Goal: Contribute content: Contribute content

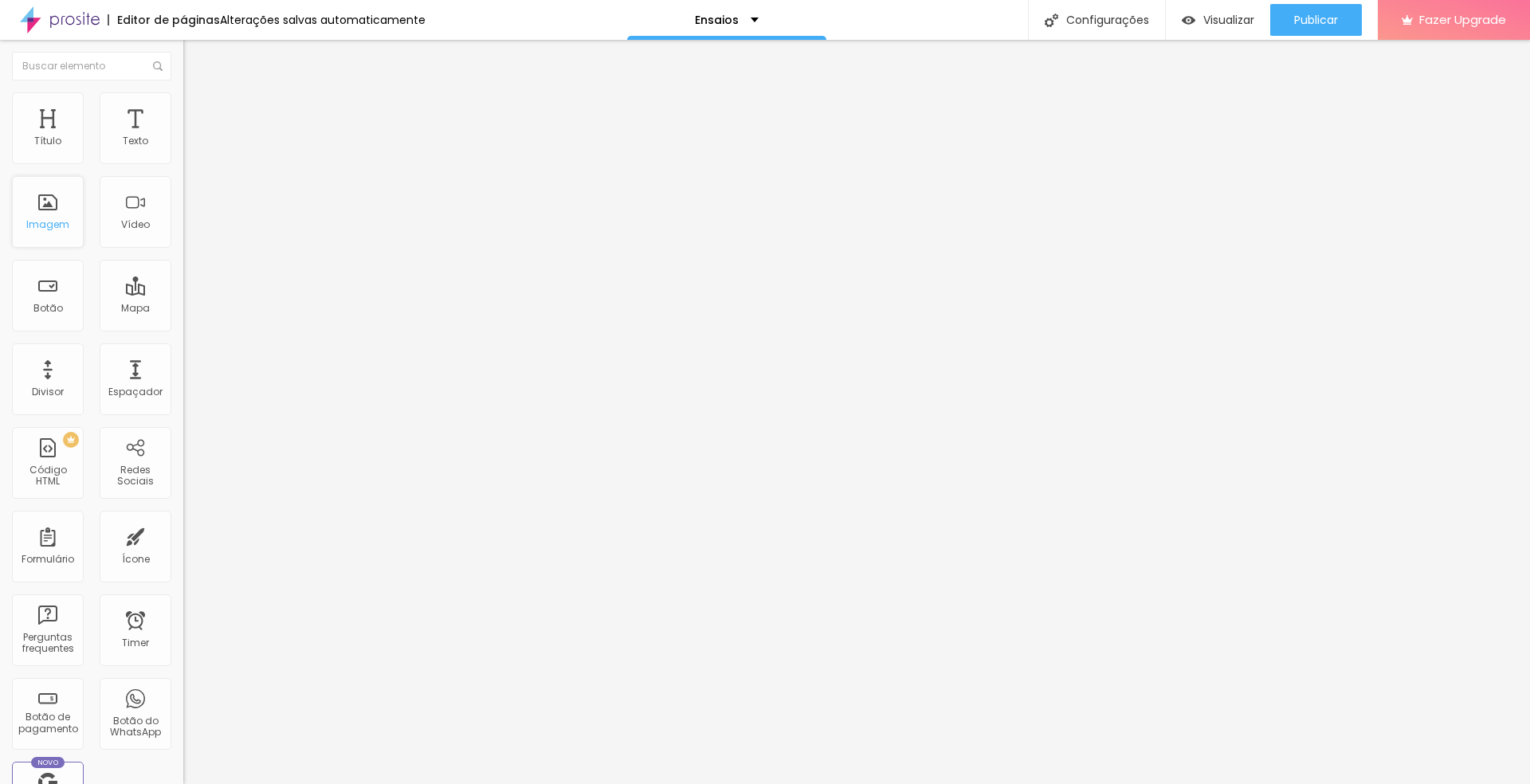
click at [45, 247] on div "Imagem" at bounding box center [48, 211] width 72 height 71
click at [183, 137] on span "Trocar imagem" at bounding box center [227, 130] width 87 height 13
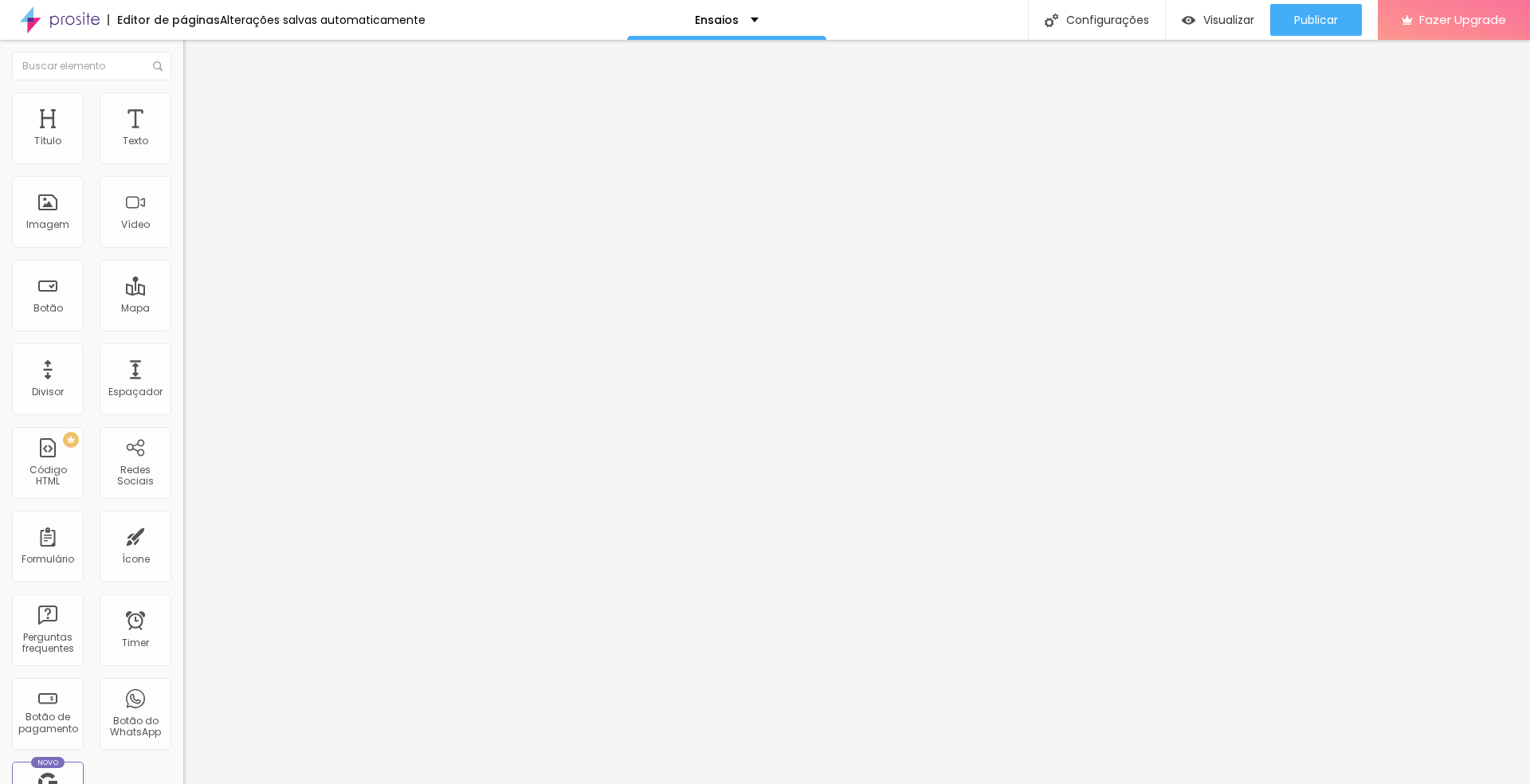
click at [183, 137] on span "Trocar imagem" at bounding box center [227, 130] width 87 height 13
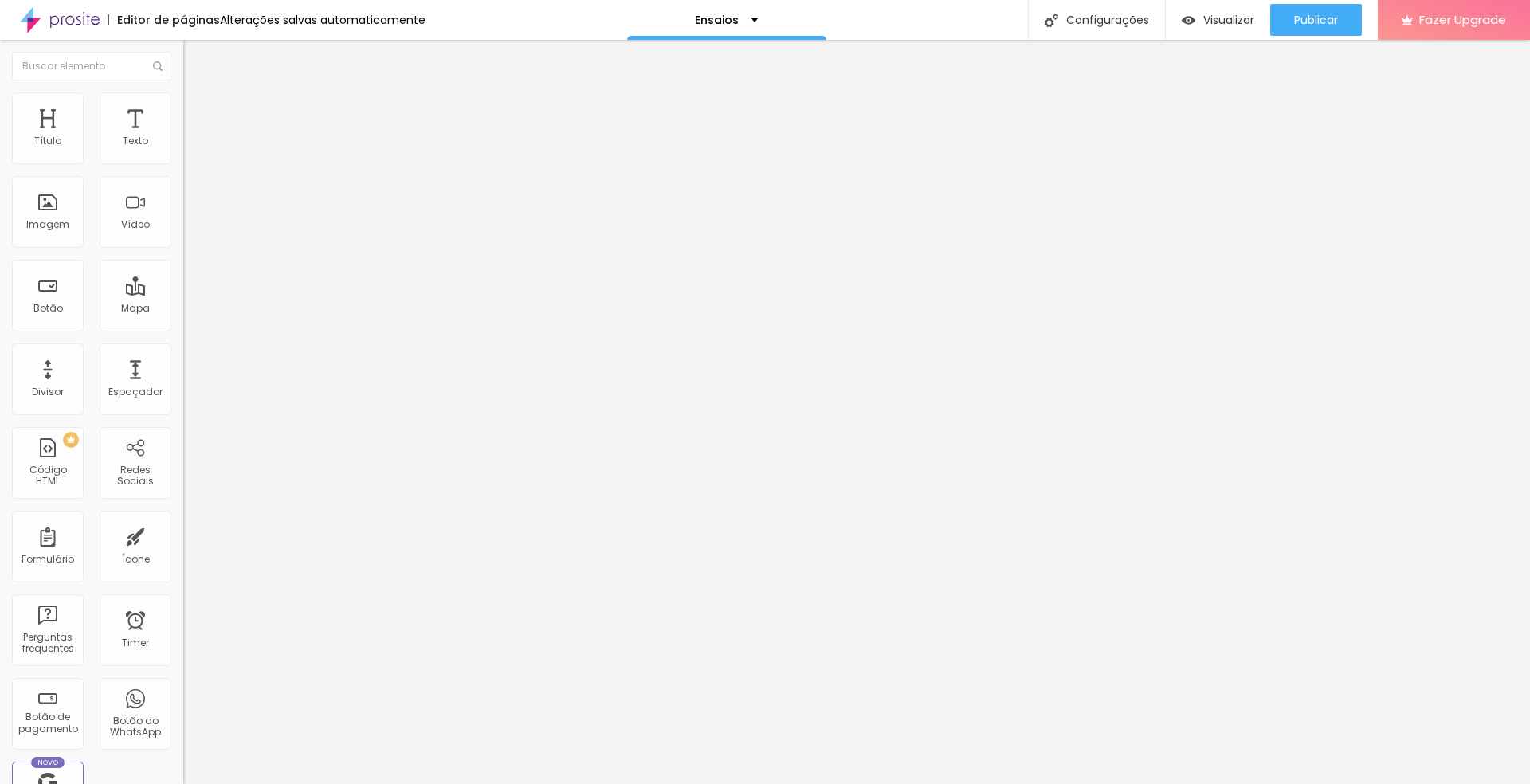
click at [183, 137] on span "Trocar imagem" at bounding box center [227, 130] width 87 height 13
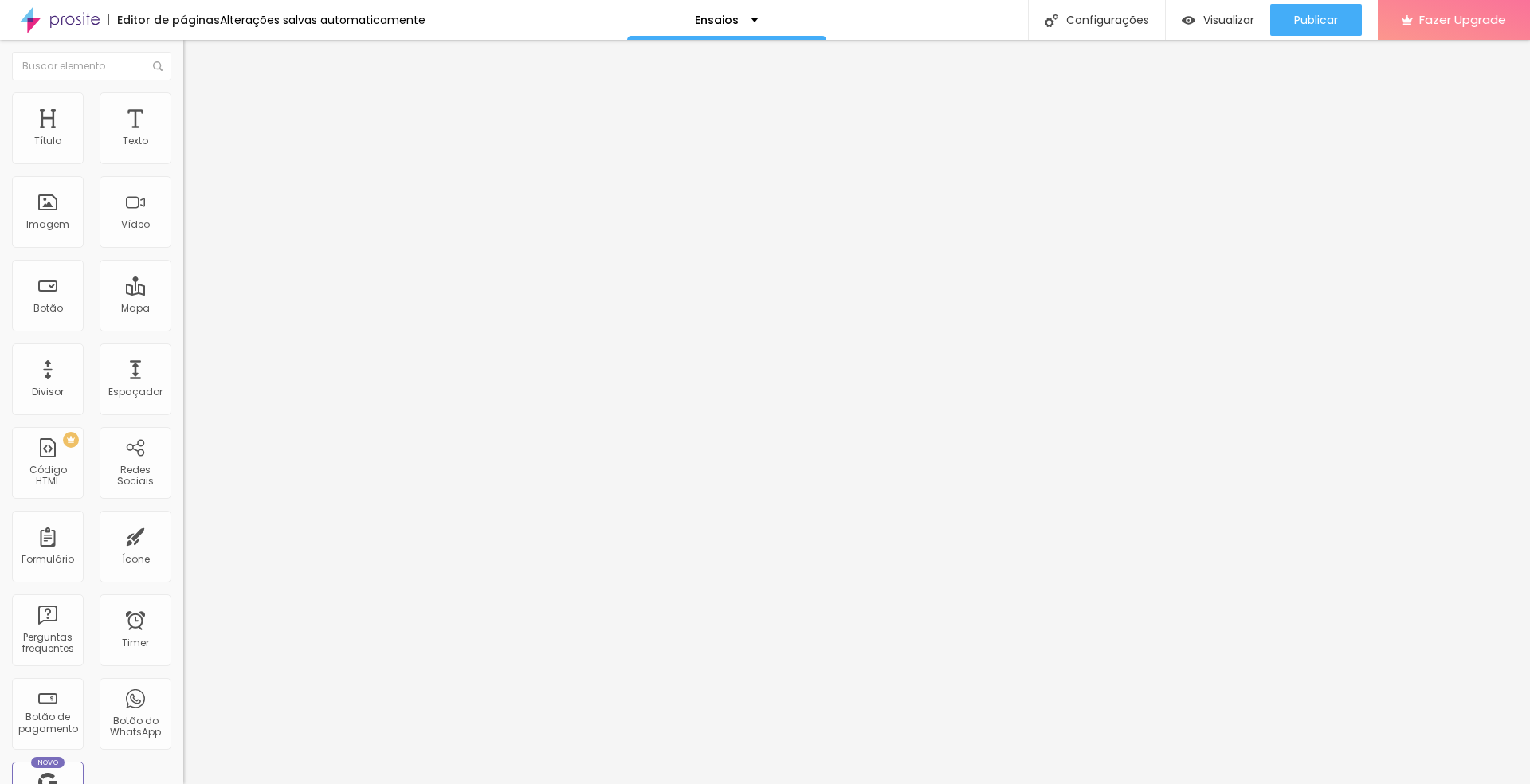
click at [183, 137] on span "Trocar imagem" at bounding box center [227, 130] width 87 height 13
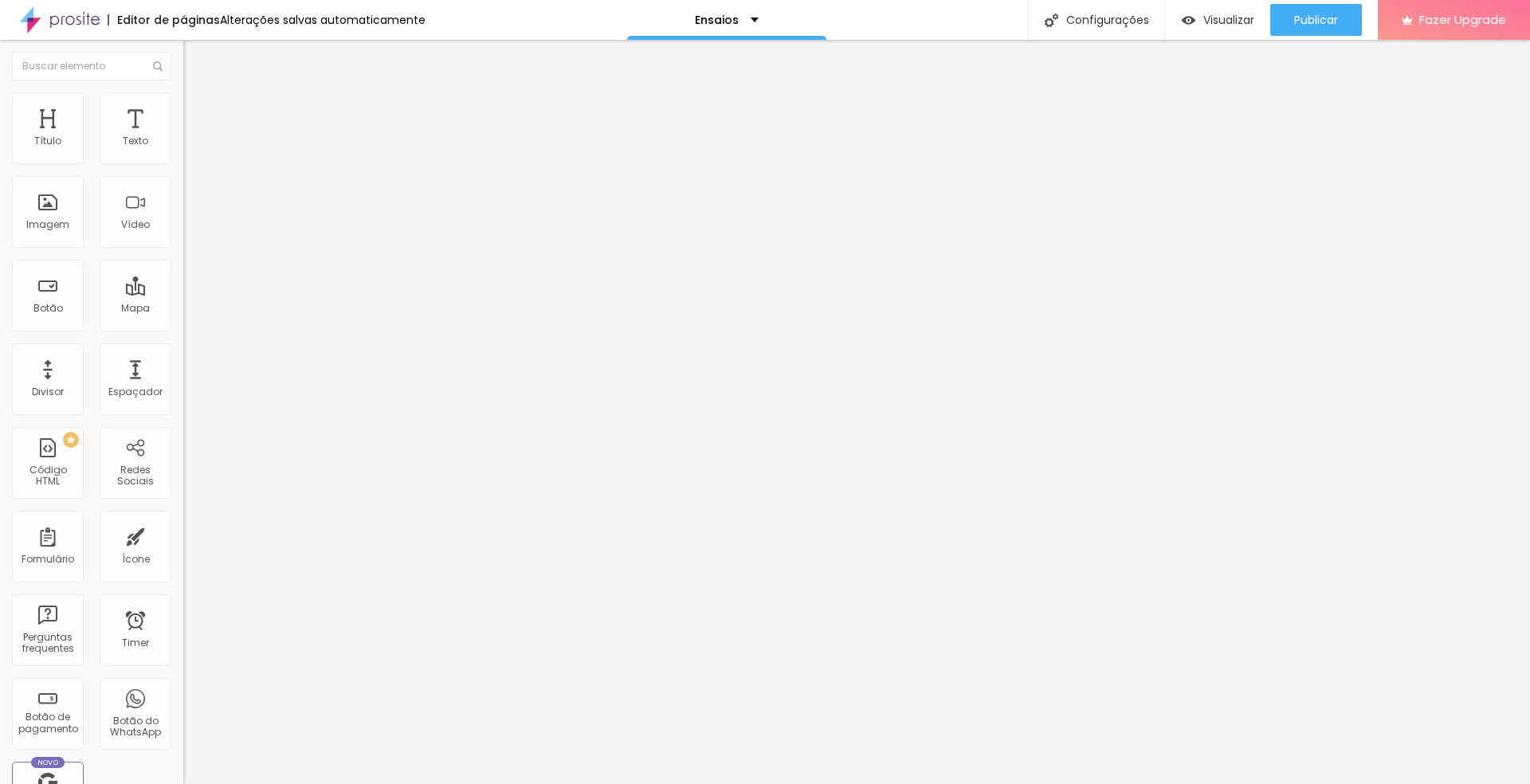
click at [183, 137] on span "Trocar imagem" at bounding box center [227, 130] width 87 height 13
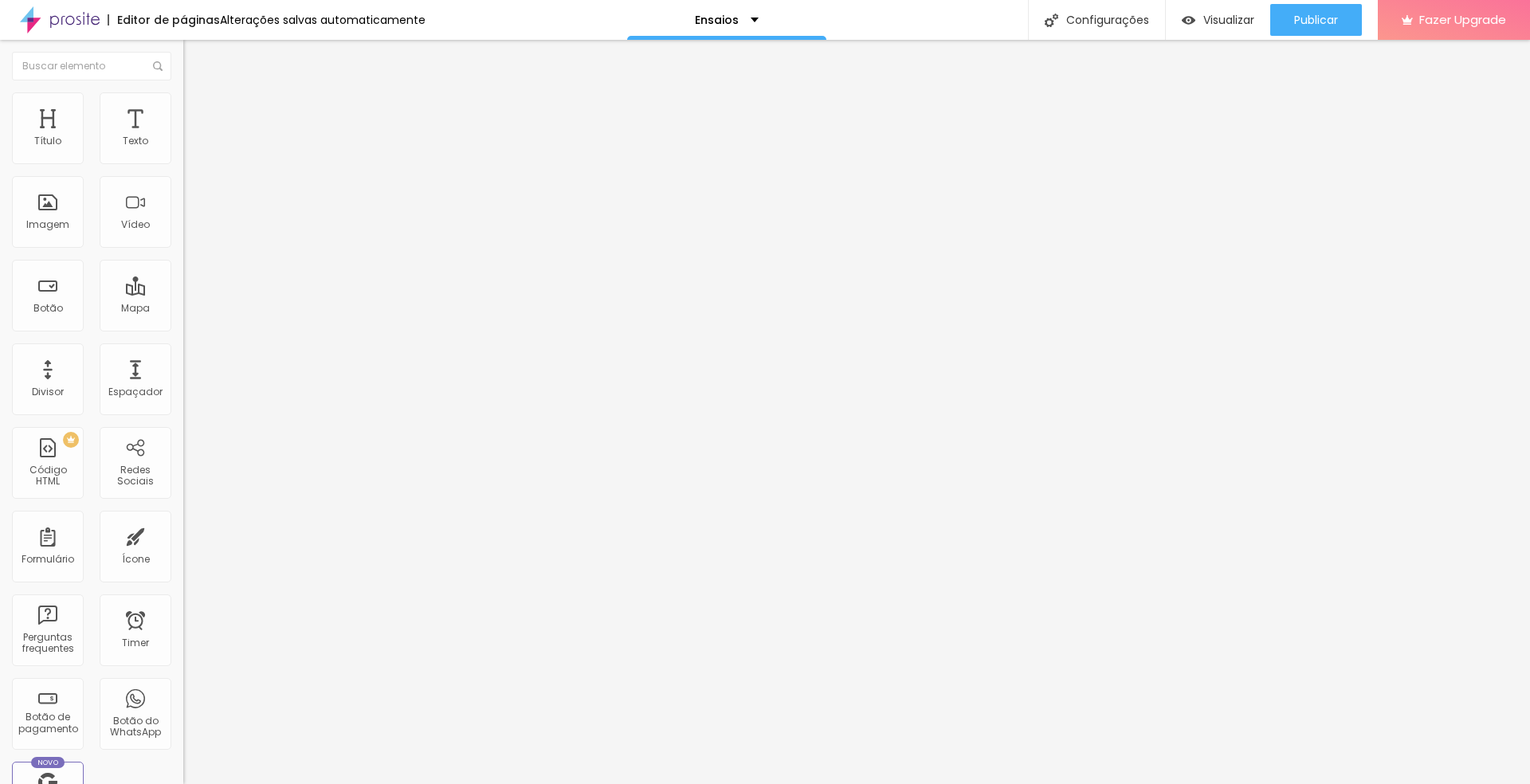
click at [183, 137] on span "Trocar imagem" at bounding box center [227, 130] width 87 height 13
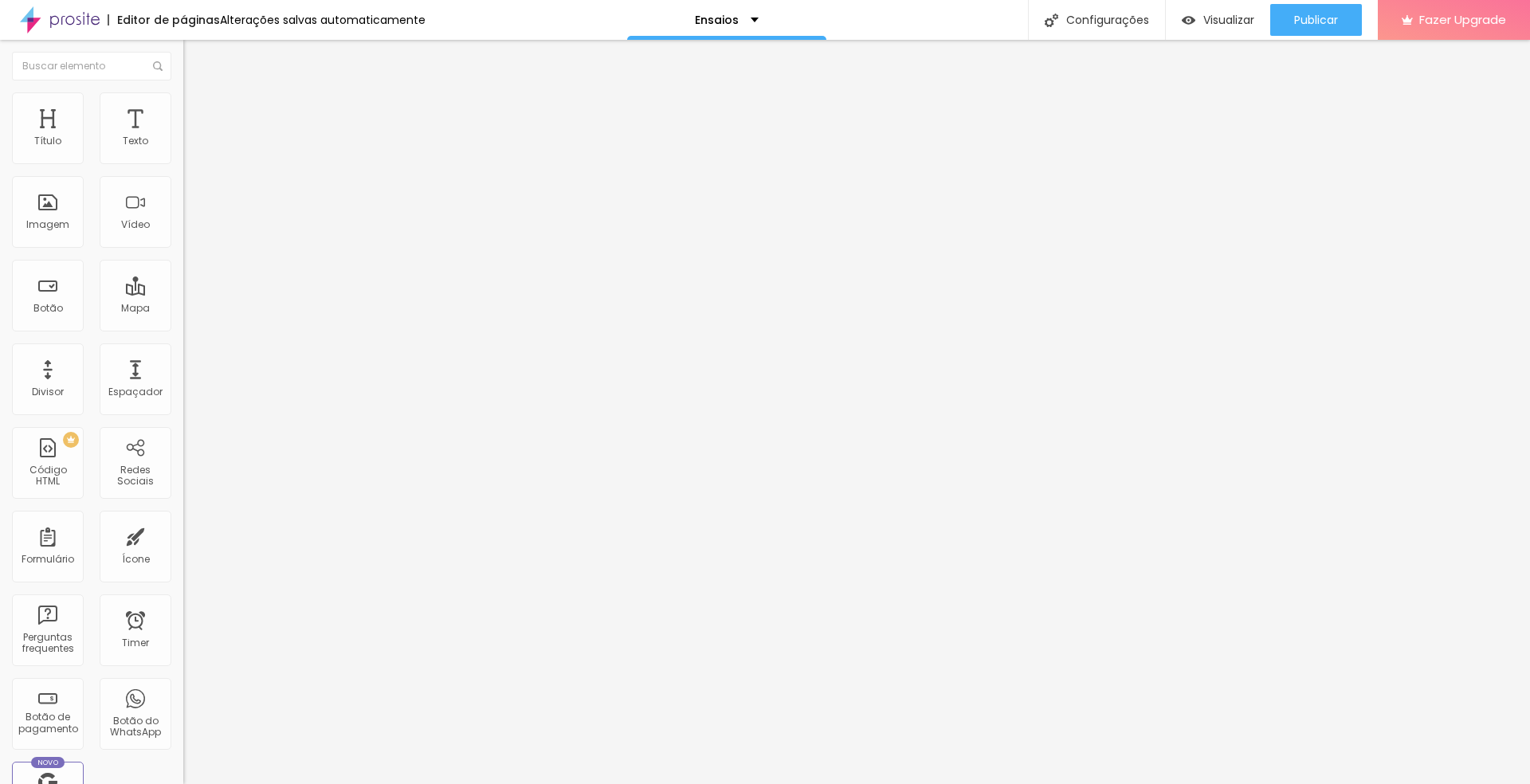
click at [183, 249] on span "1:1 Quadrado" at bounding box center [215, 242] width 63 height 13
click at [49, 247] on div "Imagem" at bounding box center [48, 211] width 72 height 71
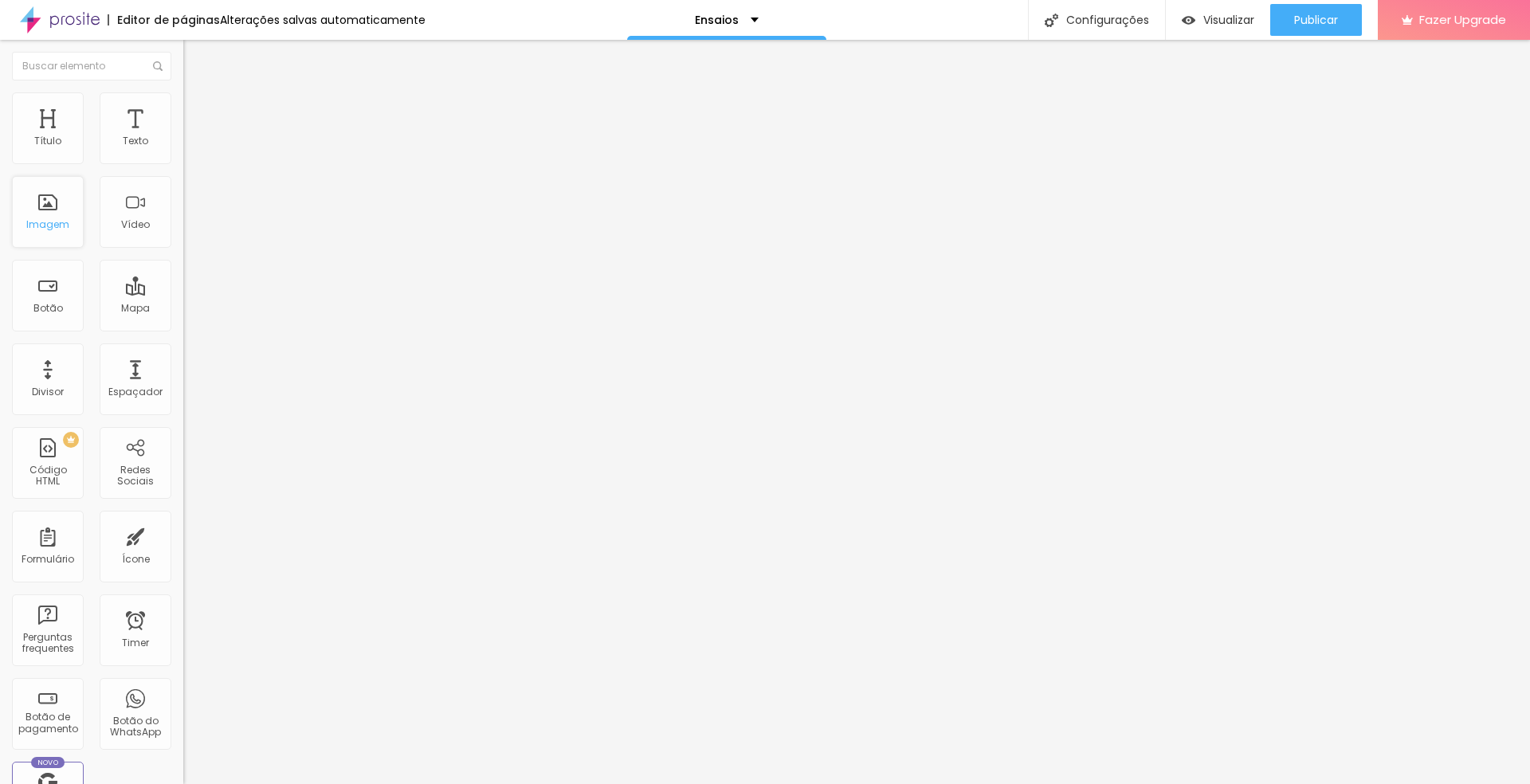
click at [44, 247] on div "Imagem" at bounding box center [48, 211] width 72 height 71
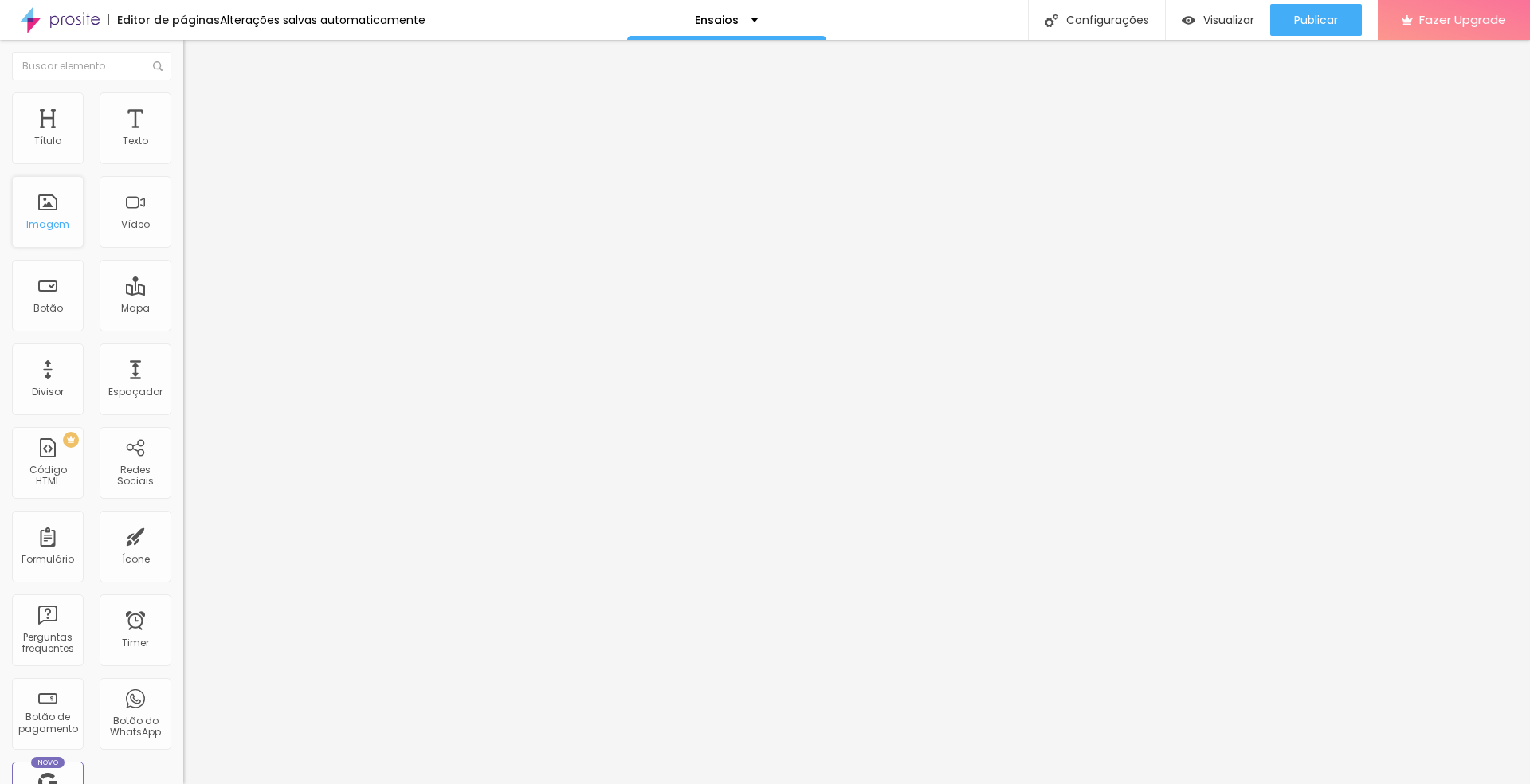
click at [44, 247] on div "Imagem" at bounding box center [48, 211] width 72 height 71
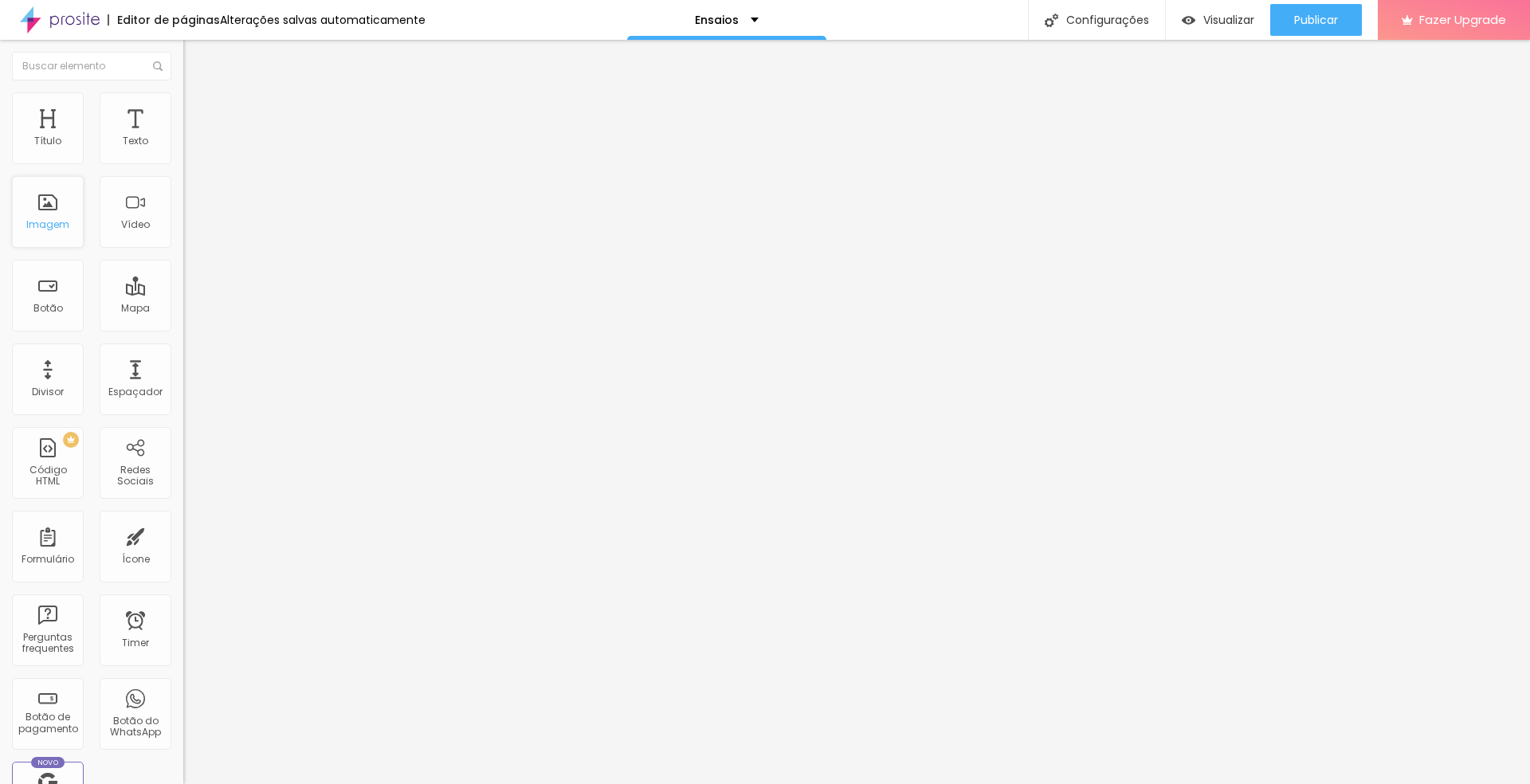
click at [44, 247] on div "Imagem" at bounding box center [48, 211] width 72 height 71
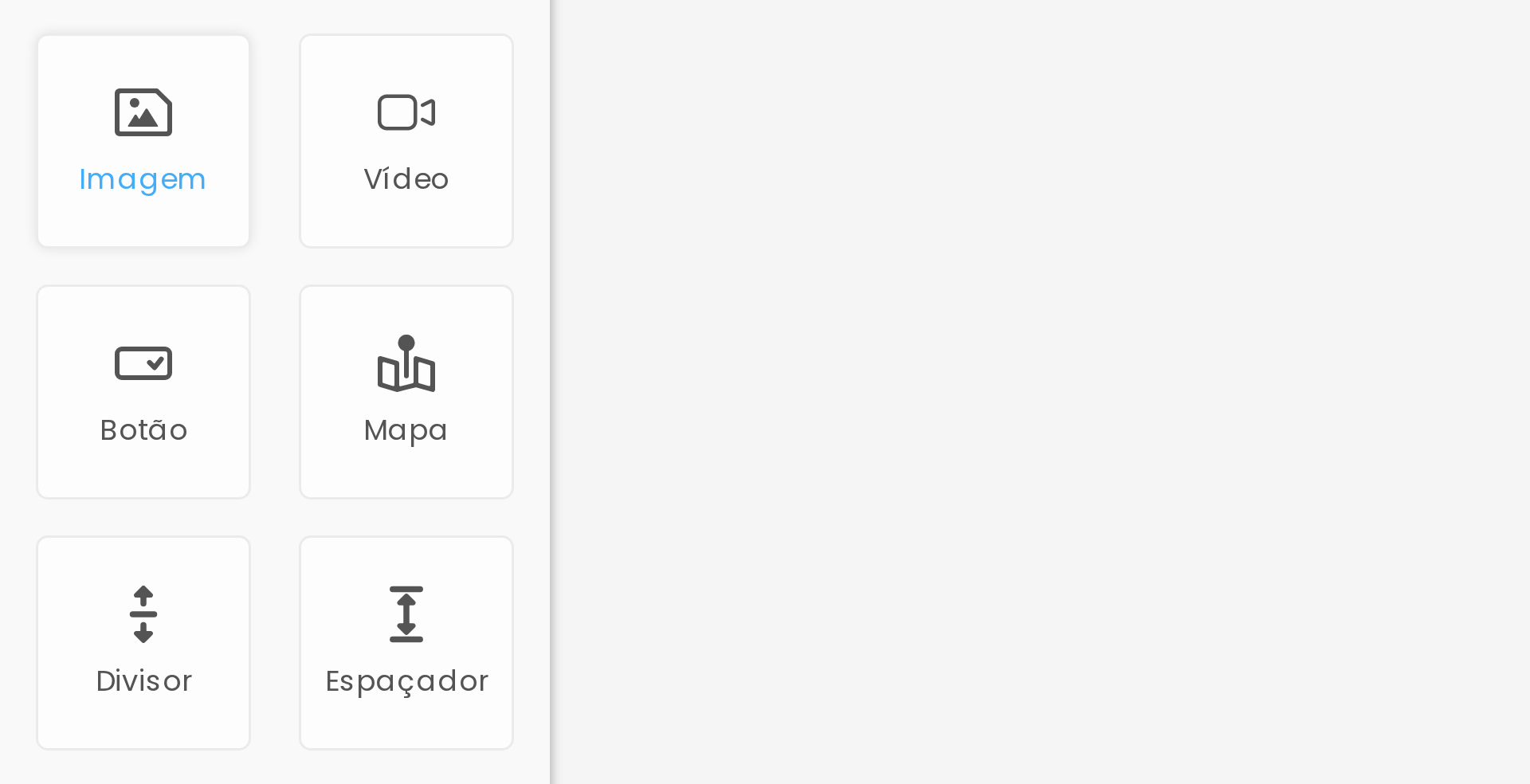
click at [99, 231] on div "Título Texto Imagem Vídeo Botão Mapa Divisor Espaçador PREMIUM Código HTML Rede…" at bounding box center [91, 468] width 183 height 753
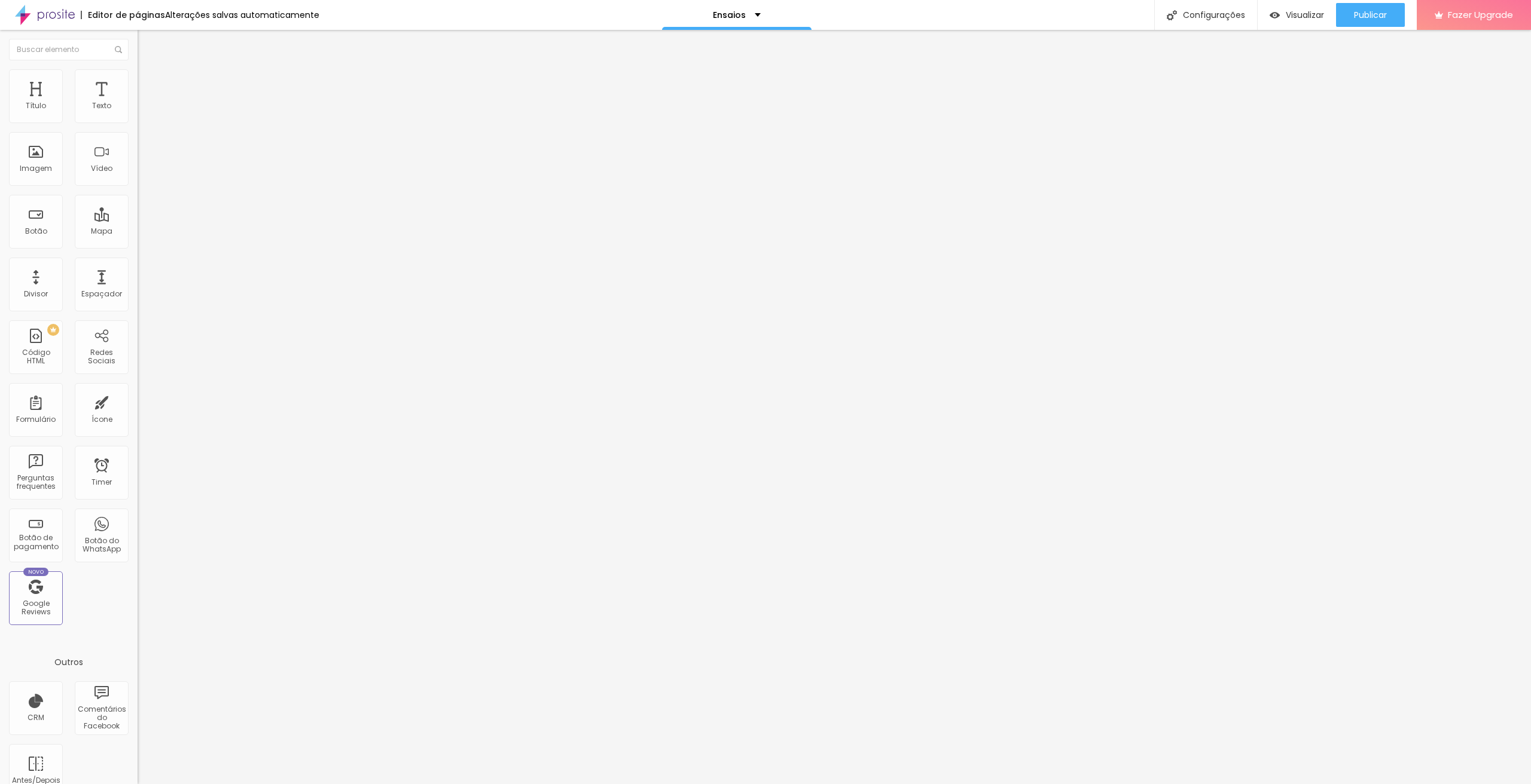
click at [138, 187] on span "1:1 Quadrado" at bounding box center [161, 182] width 48 height 10
click at [138, 194] on span "Cinema" at bounding box center [152, 189] width 30 height 10
click at [147, 199] on span "Cinema" at bounding box center [162, 193] width 30 height 10
click at [138, 205] on span "Padrão" at bounding box center [151, 200] width 27 height 10
click at [138, 213] on span "Quadrado" at bounding box center [157, 208] width 39 height 10
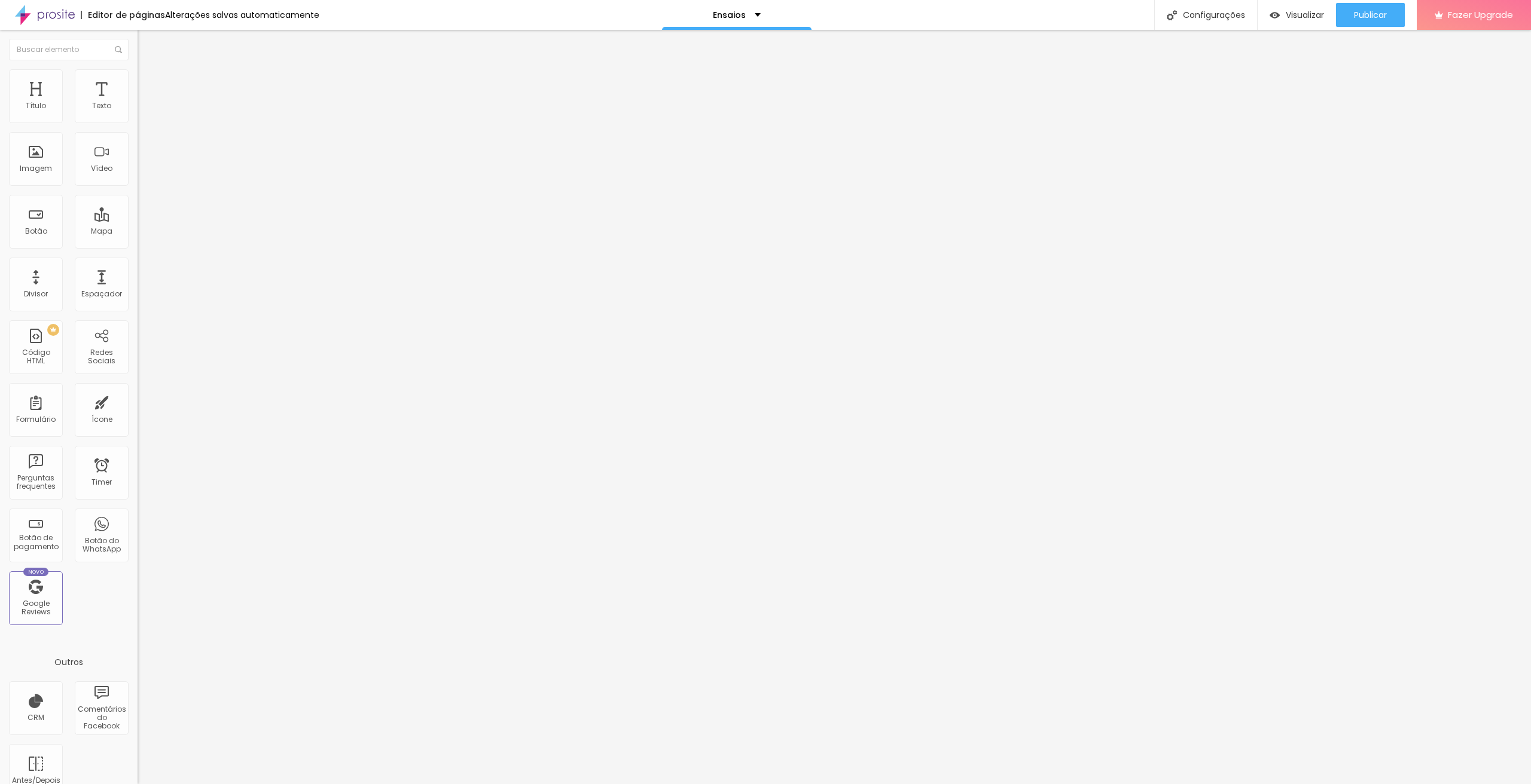
click at [138, 220] on span "Original" at bounding box center [152, 215] width 29 height 10
click at [138, 187] on span "1:1 Quadrado" at bounding box center [161, 182] width 48 height 10
click at [138, 220] on span "Original" at bounding box center [152, 215] width 29 height 10
click at [138, 200] on div "Padrão 4:3" at bounding box center [206, 197] width 138 height 7
click at [138, 213] on span "Quadrado" at bounding box center [157, 208] width 39 height 10
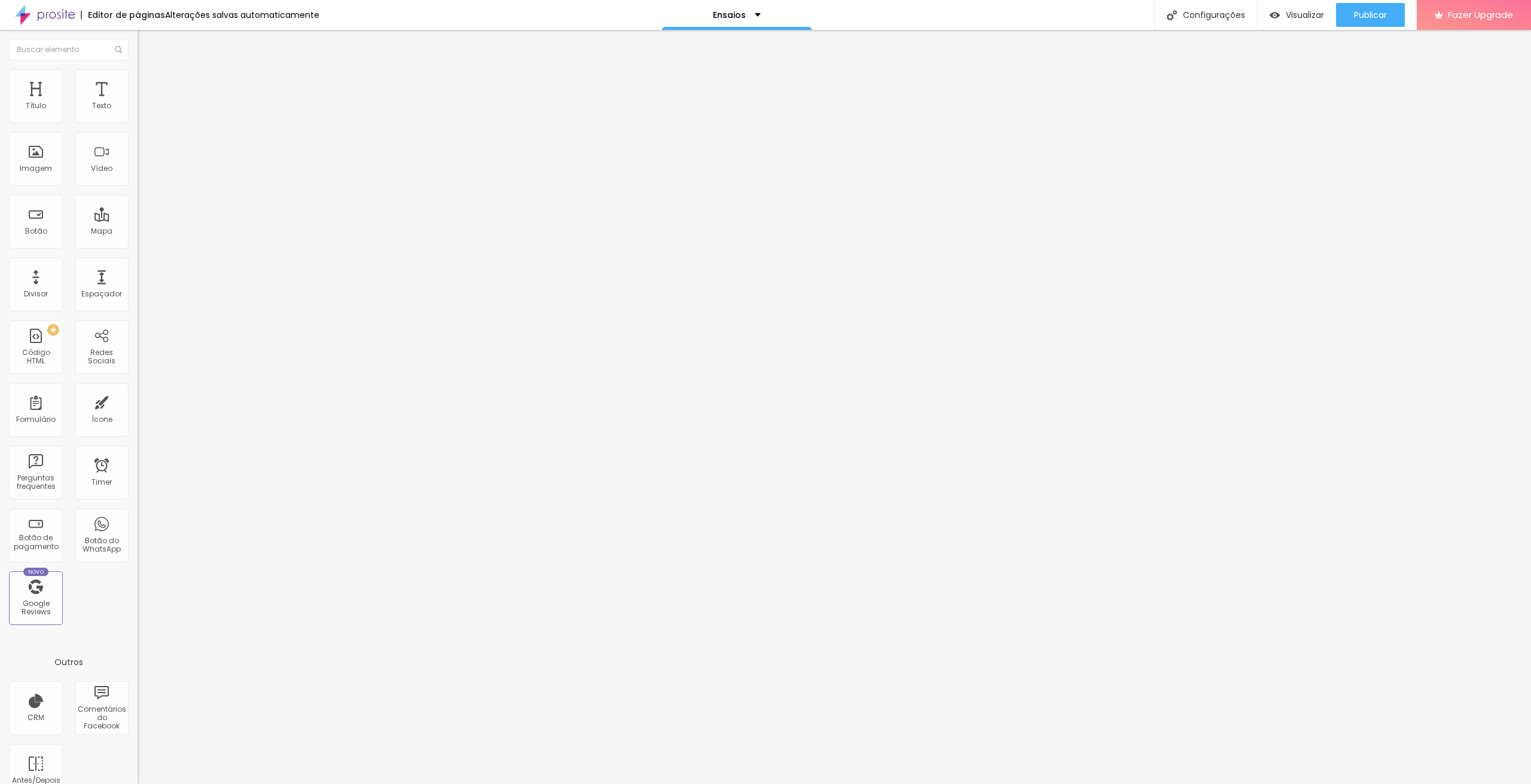
click at [138, 187] on span "Original" at bounding box center [152, 182] width 29 height 10
click at [138, 208] on span "Quadrado" at bounding box center [157, 204] width 39 height 10
click at [46, 173] on div "Imagem" at bounding box center [36, 169] width 32 height 9
click at [148, 83] on span "Estilo" at bounding box center [157, 77] width 19 height 10
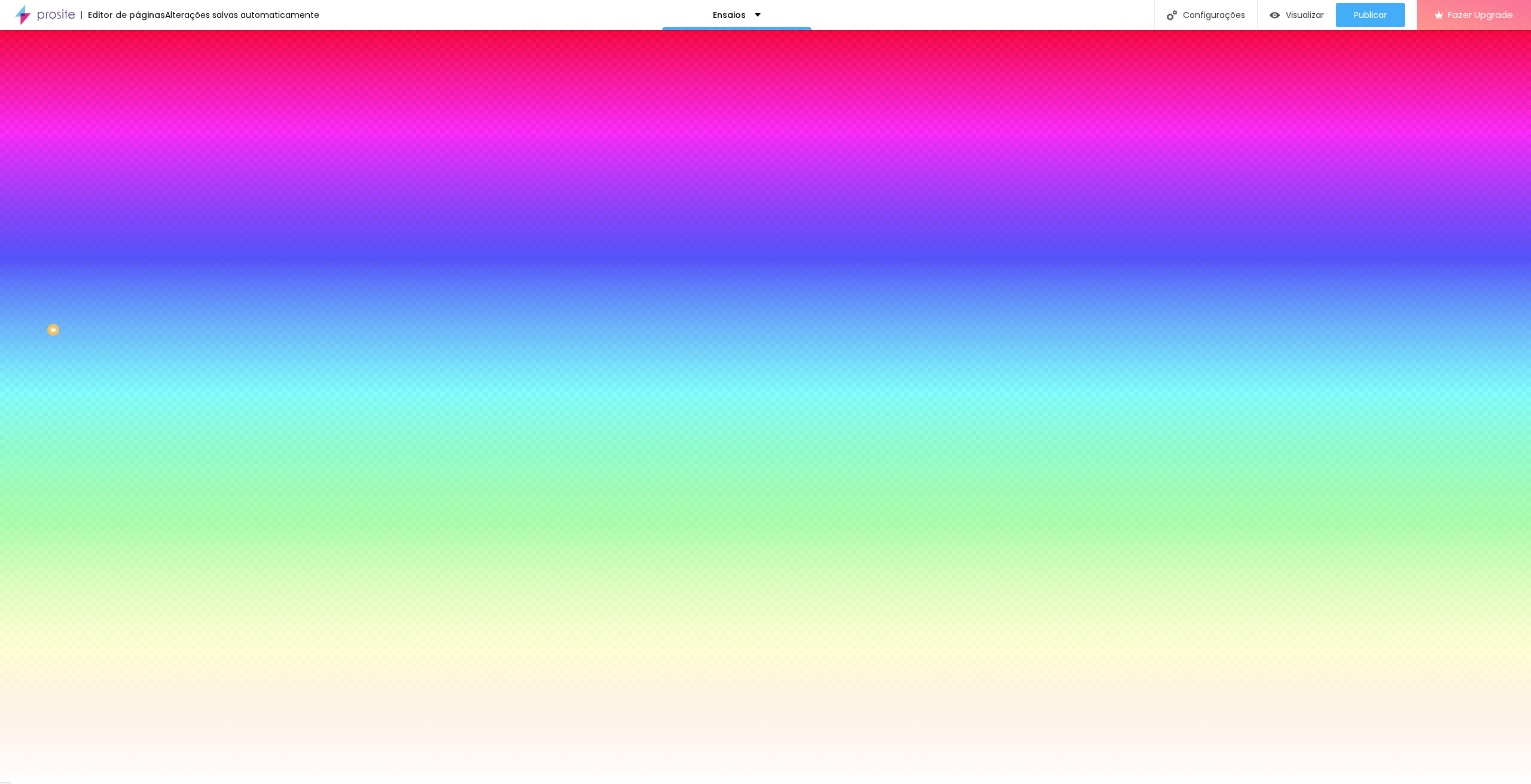
click at [146, 43] on img "button" at bounding box center [151, 44] width 10 height 10
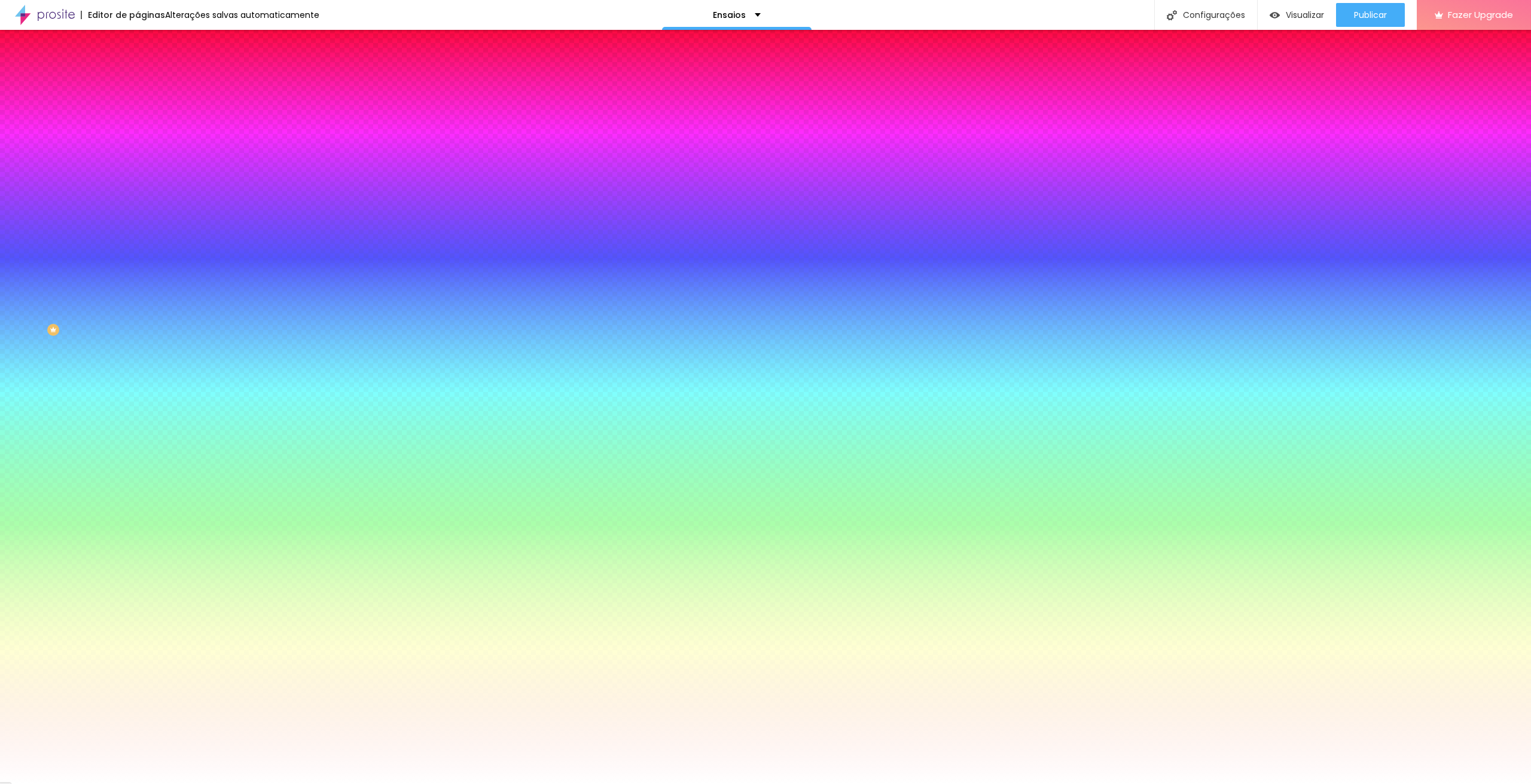
click at [146, 43] on img "button" at bounding box center [151, 44] width 10 height 10
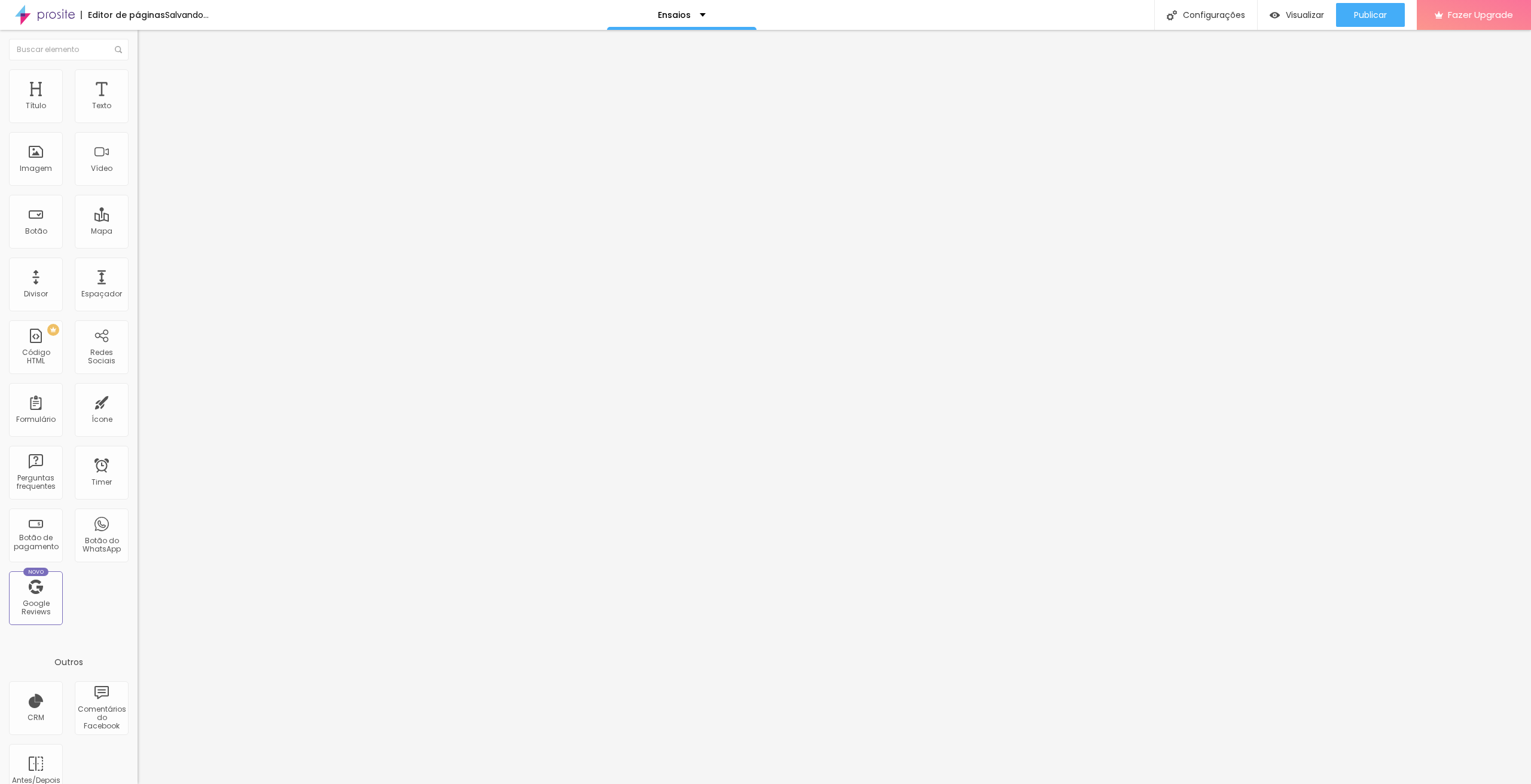
click at [138, 187] on span "Original" at bounding box center [152, 182] width 29 height 10
click at [138, 207] on div "Quadrado 1:1" at bounding box center [206, 204] width 138 height 7
click at [138, 102] on div "Trocar imagem" at bounding box center [206, 97] width 138 height 9
click at [138, 103] on span "Trocar imagem" at bounding box center [170, 97] width 65 height 10
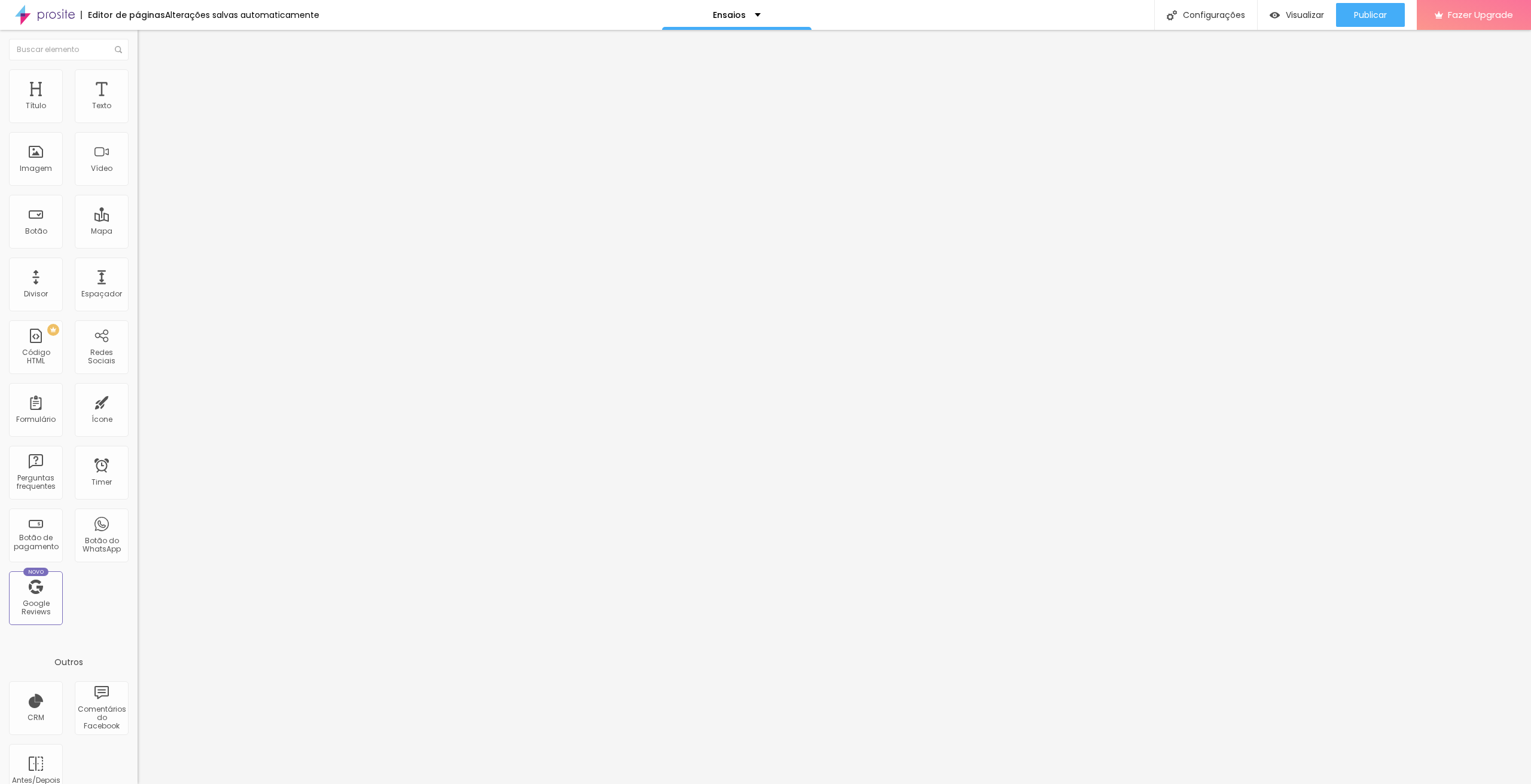
click at [138, 220] on span "Original" at bounding box center [152, 215] width 29 height 10
click at [147, 220] on span "Original" at bounding box center [162, 215] width 29 height 10
click at [138, 208] on span "Quadrado" at bounding box center [157, 204] width 39 height 10
click at [138, 103] on span "Trocar imagem" at bounding box center [170, 97] width 65 height 10
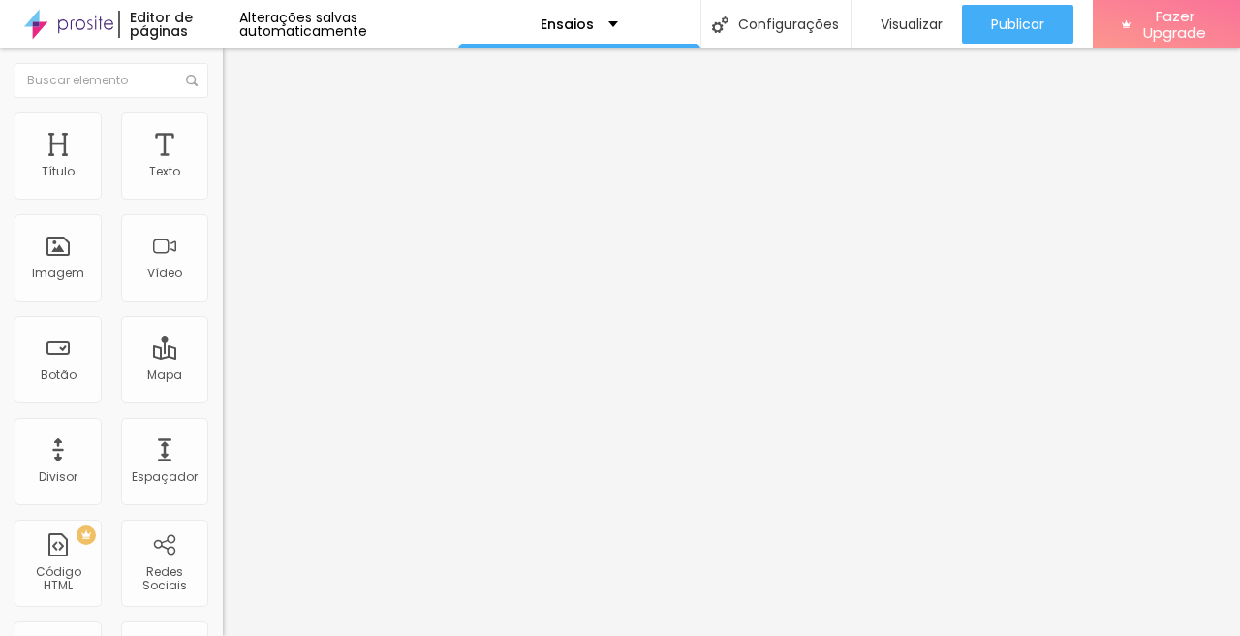
click at [223, 128] on li "Estilo" at bounding box center [334, 121] width 223 height 19
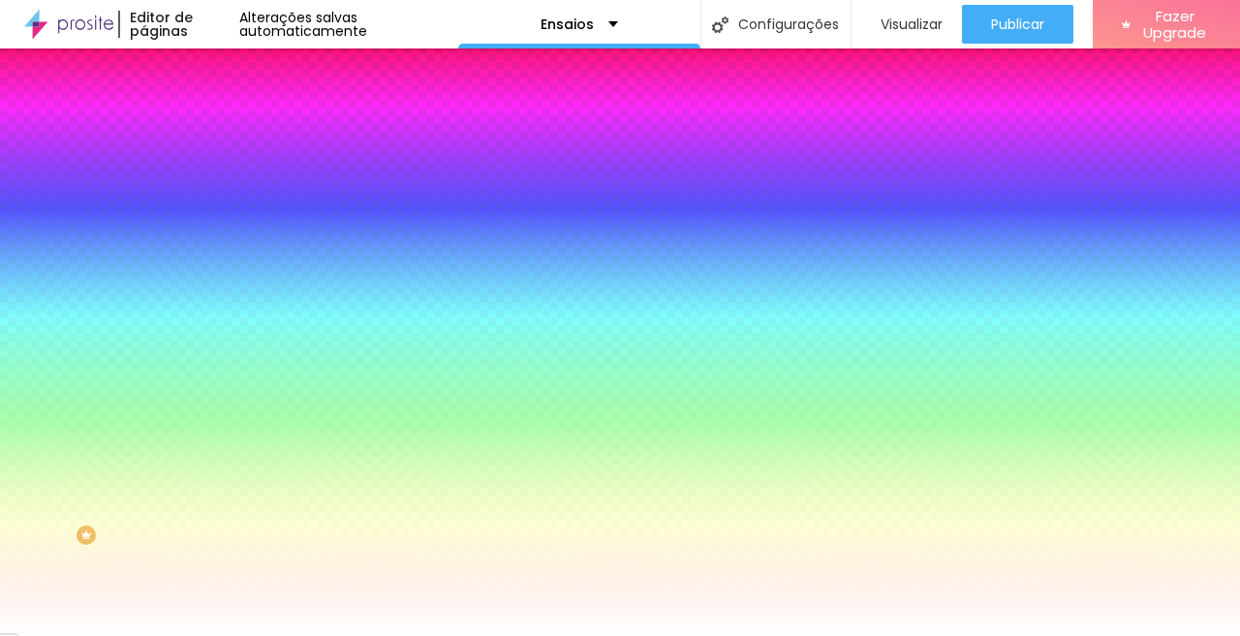
click at [223, 132] on li "Avançado" at bounding box center [334, 141] width 223 height 19
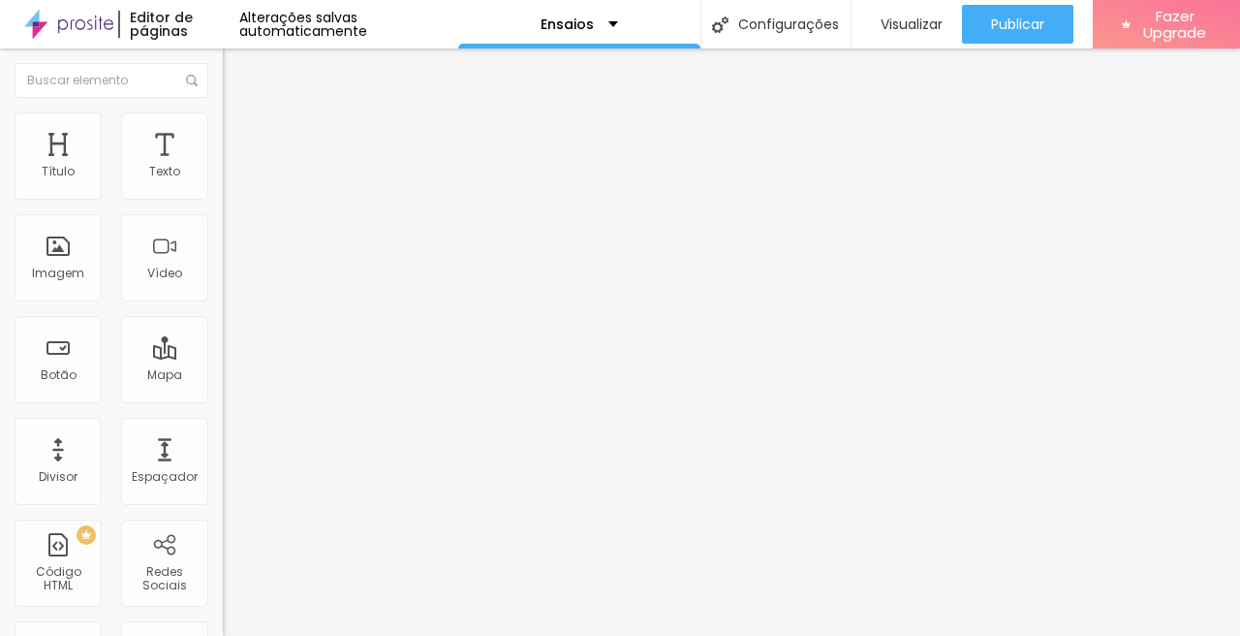
click at [237, 70] on img "button" at bounding box center [245, 71] width 16 height 16
click at [75, 263] on div "Imagem" at bounding box center [58, 257] width 87 height 87
click at [44, 263] on div "Imagem" at bounding box center [58, 257] width 87 height 87
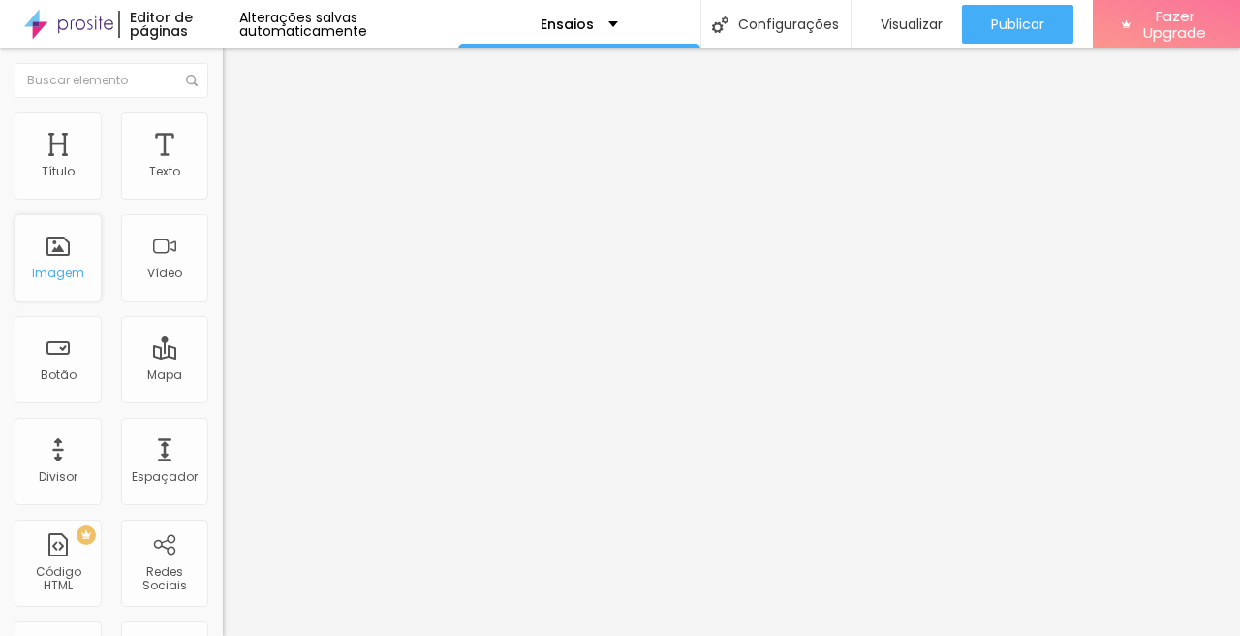
click at [44, 263] on div "Imagem" at bounding box center [58, 257] width 87 height 87
click at [60, 262] on div "Imagem" at bounding box center [58, 257] width 87 height 87
click at [223, 195] on div at bounding box center [334, 186] width 223 height 47
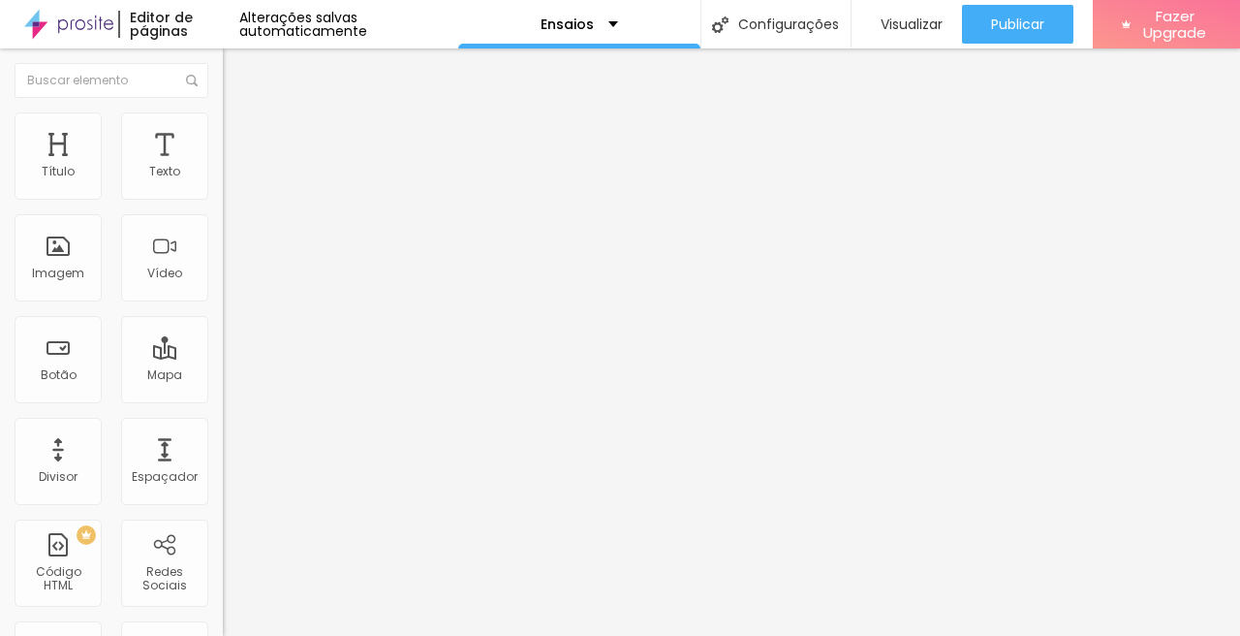
click at [223, 199] on img at bounding box center [230, 201] width 14 height 14
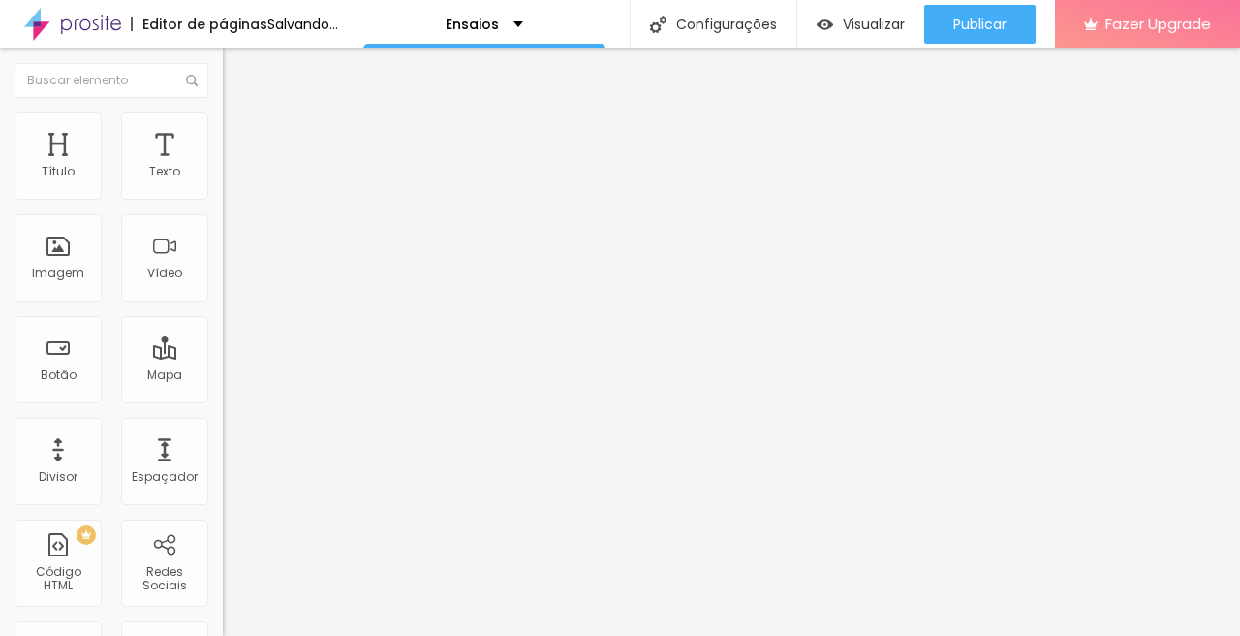
click at [223, 176] on img at bounding box center [230, 170] width 14 height 14
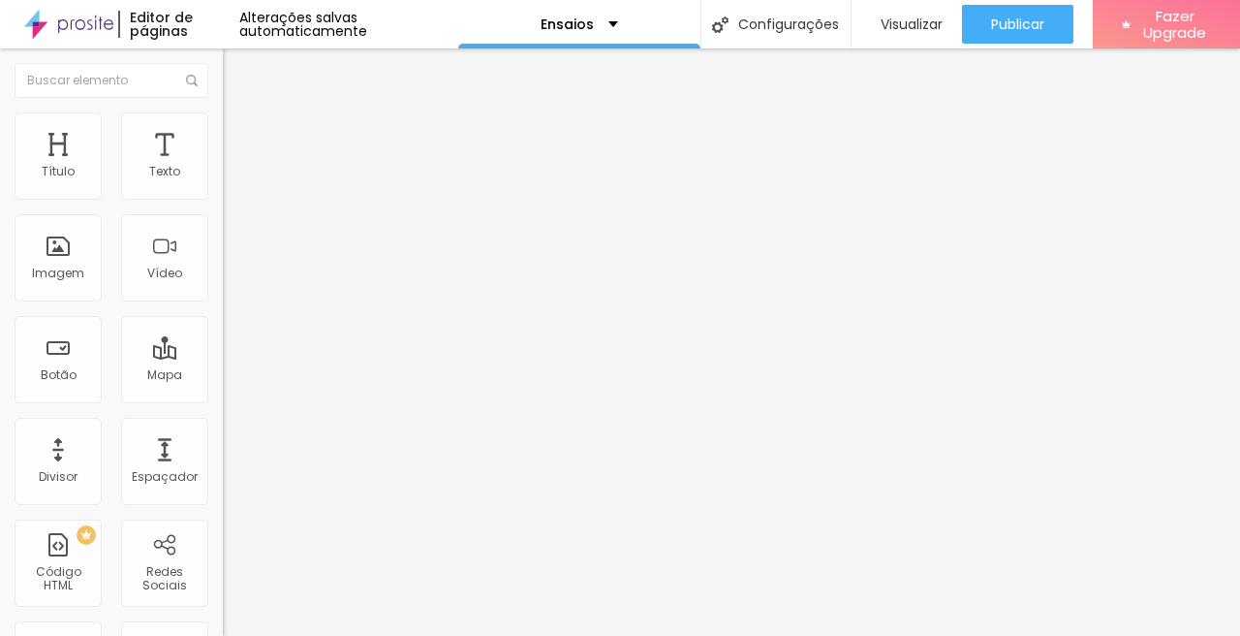
click at [223, 303] on span "Original" at bounding box center [246, 295] width 47 height 16
click at [223, 338] on span "Quadrado" at bounding box center [254, 330] width 63 height 16
click at [338, 647] on div at bounding box center [620, 647] width 1240 height 0
click at [223, 128] on li "Estilo" at bounding box center [334, 121] width 223 height 19
click at [240, 137] on span "Avançado" at bounding box center [272, 145] width 64 height 16
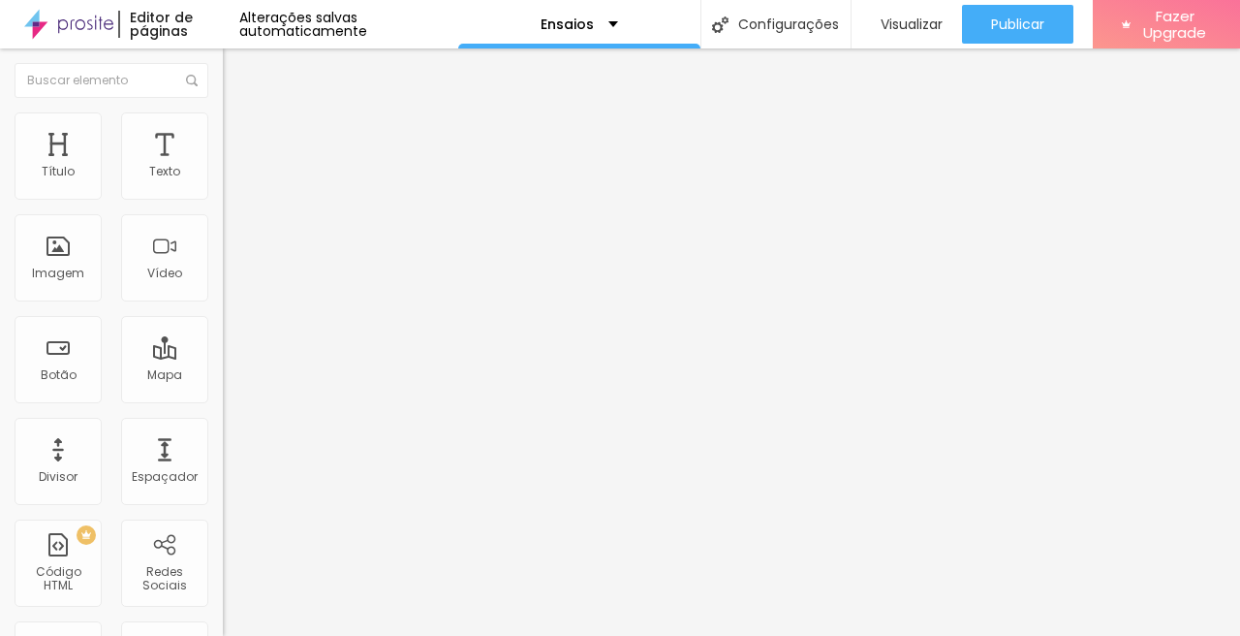
type input "13"
type input "33"
type input "37"
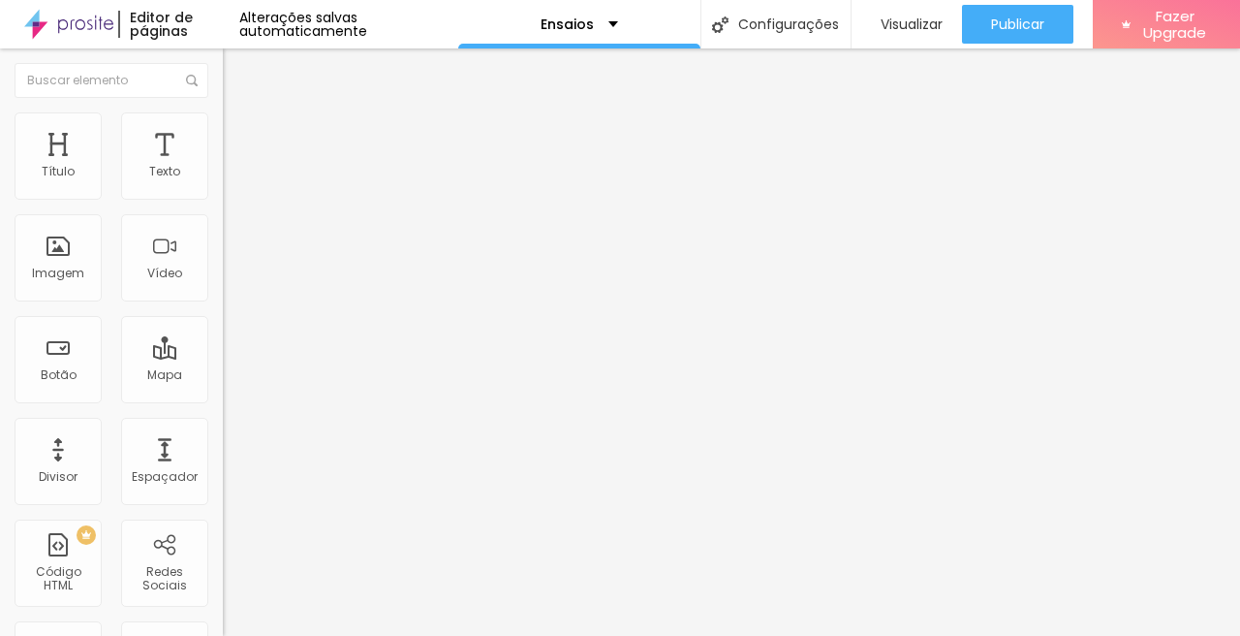
type input "37"
type input "38"
type input "27"
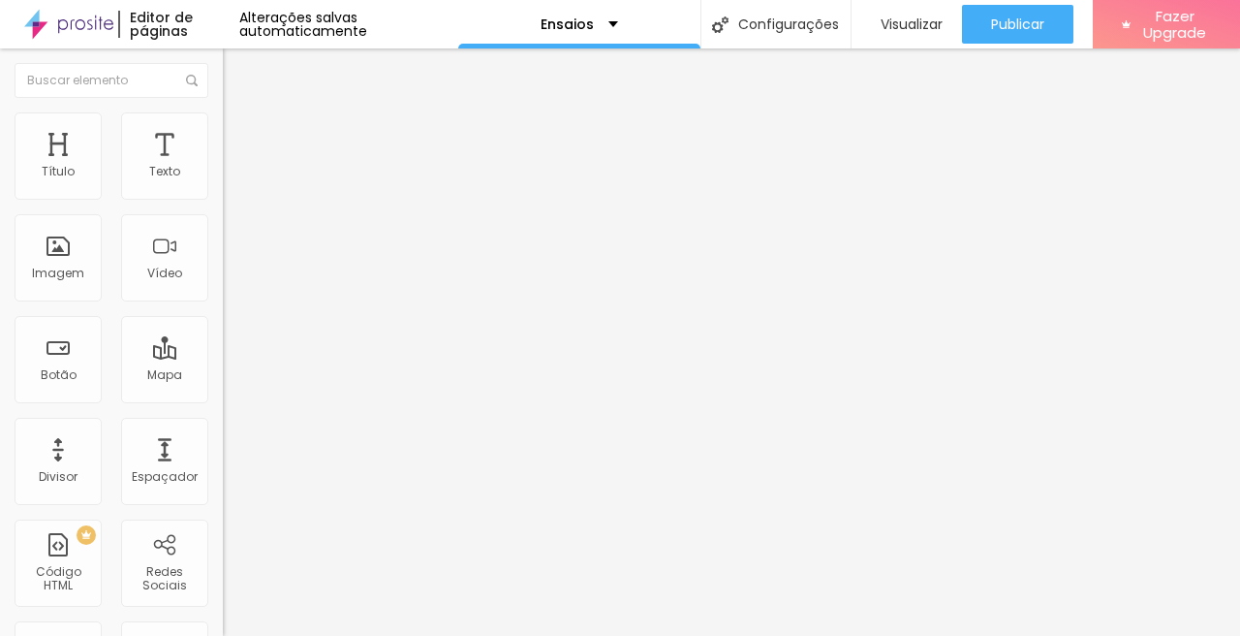
type input "22"
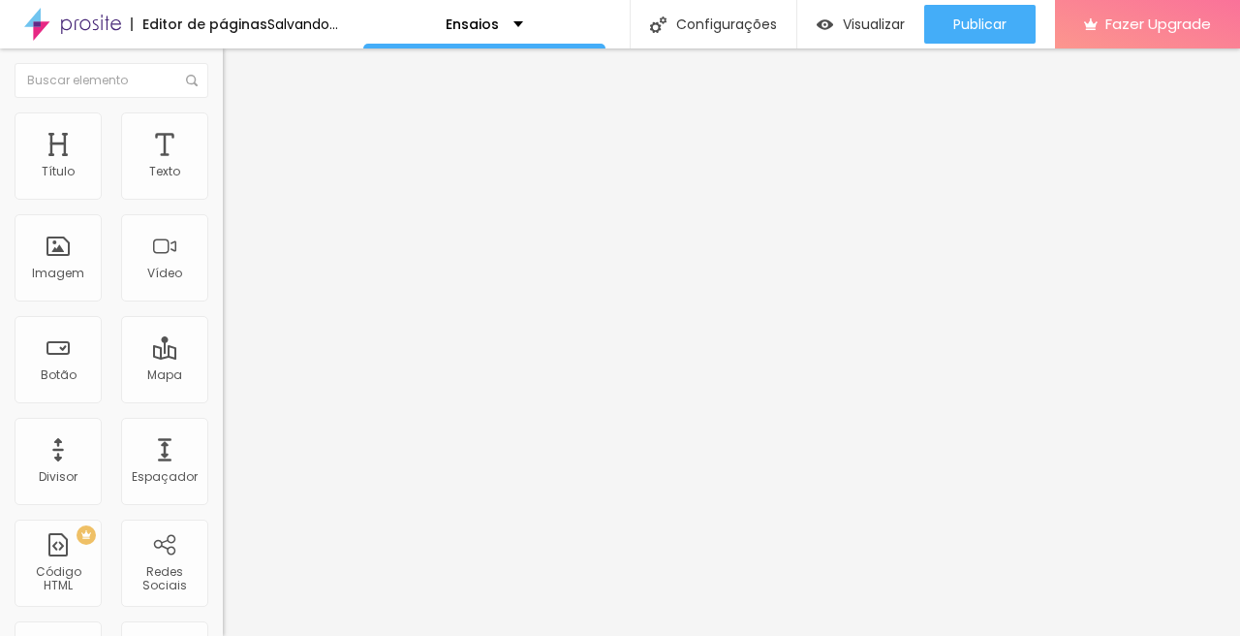
type input "13"
type input "10"
type input "7"
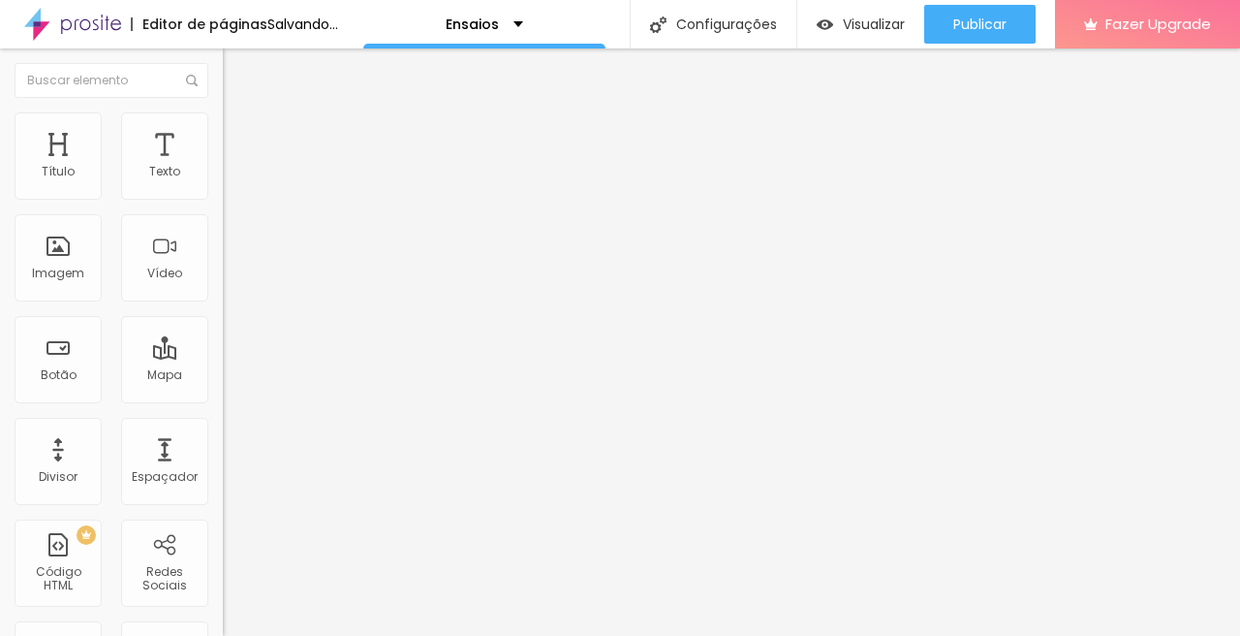
type input "7"
type input "5"
type input "4"
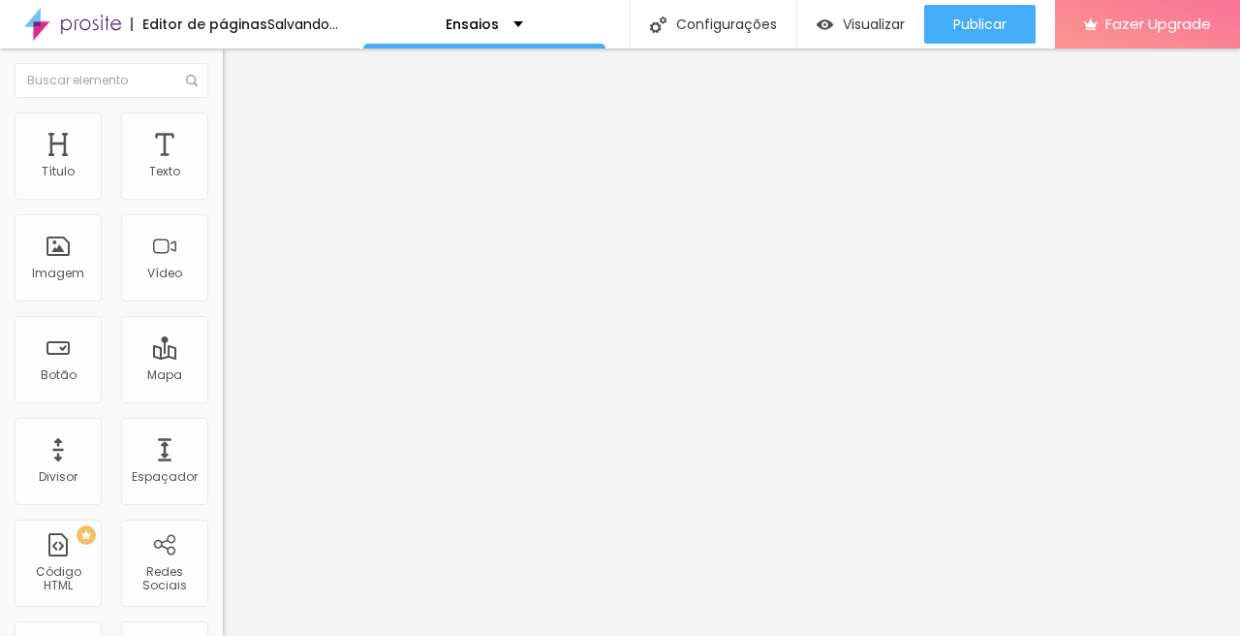
type input "1"
type input "0"
type input "9"
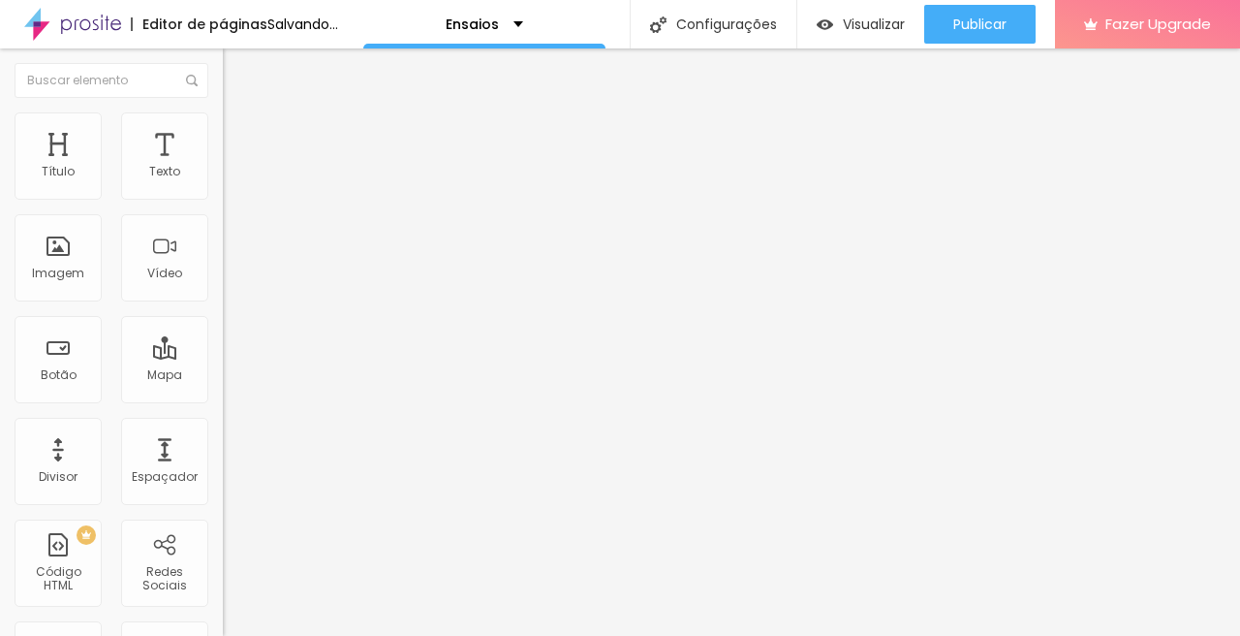
type input "9"
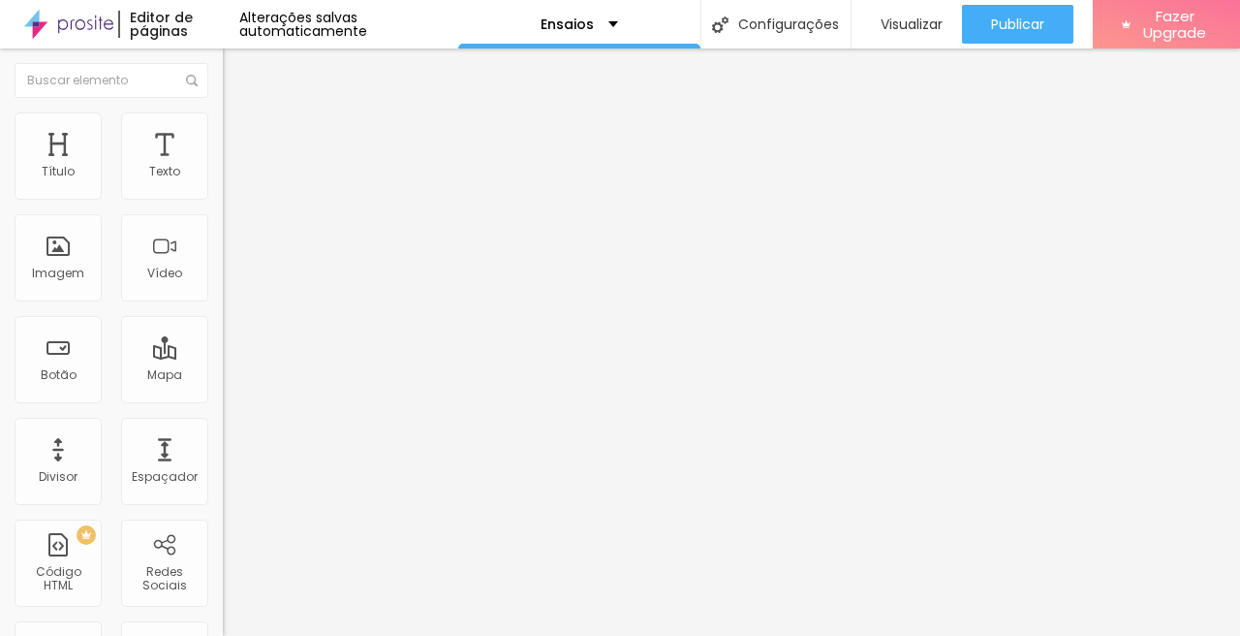
type input "12"
type input "11"
type input "8"
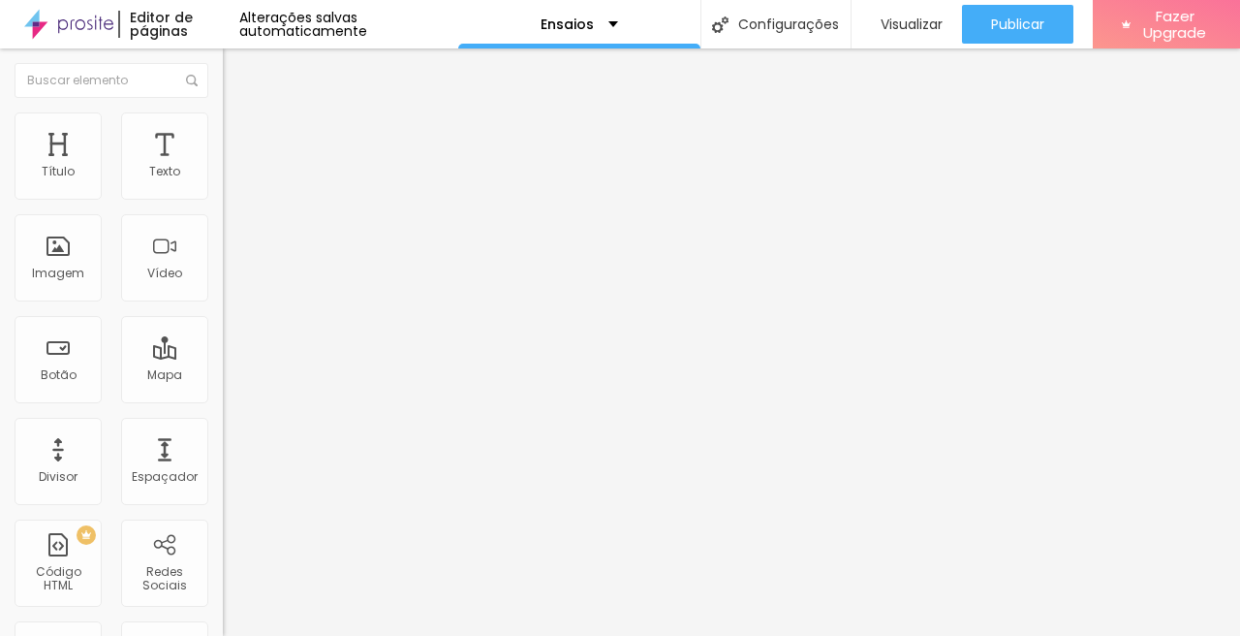
type input "8"
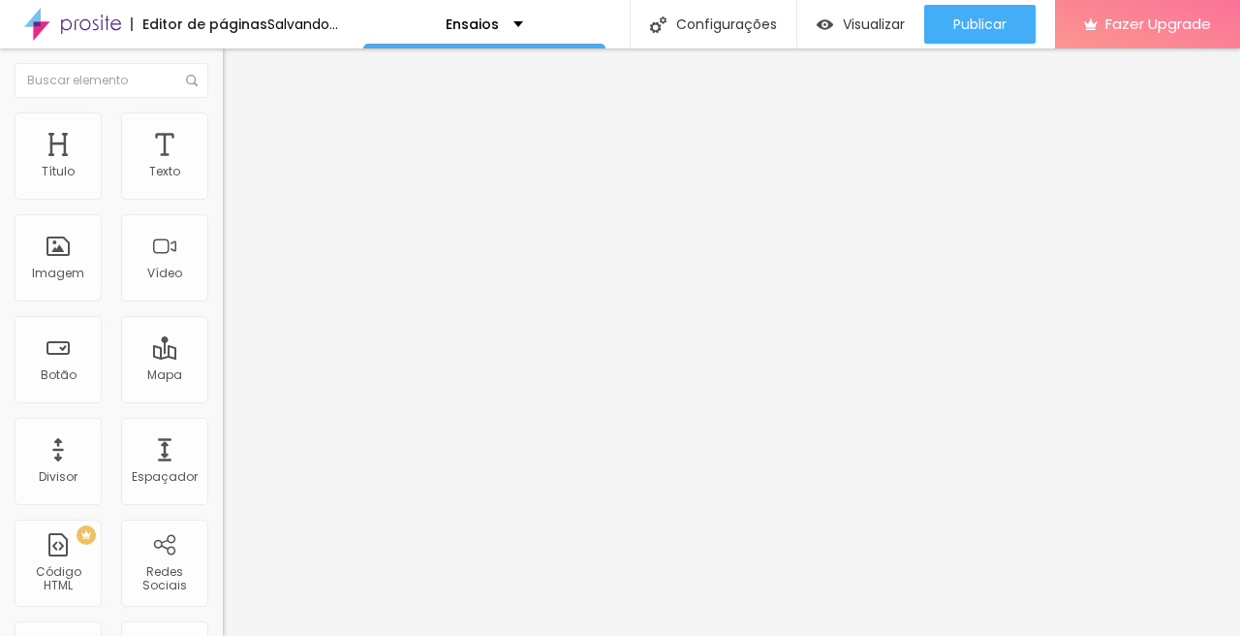
type input "9"
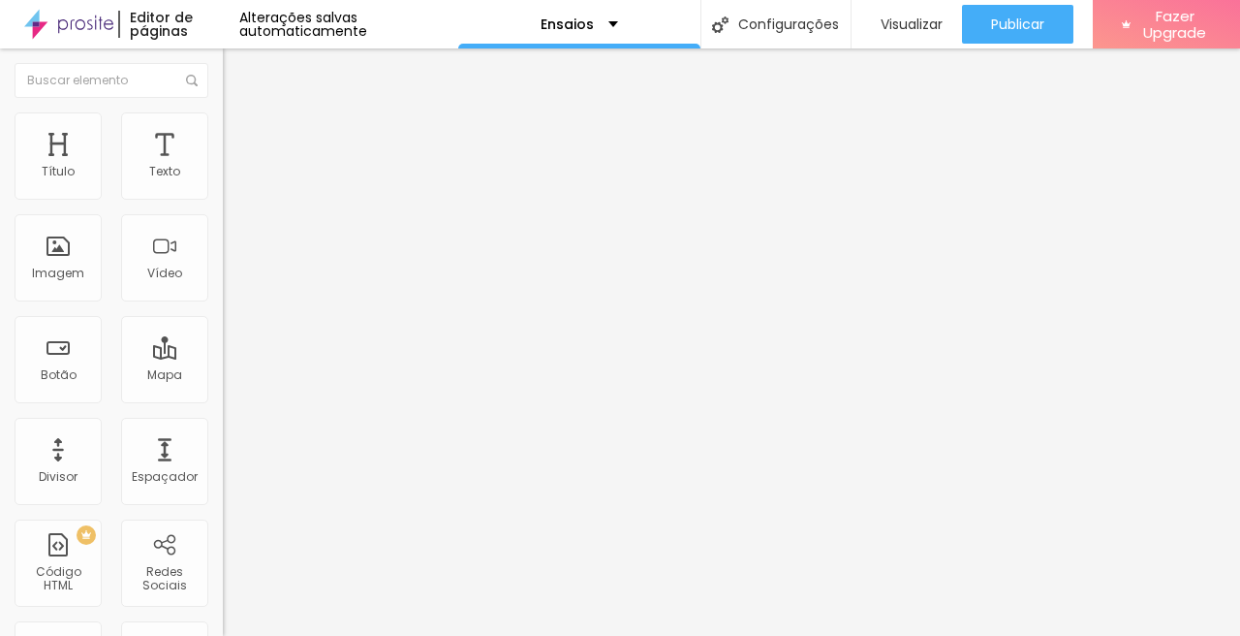
type input "9"
click at [223, 376] on input "range" at bounding box center [285, 384] width 125 height 16
click at [240, 134] on span "Estilo" at bounding box center [255, 125] width 30 height 16
type input "95"
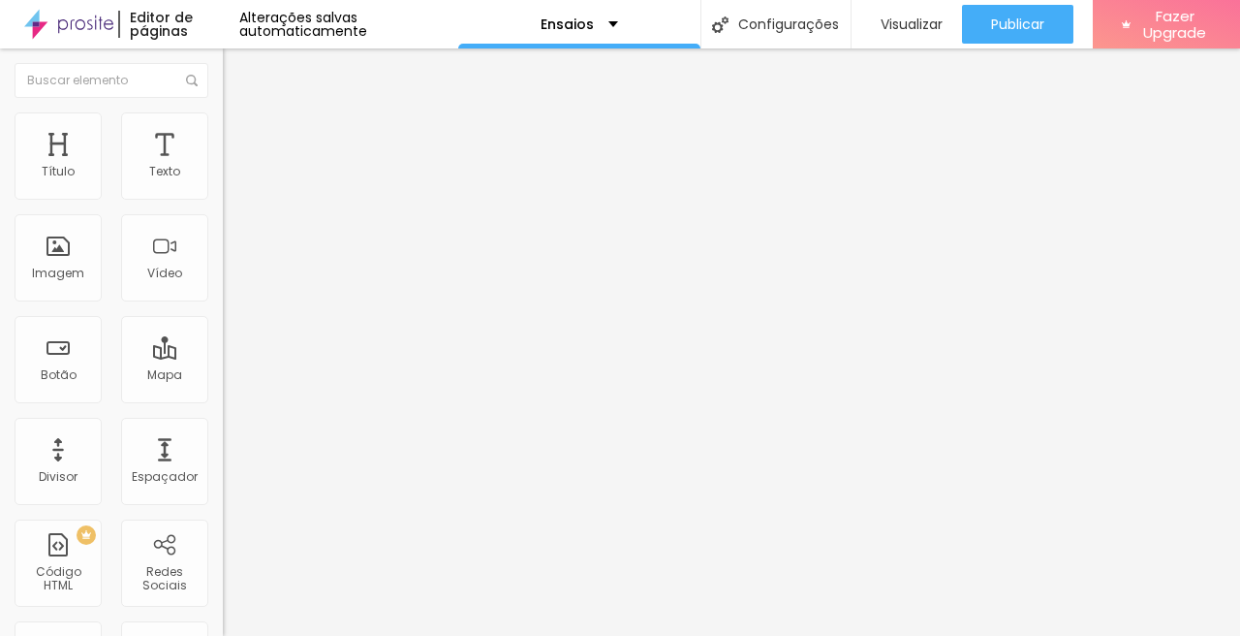
type input "90"
type input "95"
type input "100"
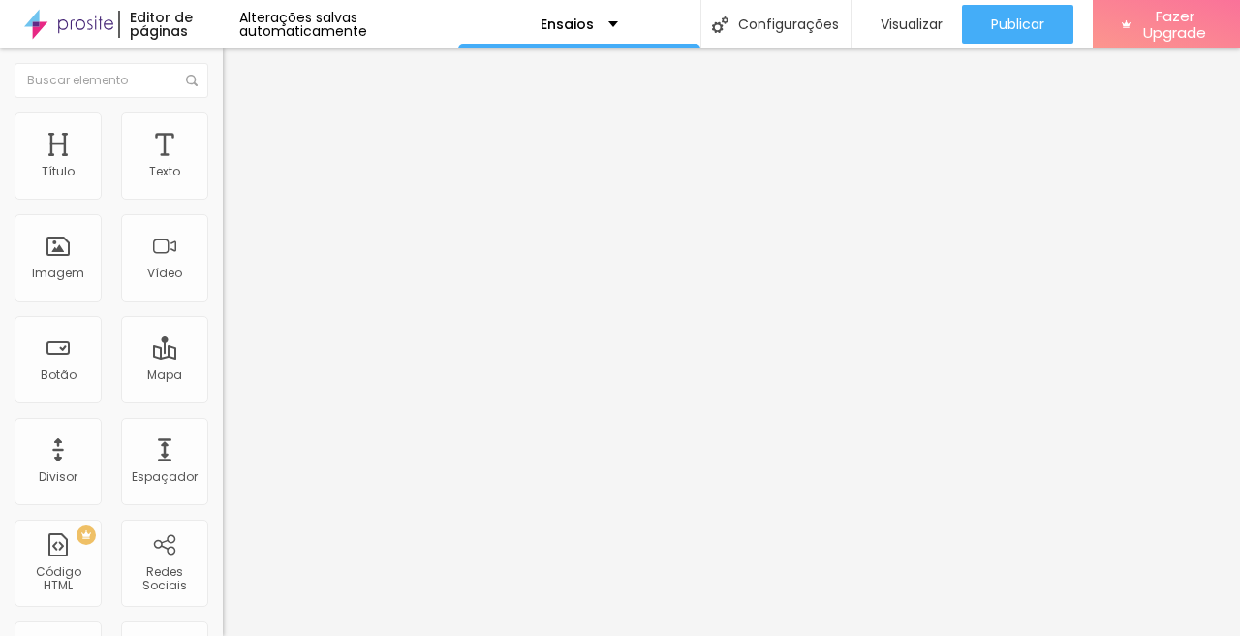
type input "100"
click at [223, 199] on input "range" at bounding box center [285, 191] width 125 height 16
type input "12"
type input "39"
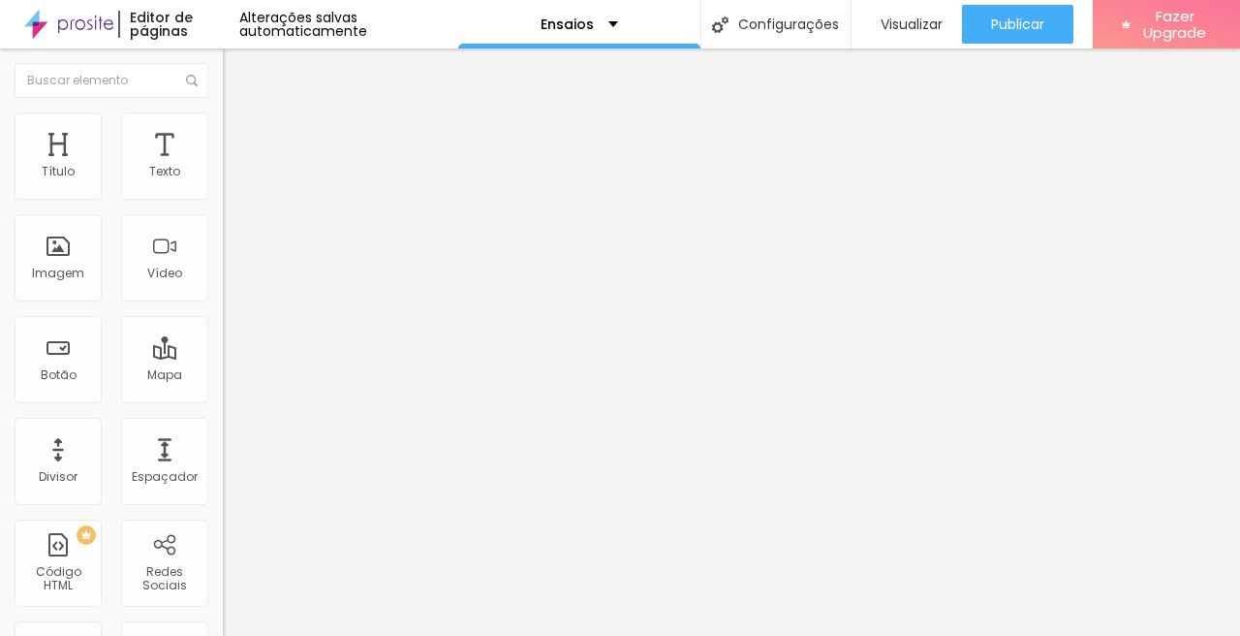
type input "39"
type input "60"
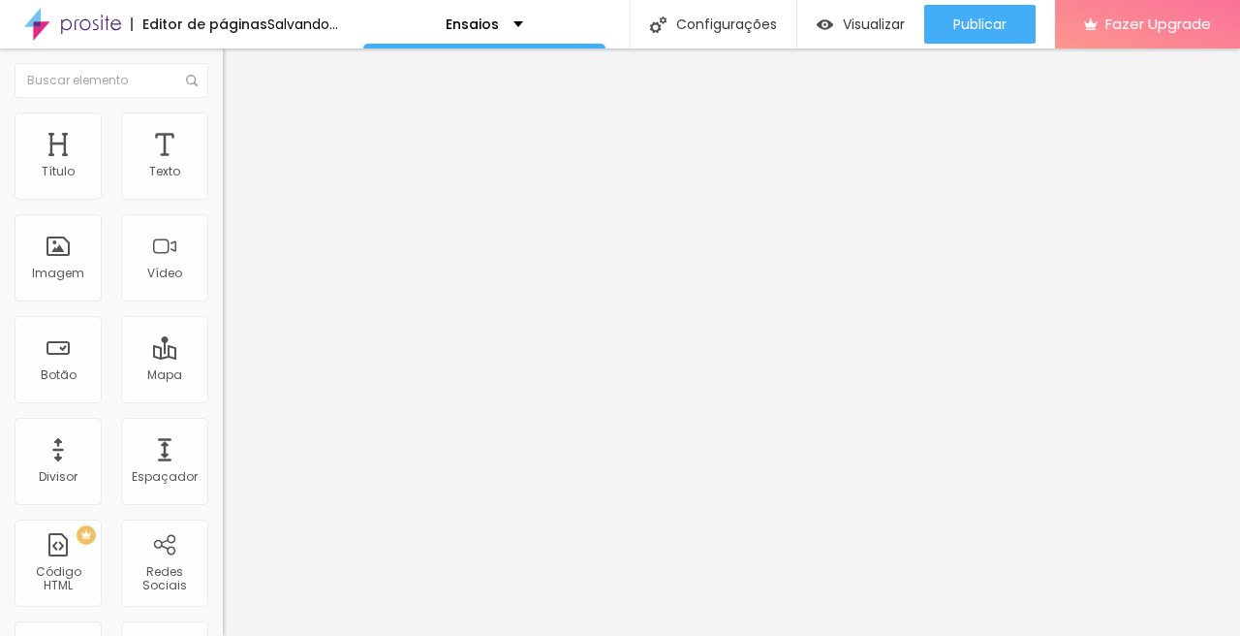
type input "62"
type input "61"
type input "60"
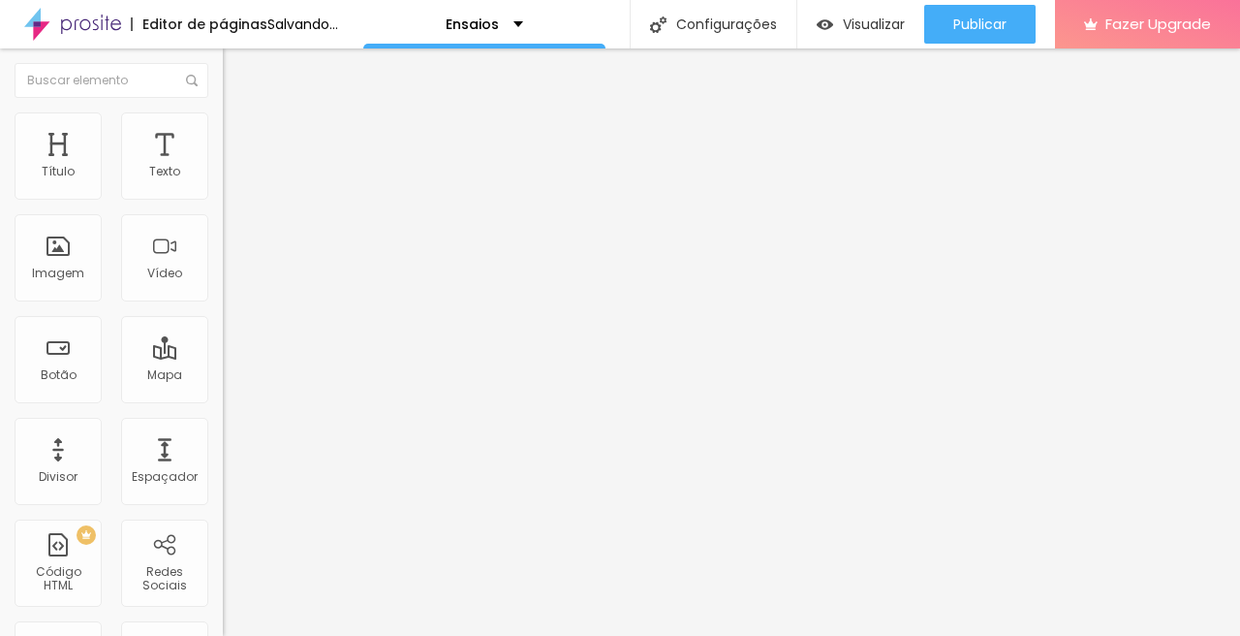
type input "60"
type input "53"
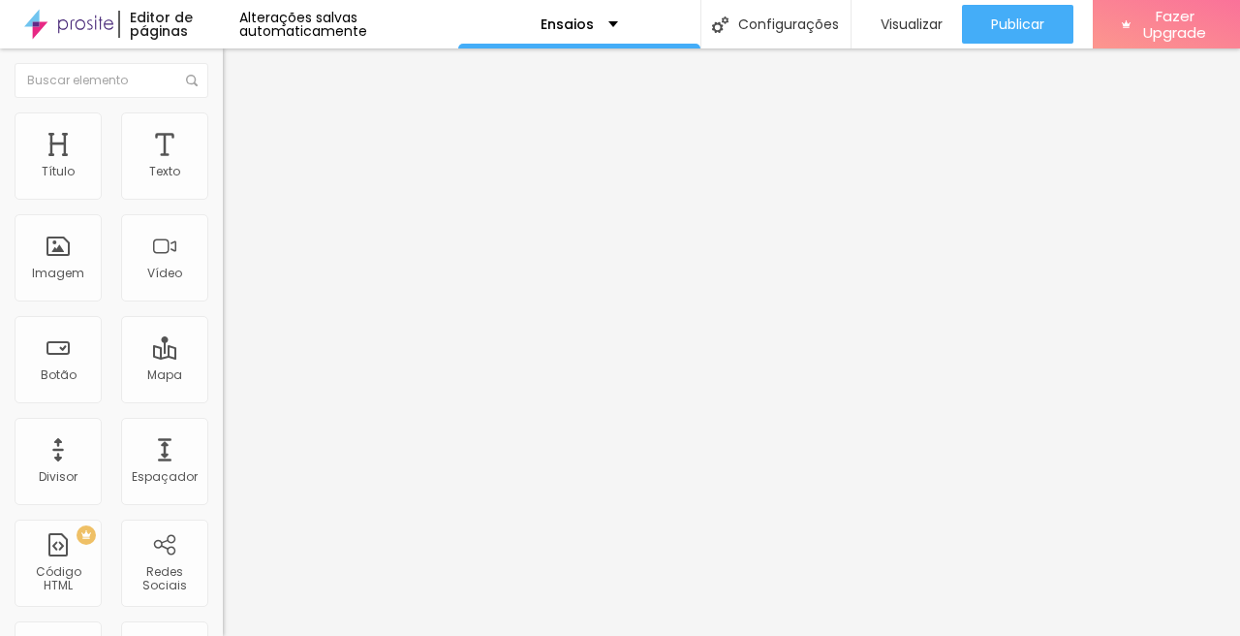
type input "47"
type input "37"
type input "33"
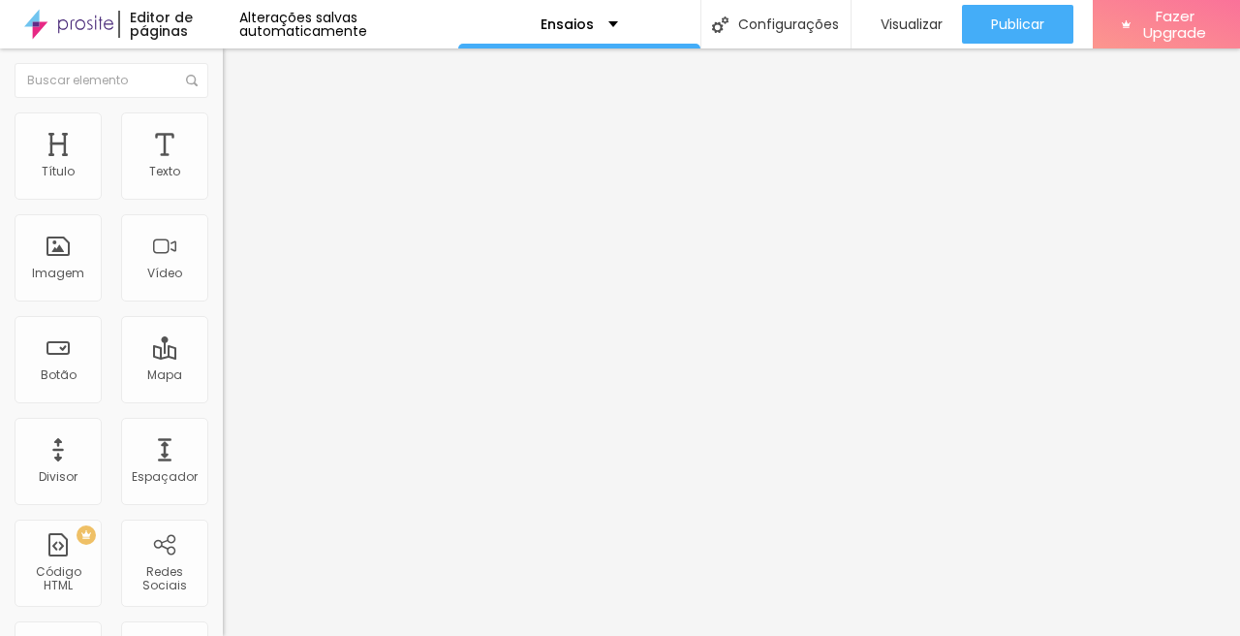
type input "33"
type input "22"
type input "13"
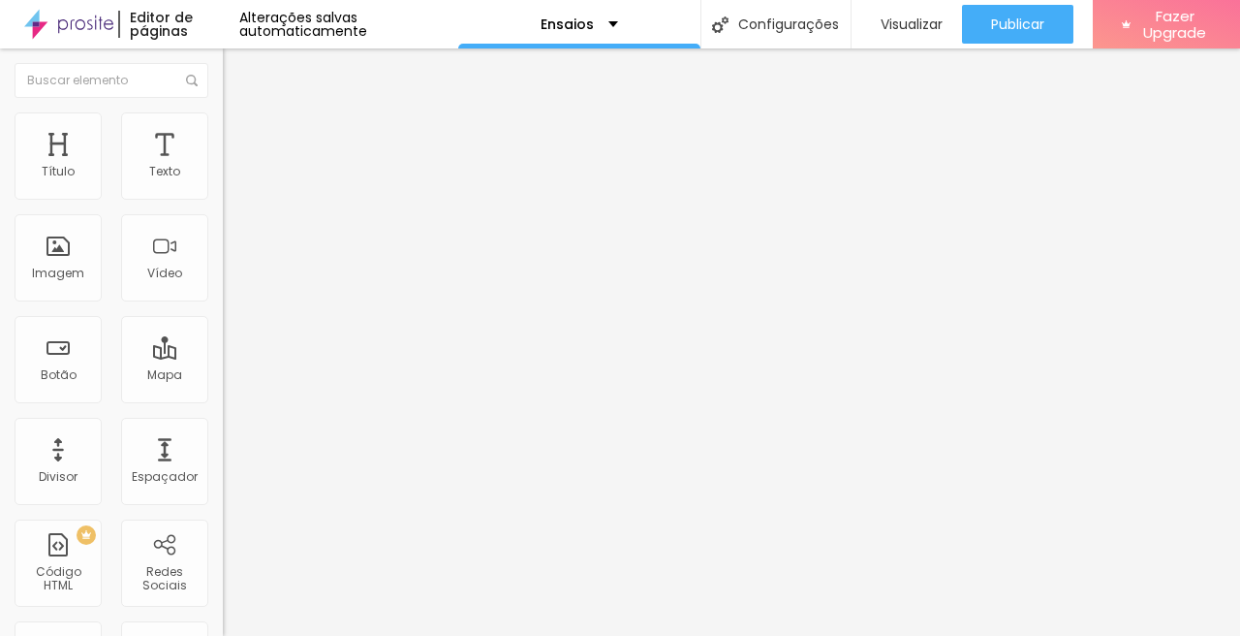
type input "5"
type input "0"
drag, startPoint x: 51, startPoint y: 247, endPoint x: 34, endPoint y: 249, distance: 17.6
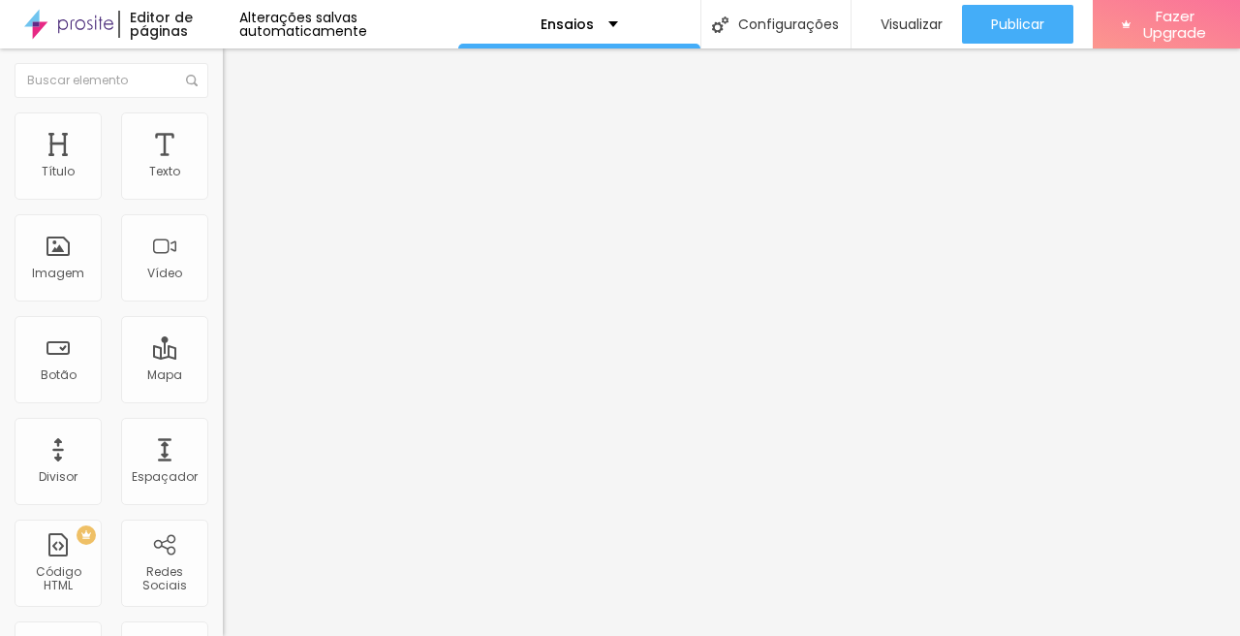
click at [223, 425] on input "range" at bounding box center [285, 433] width 125 height 16
click at [240, 114] on span "Conteúdo" at bounding box center [270, 106] width 60 height 16
click at [223, 247] on div at bounding box center [334, 240] width 223 height 16
click at [223, 261] on img at bounding box center [230, 254] width 14 height 14
click at [223, 392] on div "Trocar imagem Descrição da imagem (Alt) Alinhamento Proporção 1:1 Quadrado Cine…" at bounding box center [334, 297] width 223 height 292
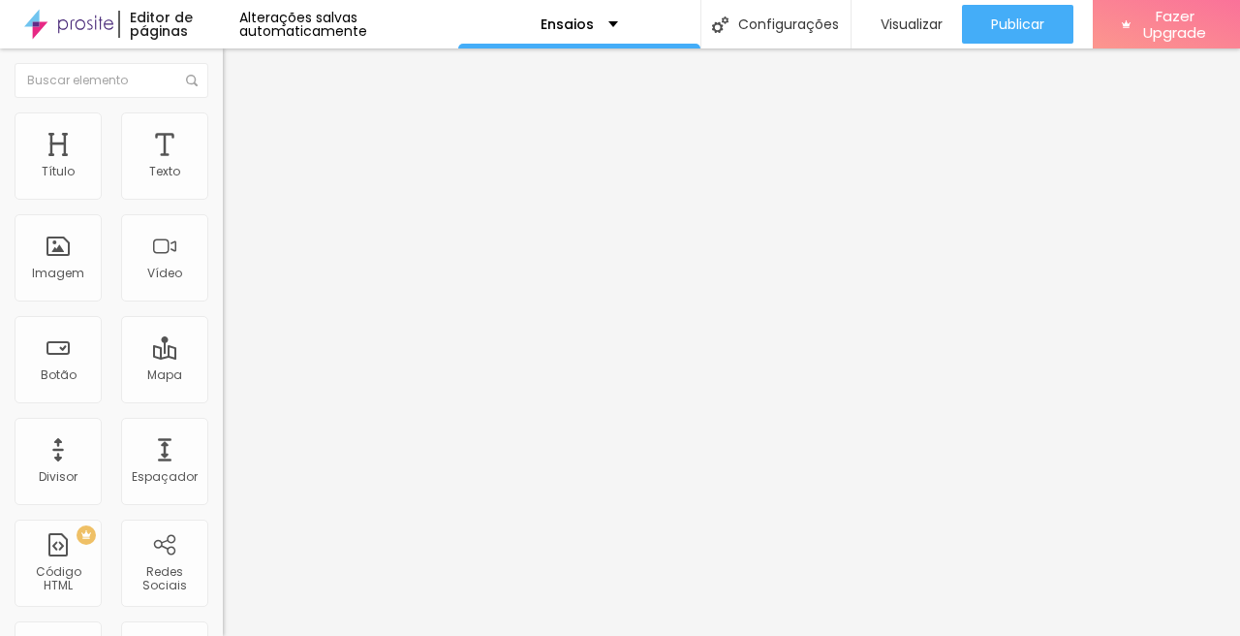
click at [223, 132] on li "Avançado" at bounding box center [334, 141] width 223 height 19
drag, startPoint x: 48, startPoint y: 238, endPoint x: 78, endPoint y: 232, distance: 29.9
click at [223, 425] on div "10 Espaço de baixo" at bounding box center [334, 562] width 223 height 274
type input "13"
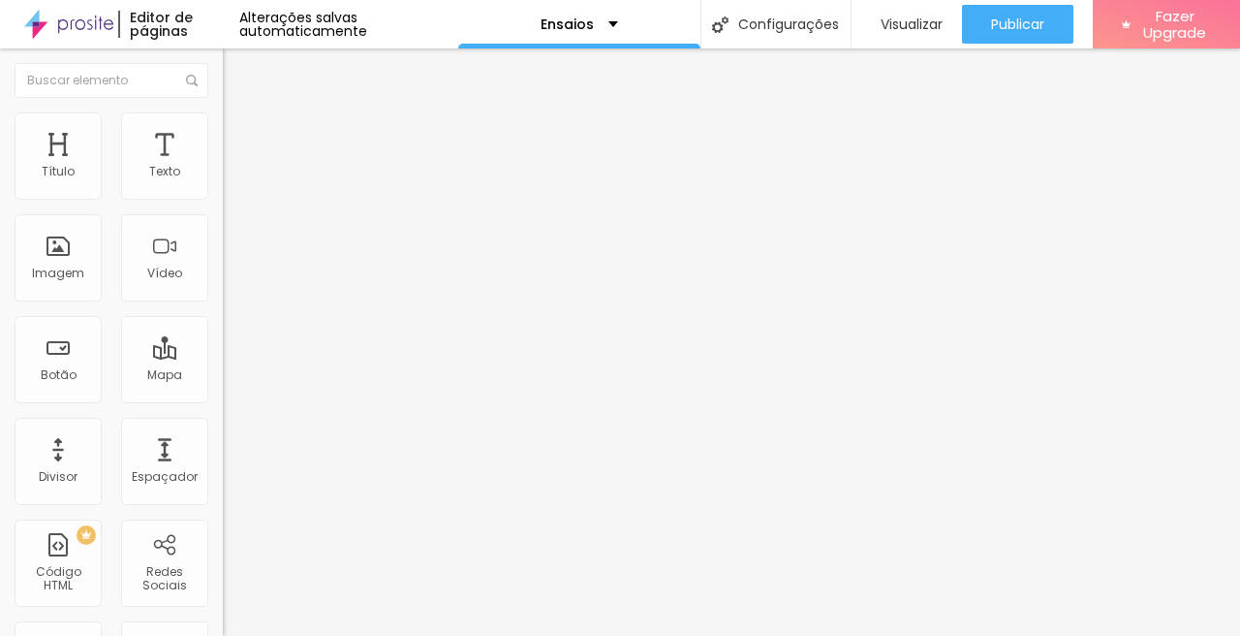
type input "22"
type input "24"
type input "25"
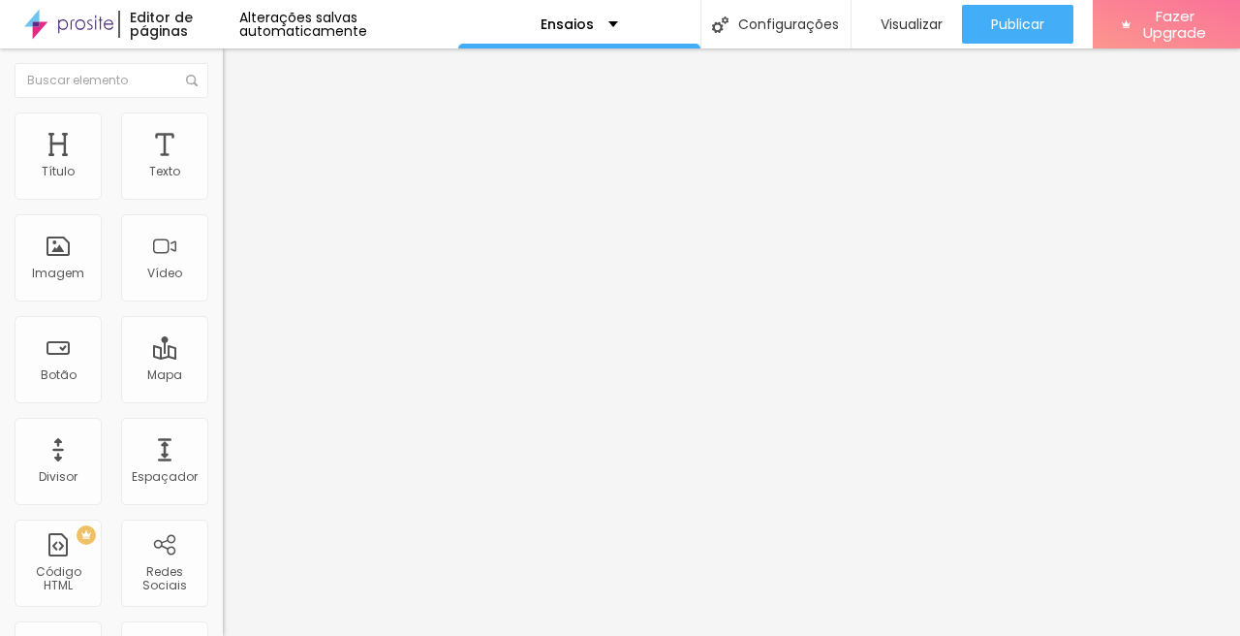
type input "25"
drag, startPoint x: 47, startPoint y: 225, endPoint x: 71, endPoint y: 223, distance: 23.3
type input "48"
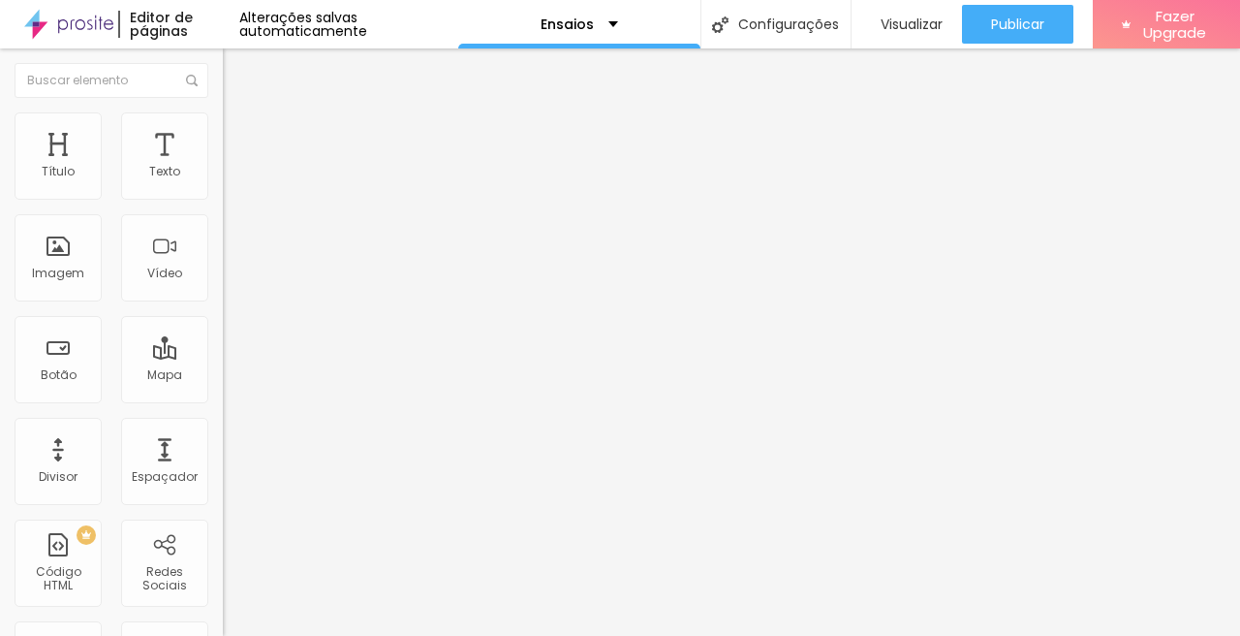
type input "58"
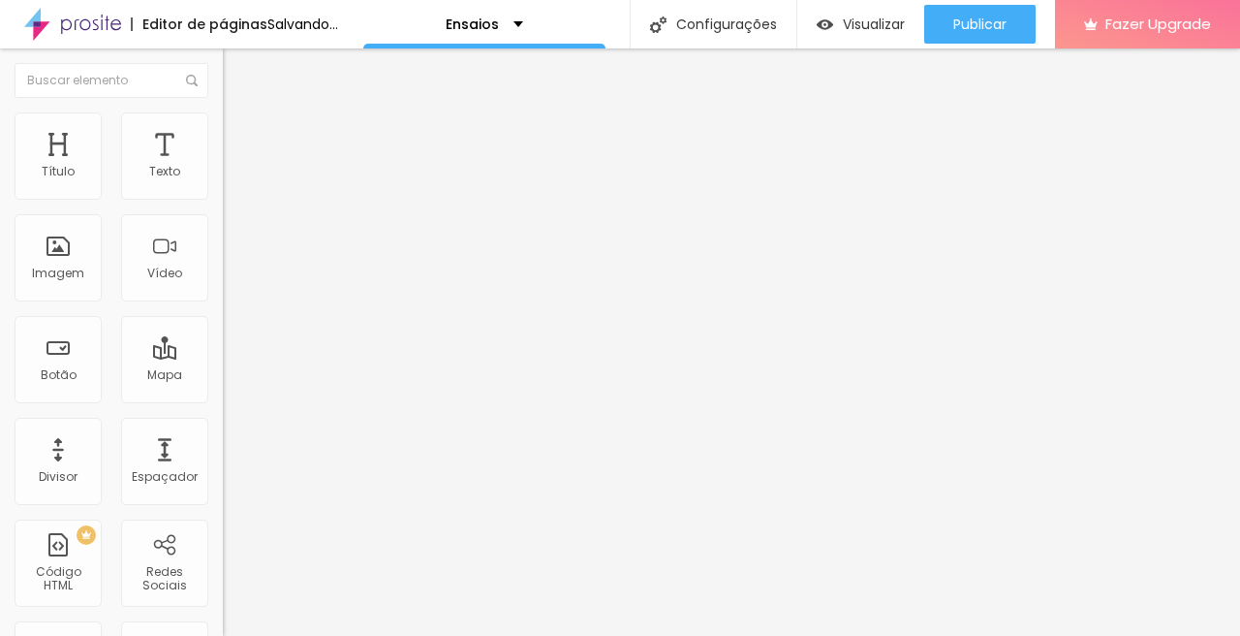
type input "60"
type input "61"
type input "59"
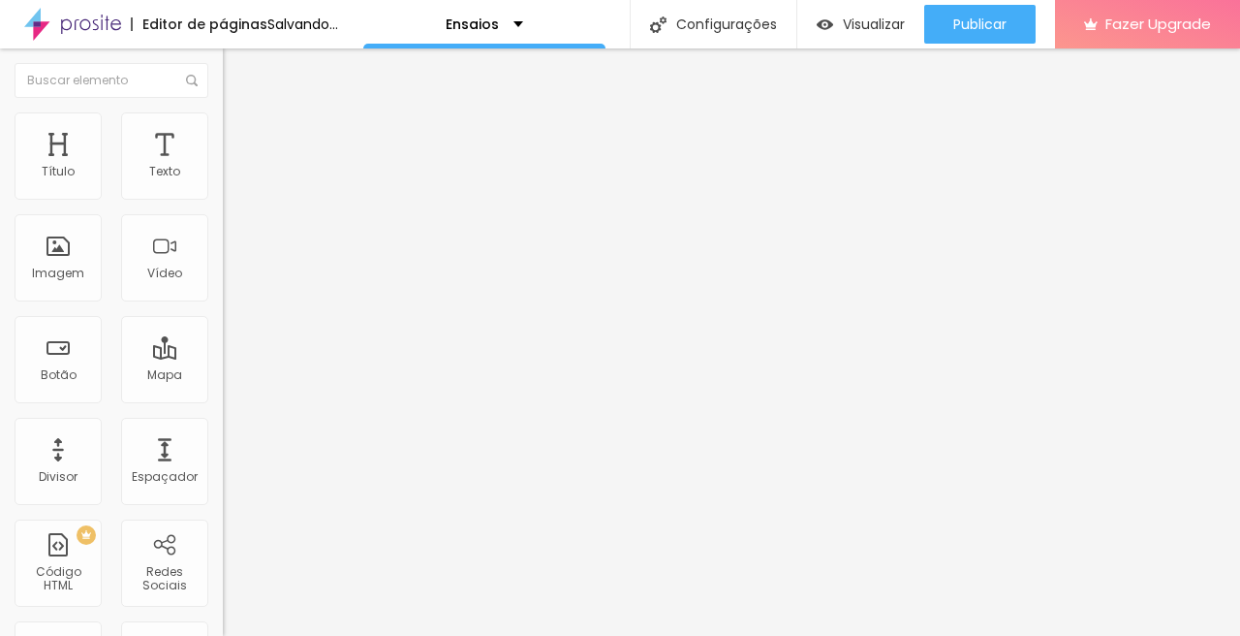
type input "59"
type input "52"
type input "44"
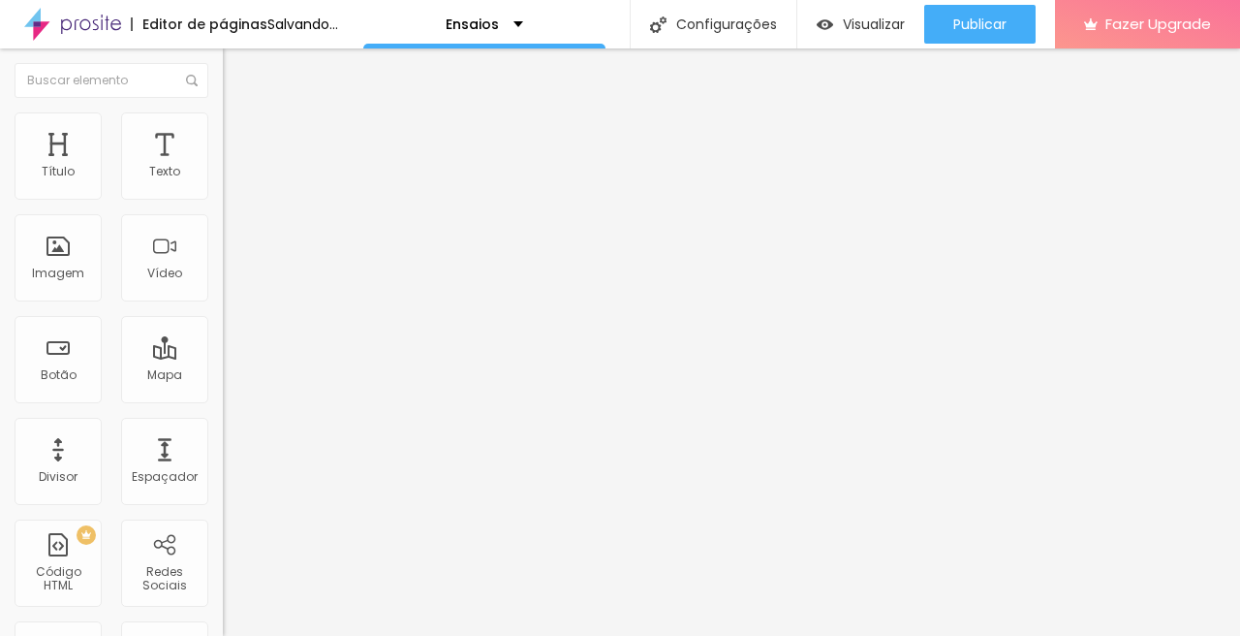
type input "37"
type input "35"
type input "33"
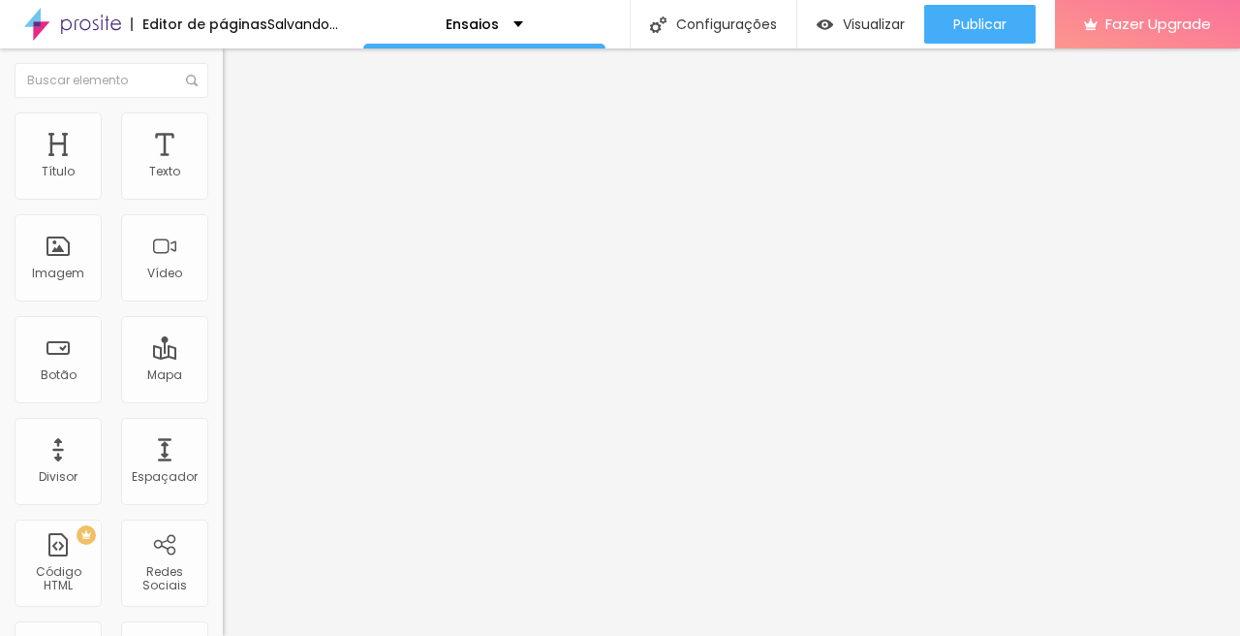
type input "33"
type input "29"
type input "21"
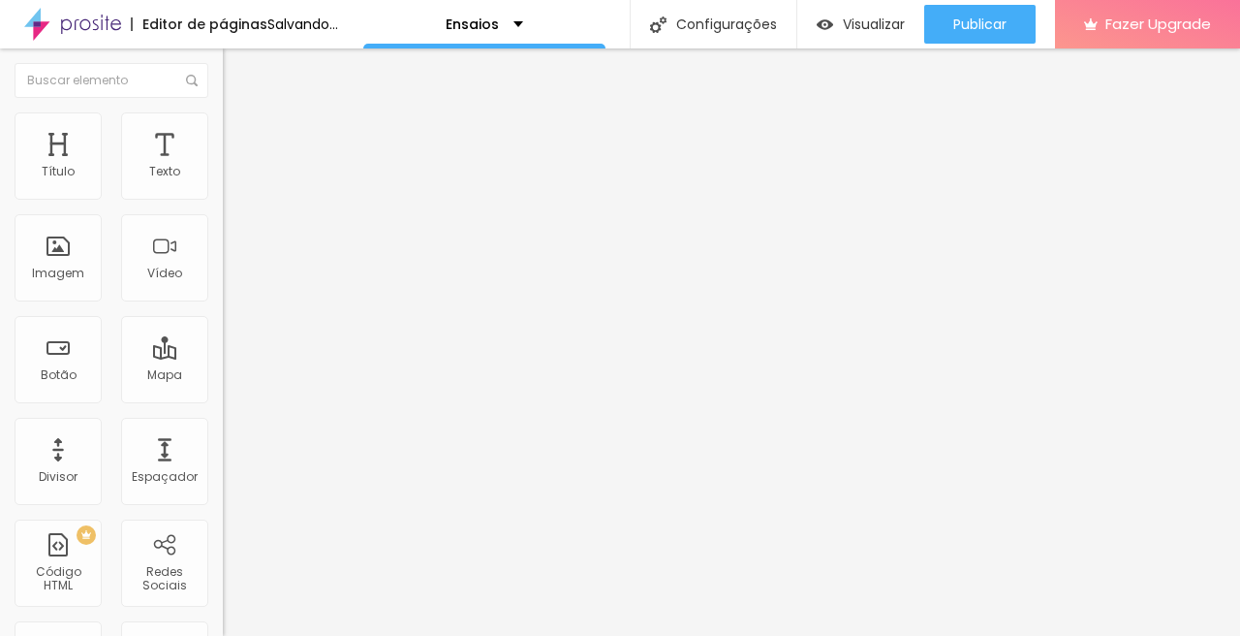
type input "32"
type input "38"
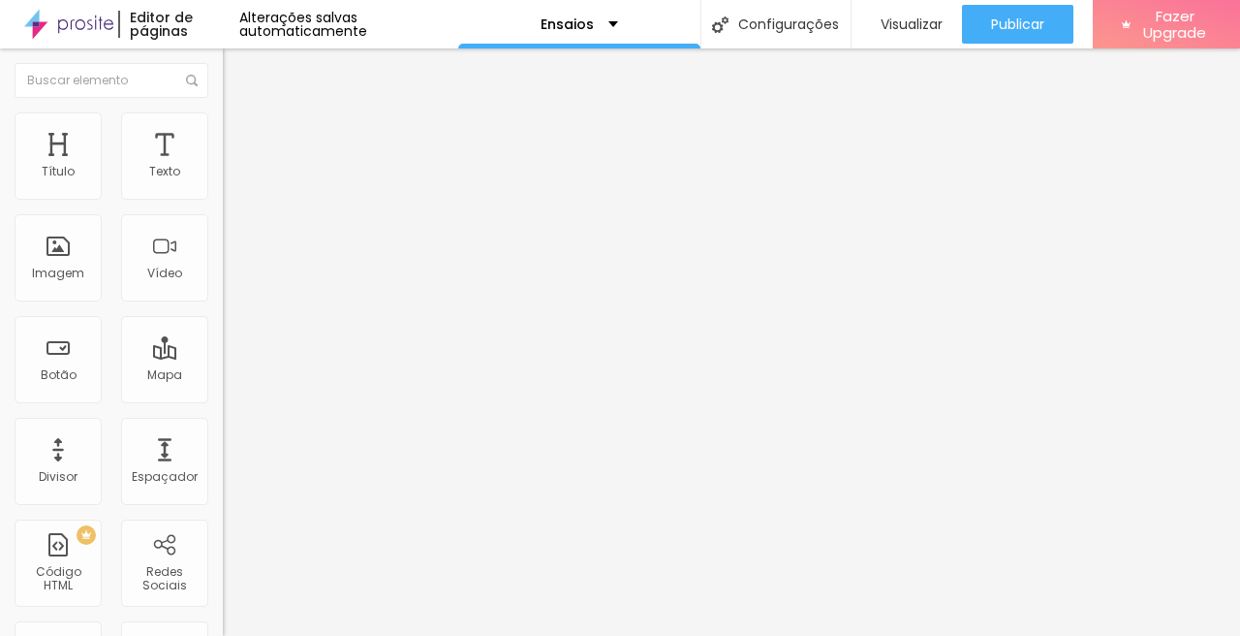
type input "45"
type input "52"
type input "55"
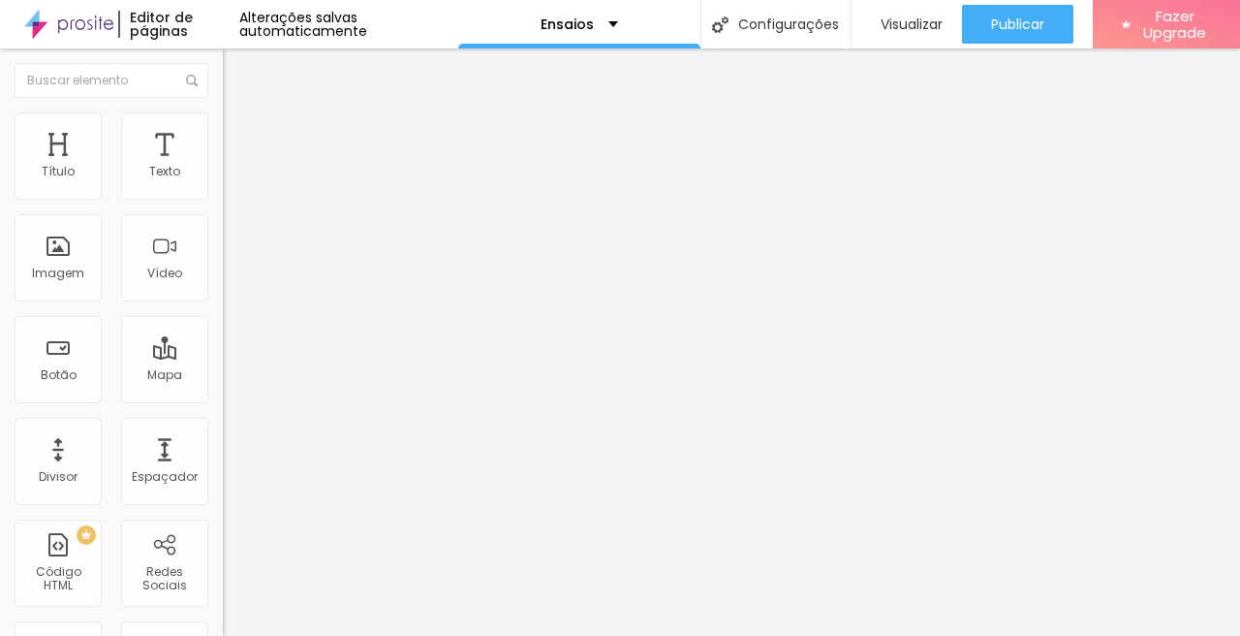
type input "55"
type input "58"
type input "63"
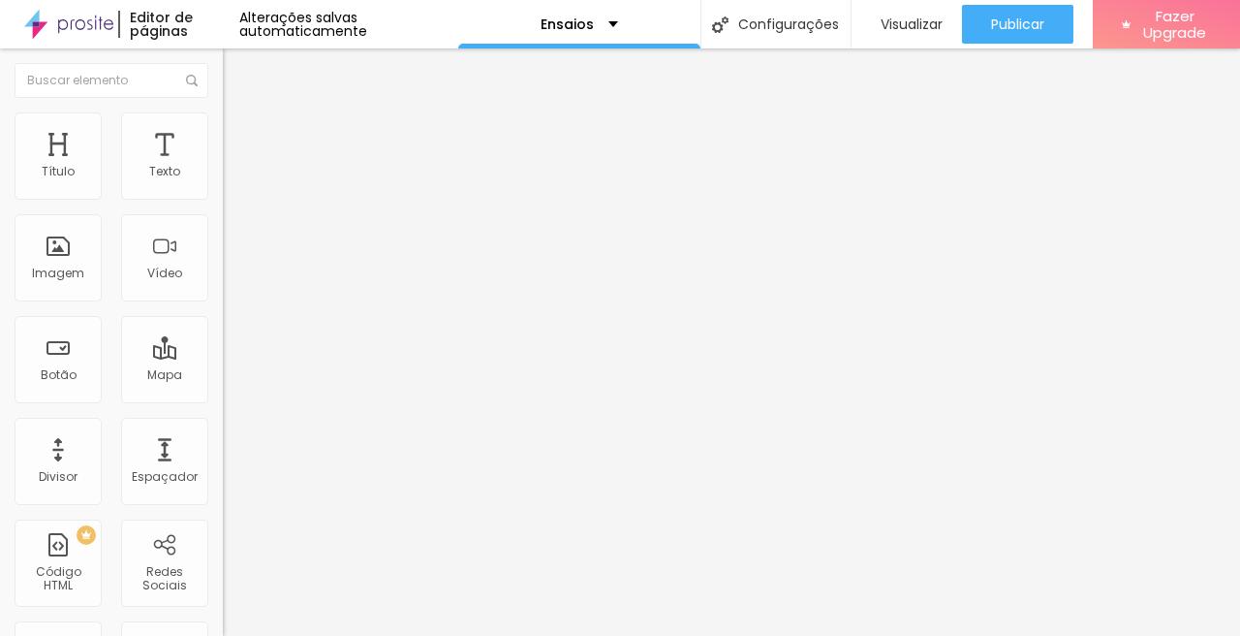
type input "64"
type input "67"
type input "72"
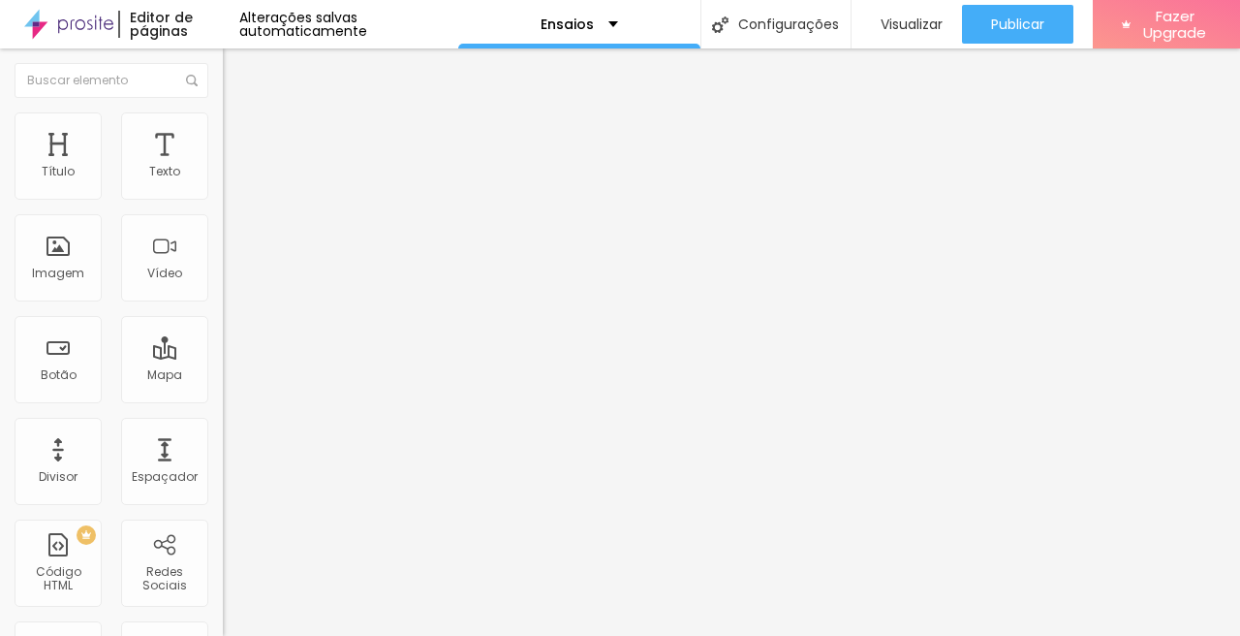
type input "72"
type input "76"
type input "82"
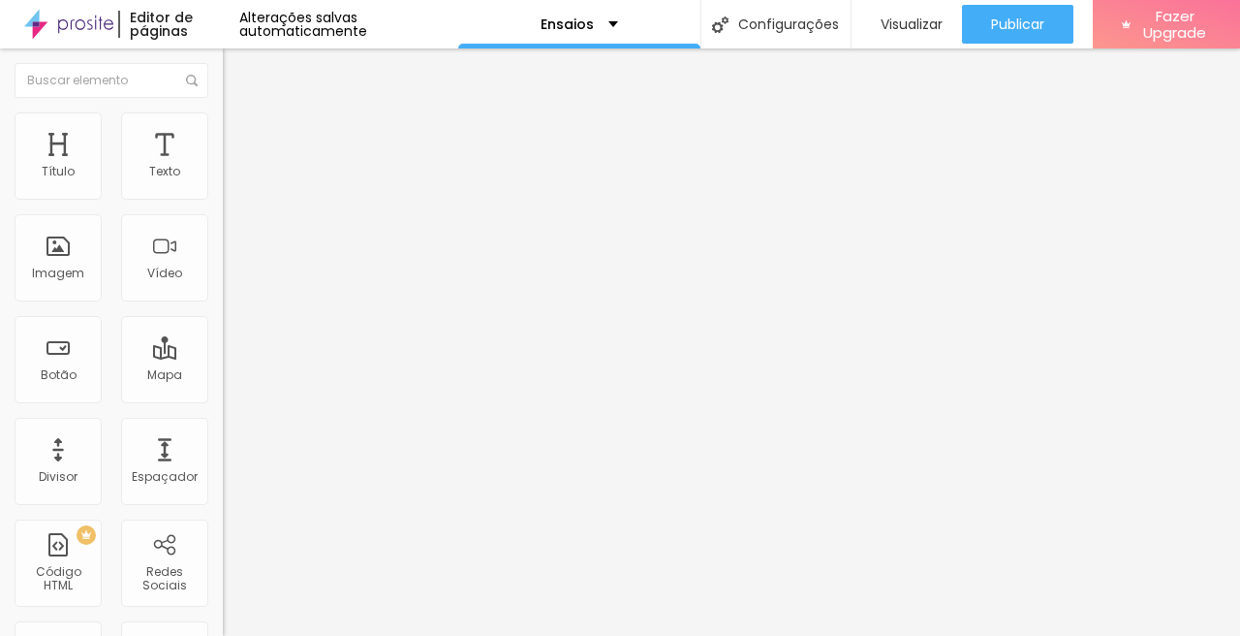
type input "86"
type input "88"
type input "86"
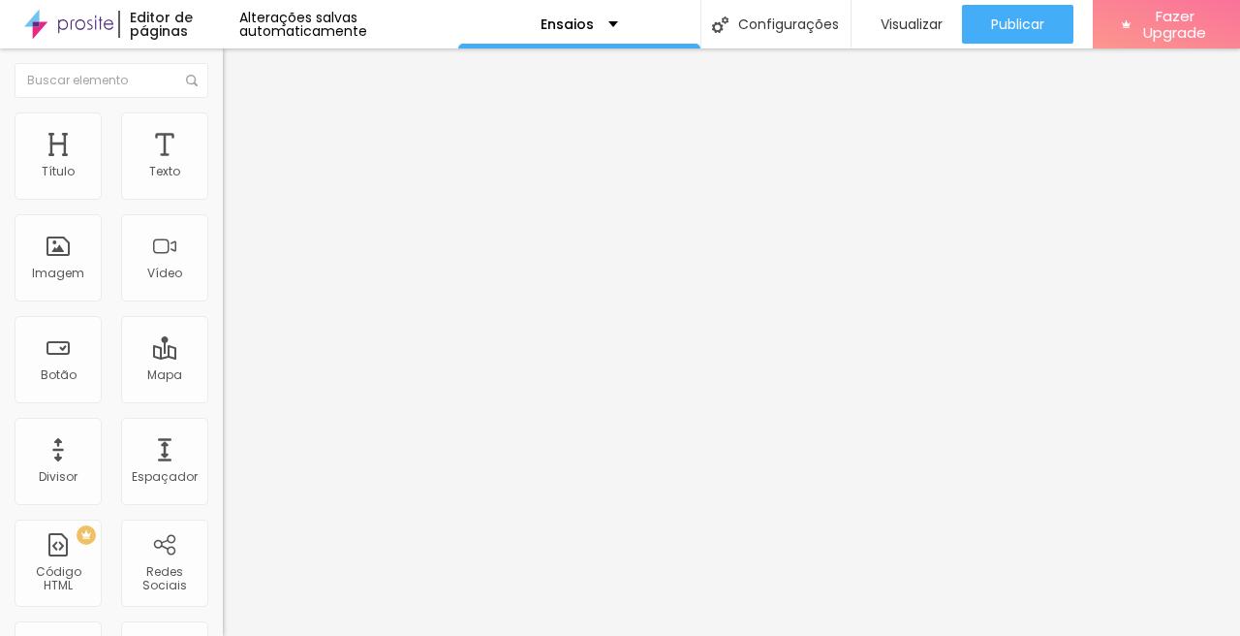
type input "86"
type input "31"
type input "9"
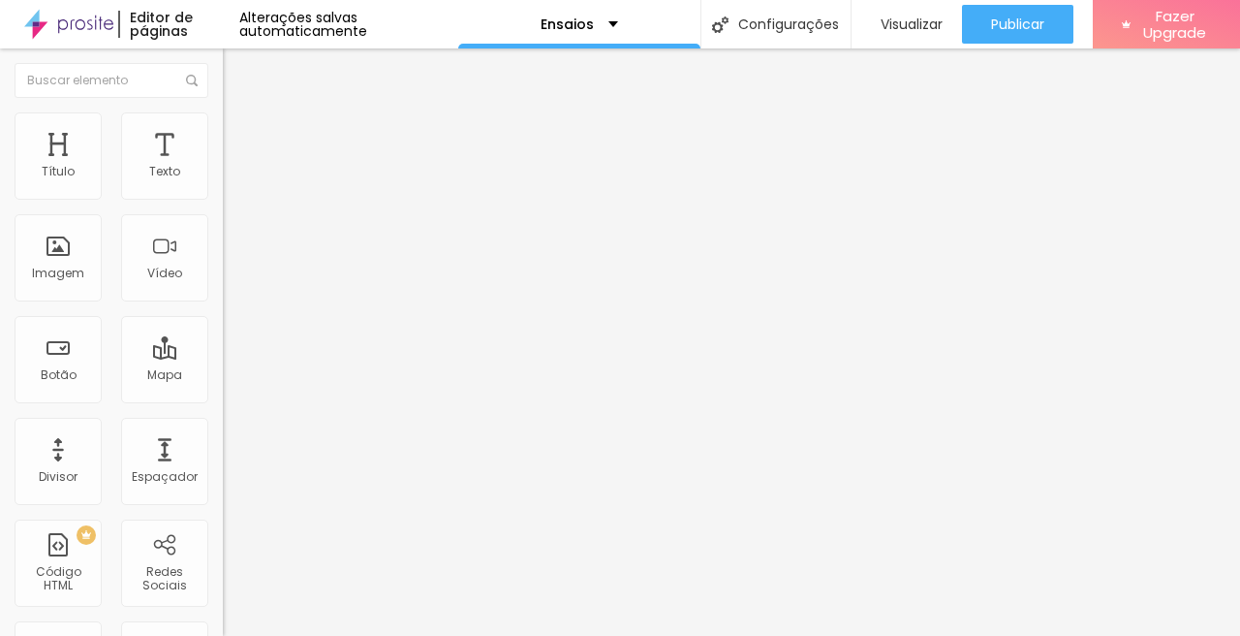
type input "0"
drag, startPoint x: 71, startPoint y: 223, endPoint x: 38, endPoint y: 232, distance: 34.1
type input "0"
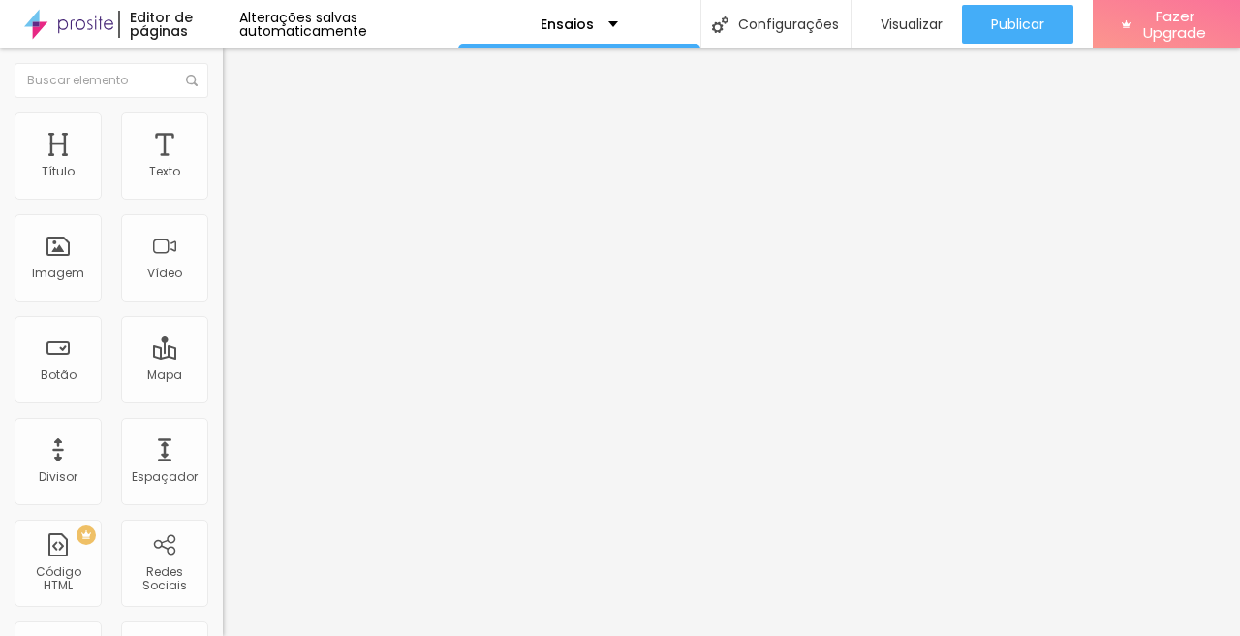
click at [237, 71] on img "button" at bounding box center [245, 71] width 16 height 16
click at [223, 245] on img at bounding box center [230, 239] width 14 height 14
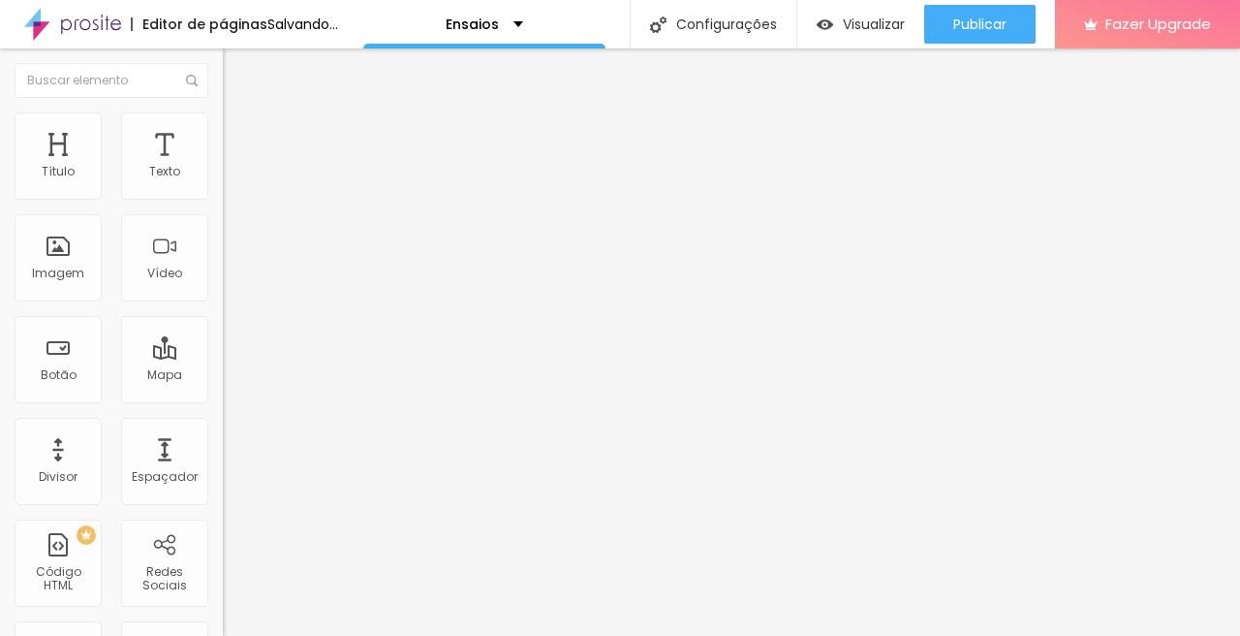
click at [223, 303] on span "1:1 Quadrado" at bounding box center [261, 295] width 77 height 16
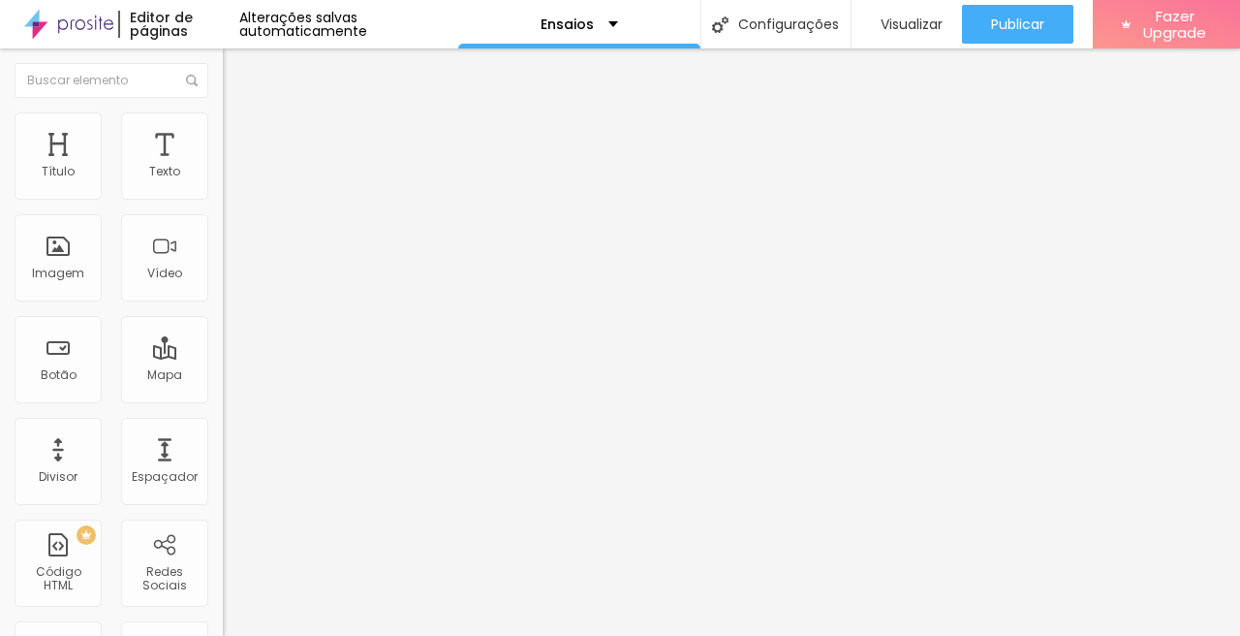
scroll to position [78, 0]
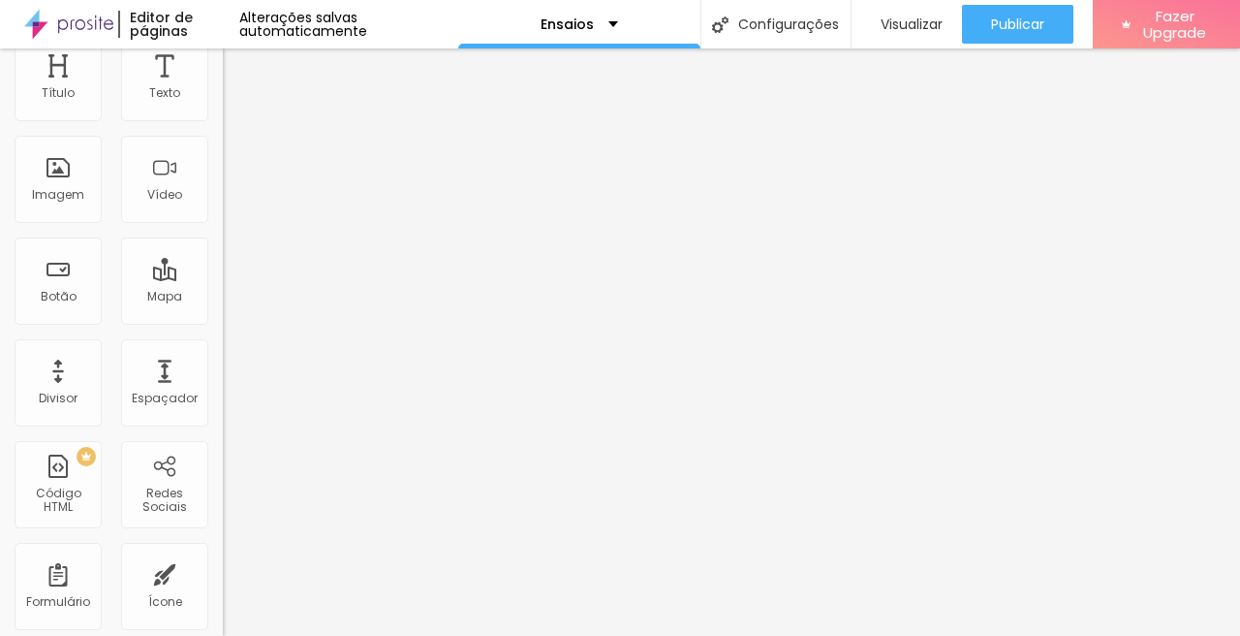
click at [223, 225] on span "1:1 Quadrado" at bounding box center [261, 216] width 77 height 16
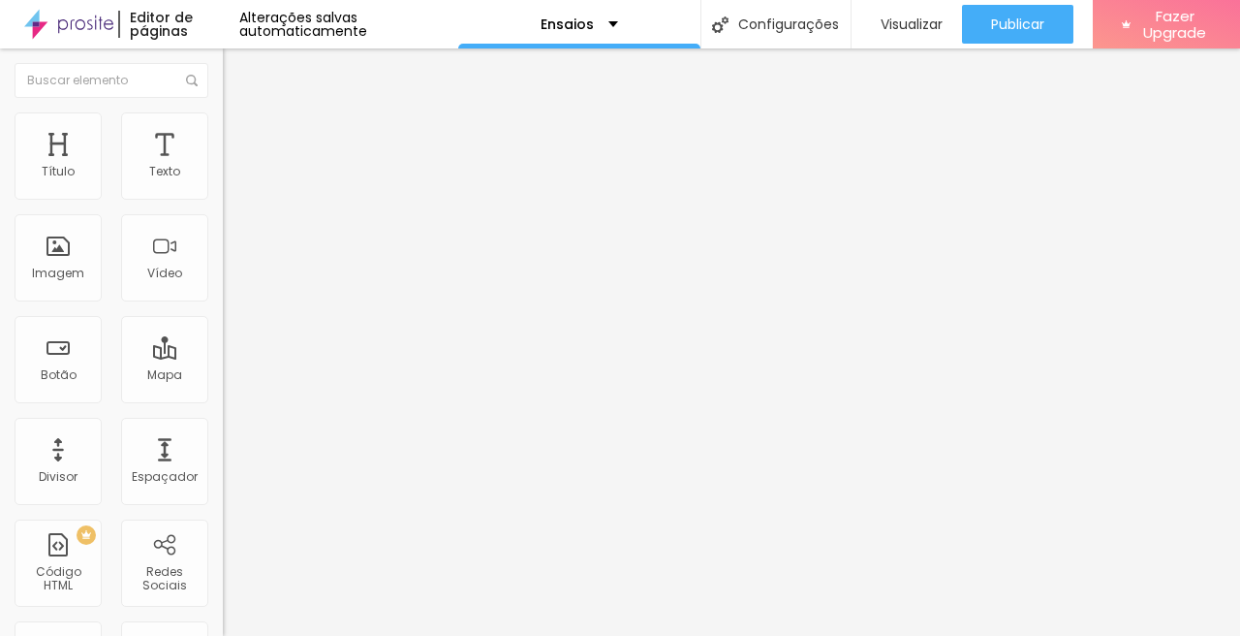
click at [223, 196] on input "text" at bounding box center [339, 185] width 233 height 19
click at [223, 118] on img at bounding box center [231, 120] width 17 height 17
type input "17"
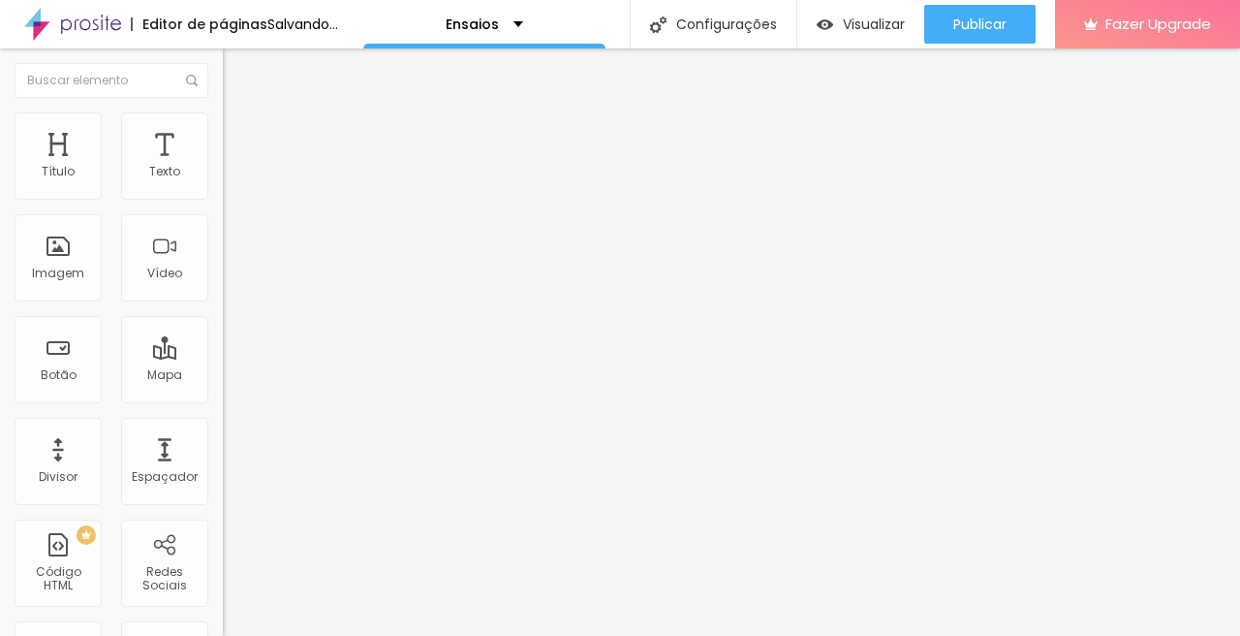
type input "58"
type input "92"
type input "94"
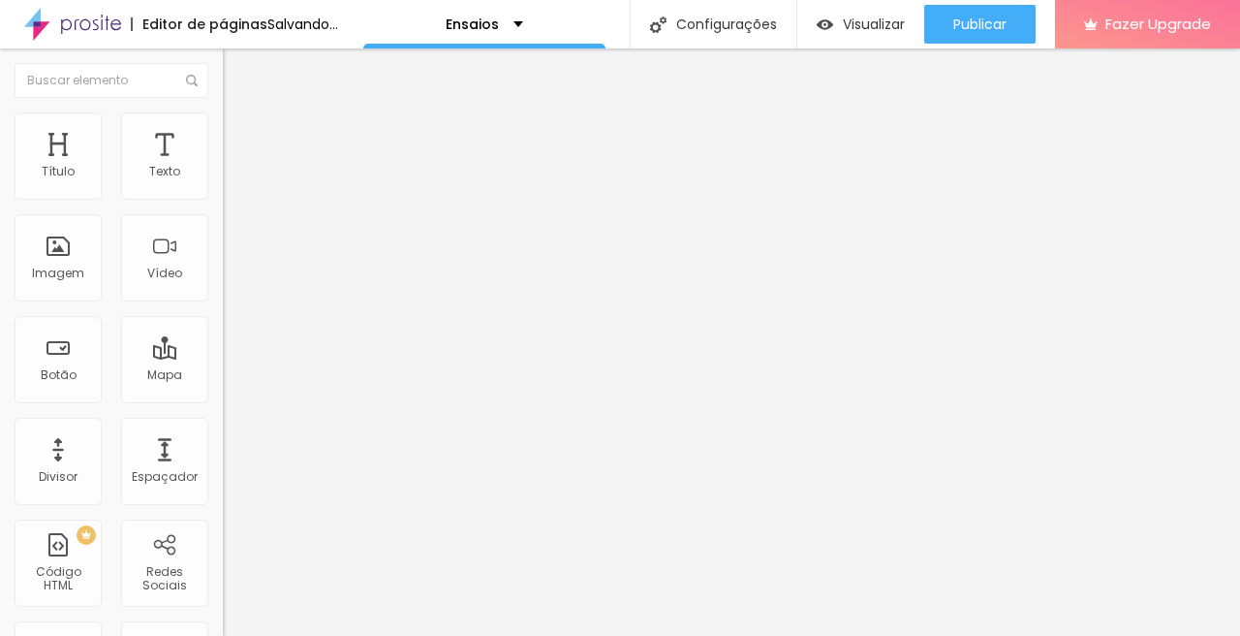
type input "94"
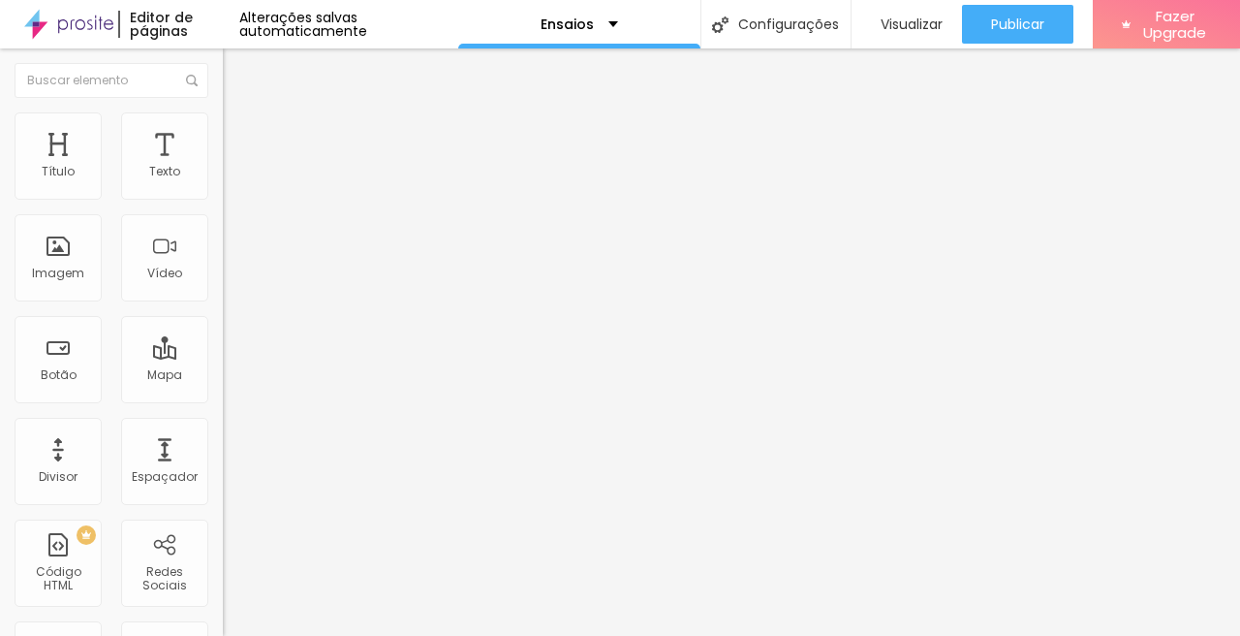
type input "88"
type input "83"
type input "56"
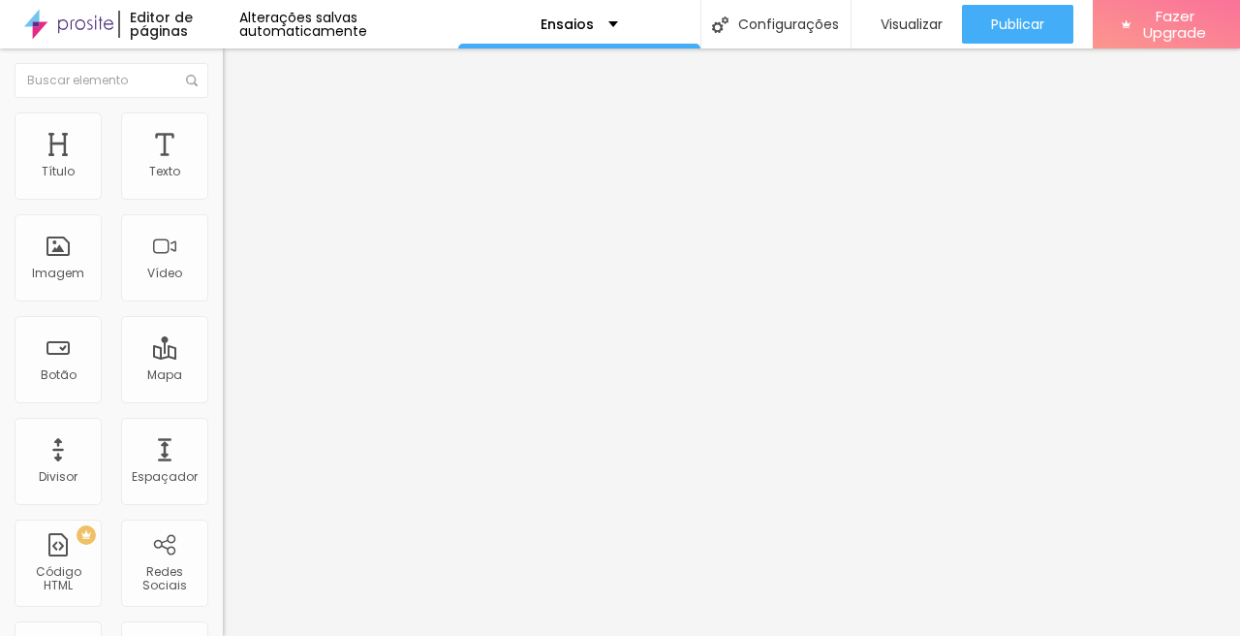
type input "56"
type input "50"
type input "49"
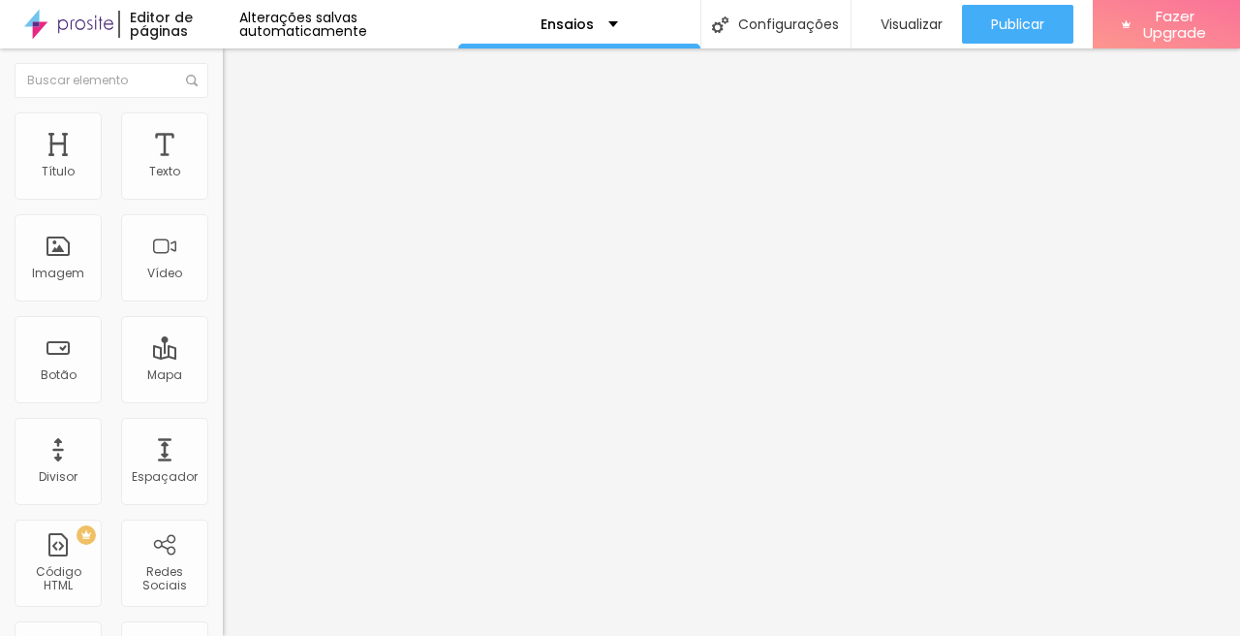
type input "48"
type input "39"
type input "31"
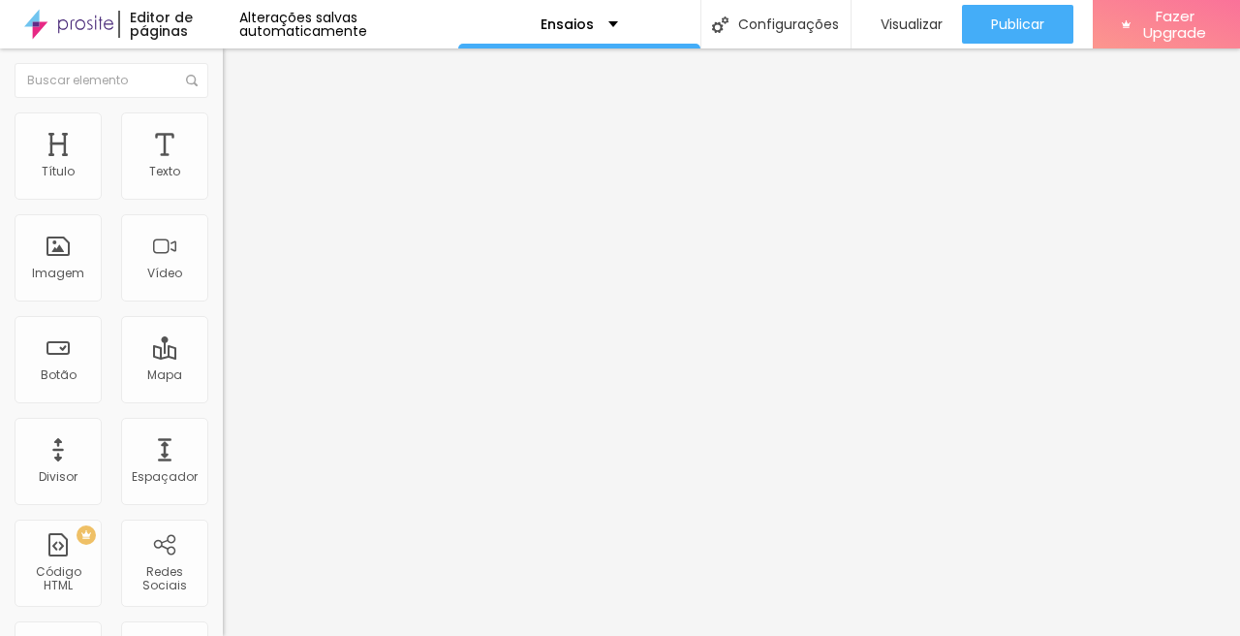
type input "31"
type input "23"
type input "22"
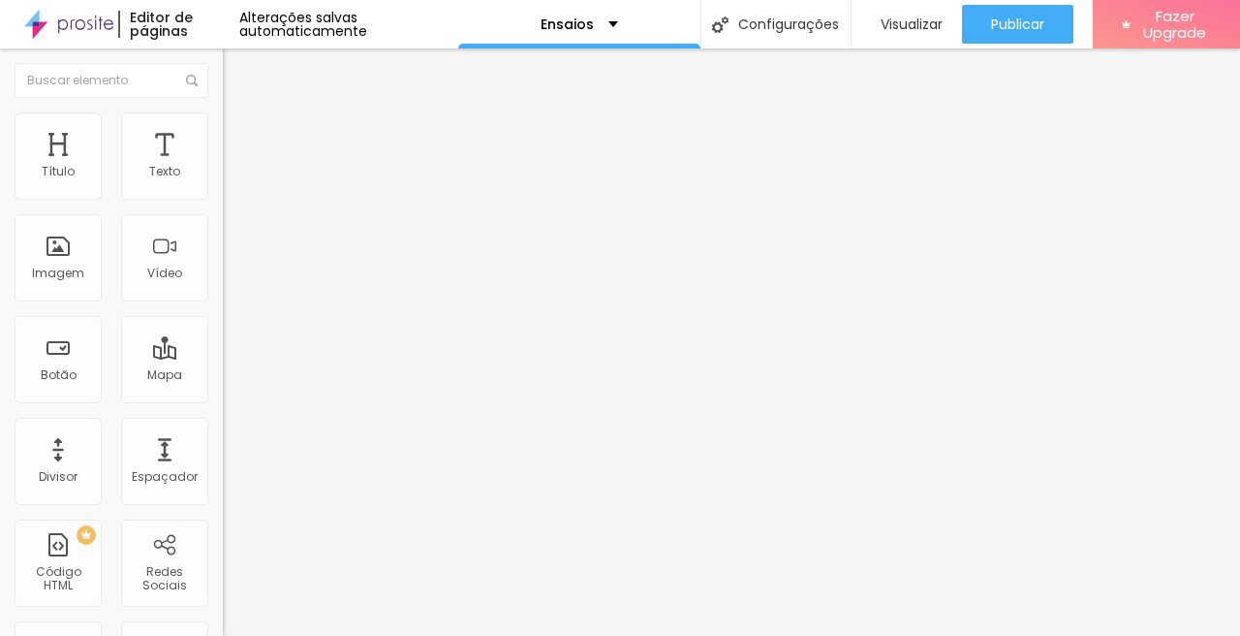
type input "23"
type input "29"
type input "35"
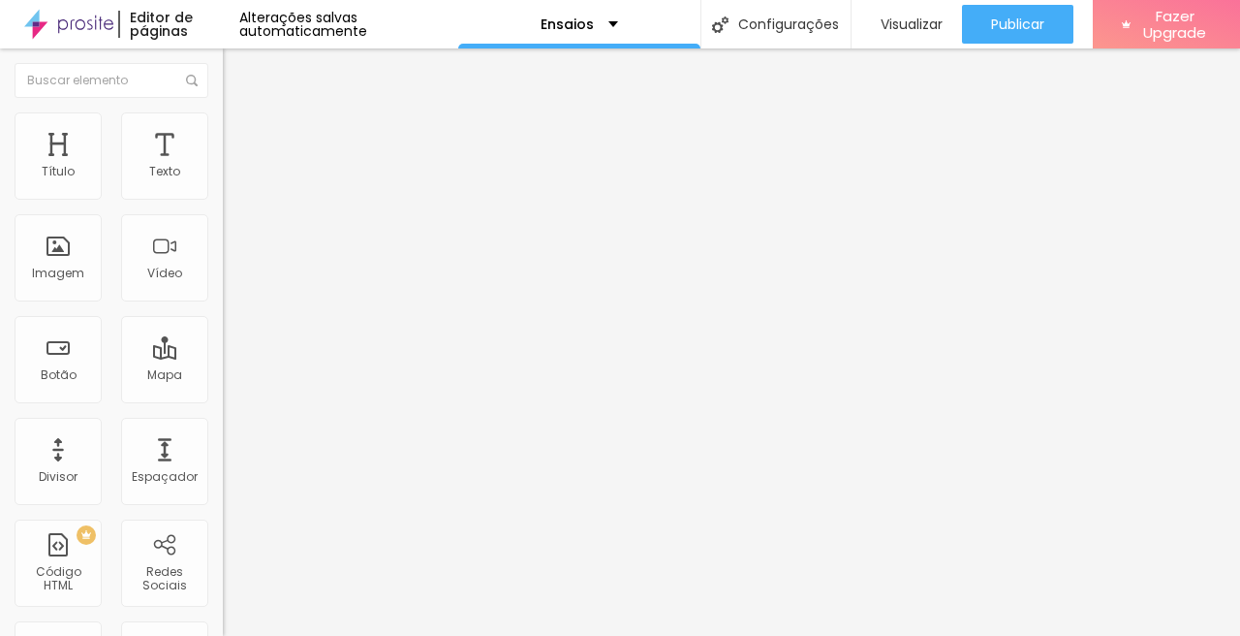
type input "35"
type input "36"
type input "43"
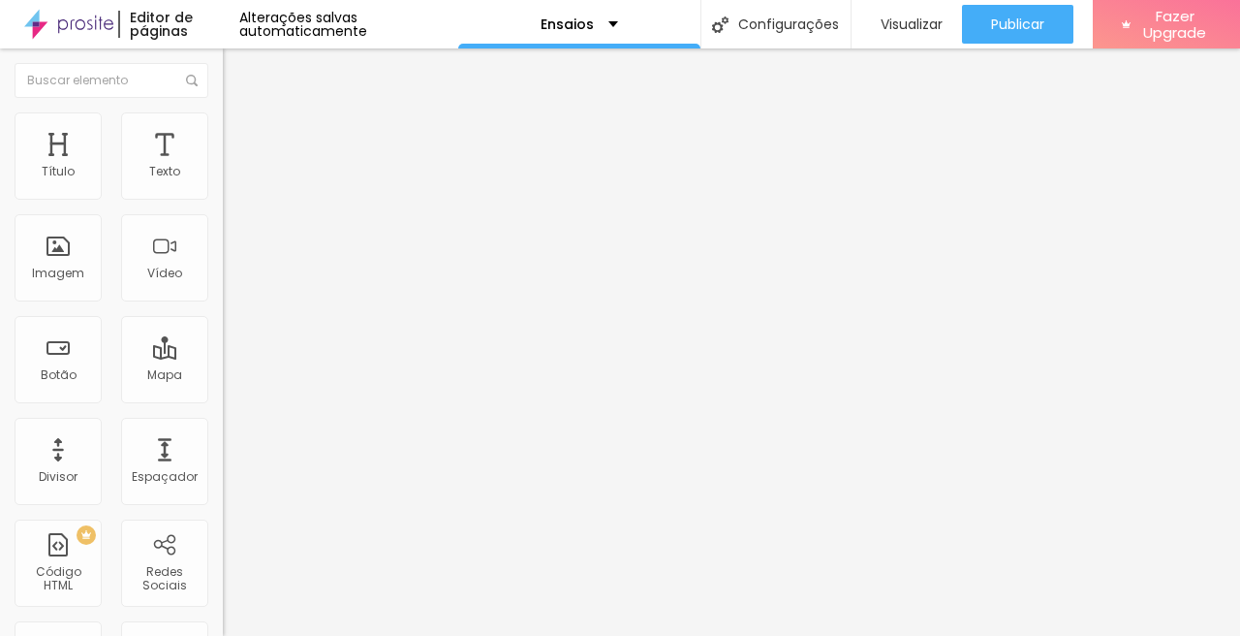
type input "44"
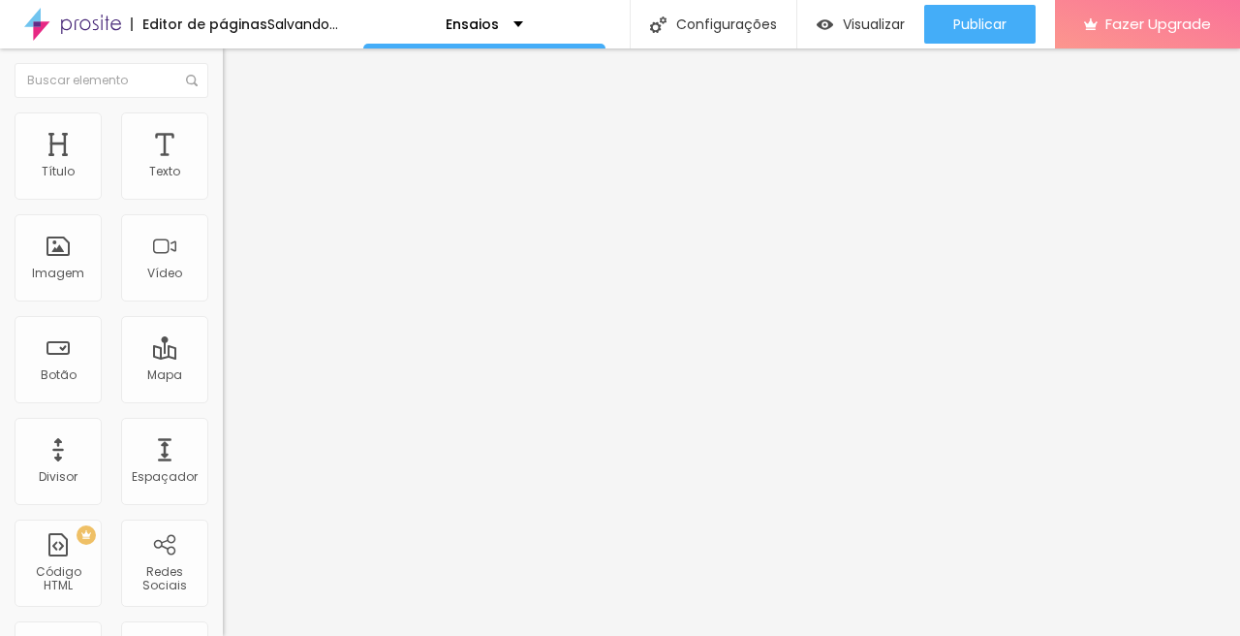
drag, startPoint x: 54, startPoint y: 247, endPoint x: 71, endPoint y: 246, distance: 16.5
type input "44"
click at [223, 425] on input "range" at bounding box center [285, 433] width 125 height 16
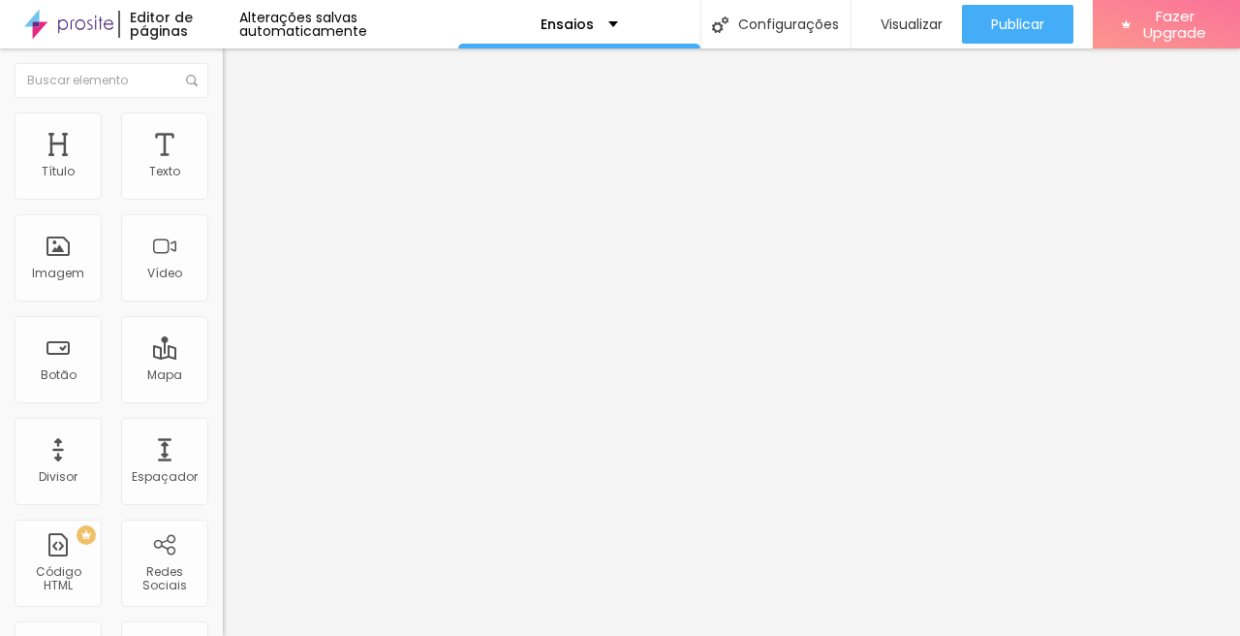
click at [240, 131] on span "Estilo" at bounding box center [255, 125] width 30 height 16
type input "15"
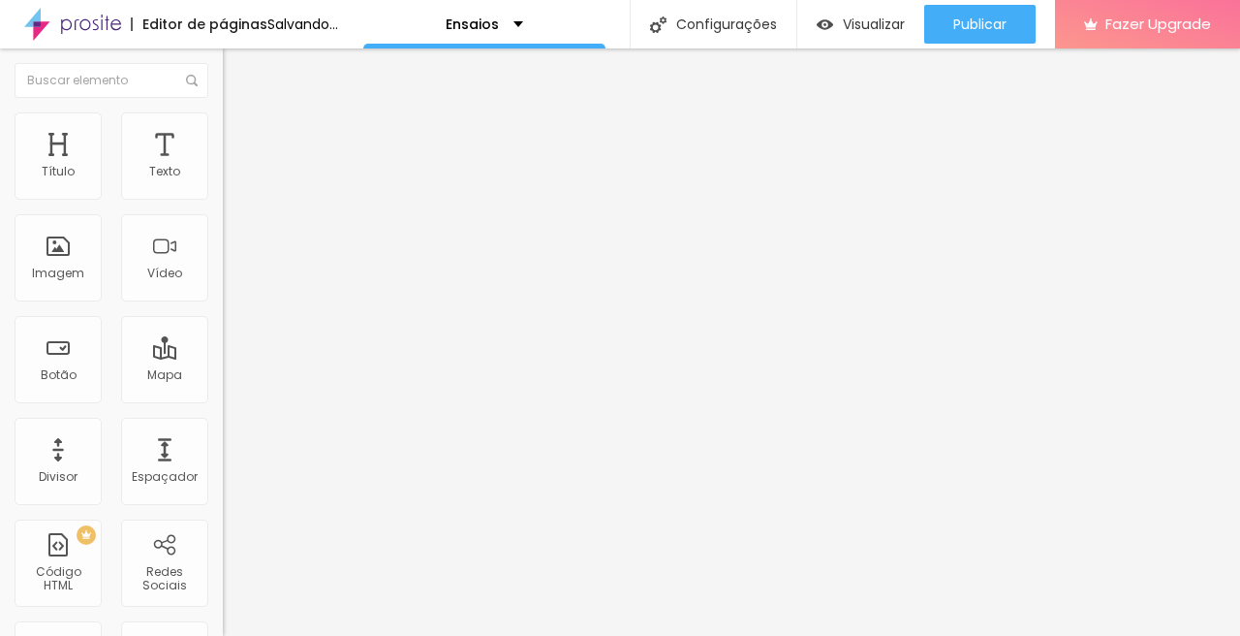
type input "22"
type input "28"
type input "33"
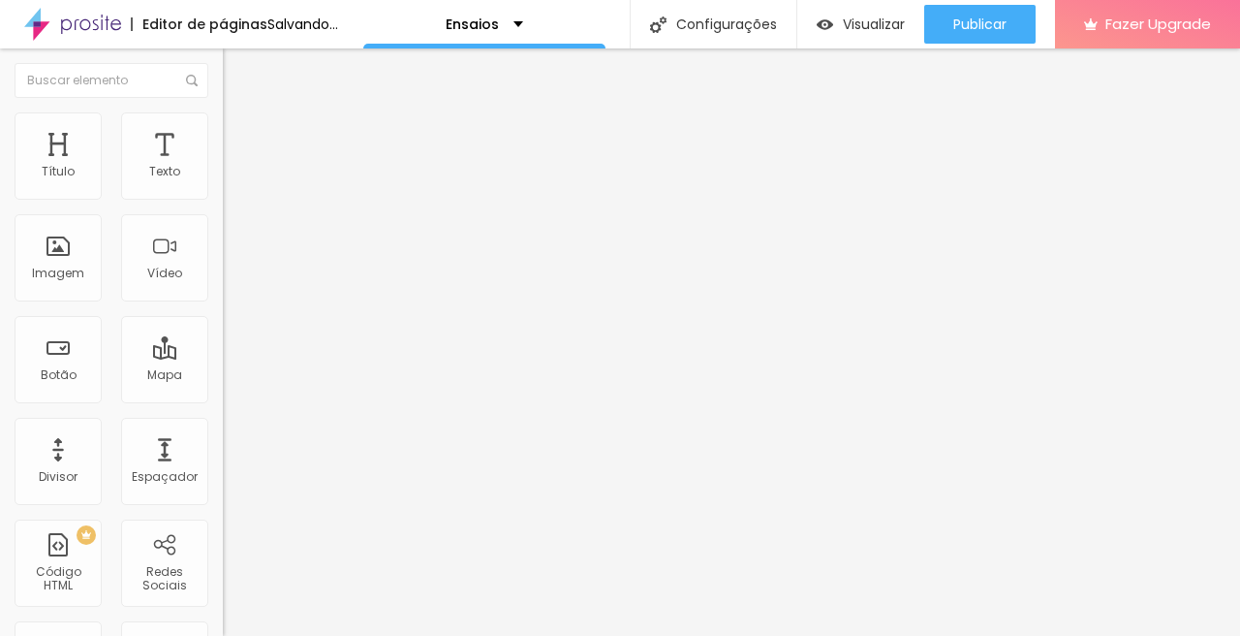
type input "33"
type input "41"
type input "44"
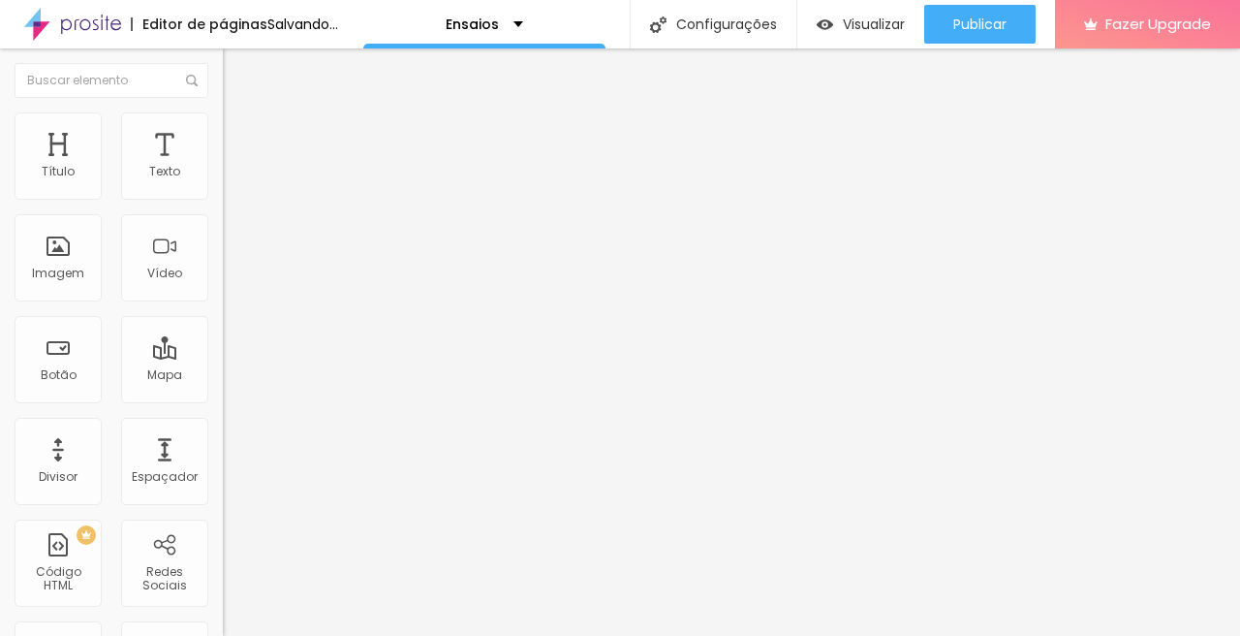
type input "45"
type input "47"
type input "48"
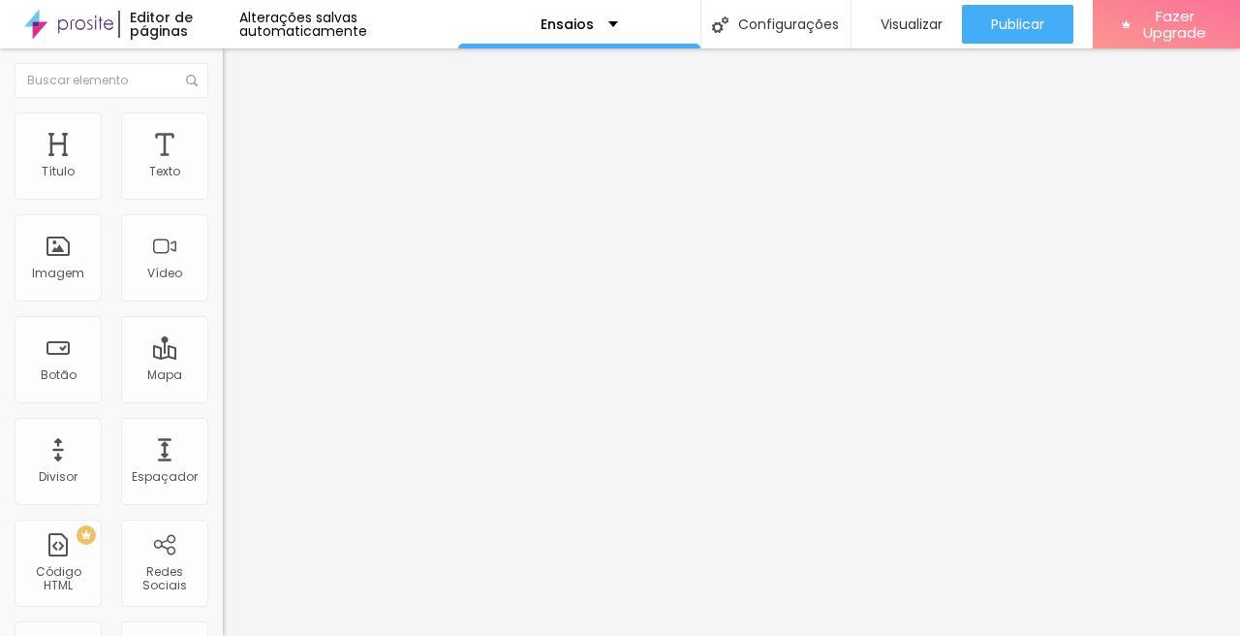
drag, startPoint x: 44, startPoint y: 246, endPoint x: 66, endPoint y: 243, distance: 22.5
click at [223, 425] on input "range" at bounding box center [285, 433] width 125 height 16
click at [55, 301] on div "Título Texto Imagem Vídeo Botão Mapa Divisor Espaçador PREMIUM Código HTML Rede…" at bounding box center [111, 570] width 223 height 916
click at [56, 275] on div "Imagem" at bounding box center [58, 274] width 52 height 14
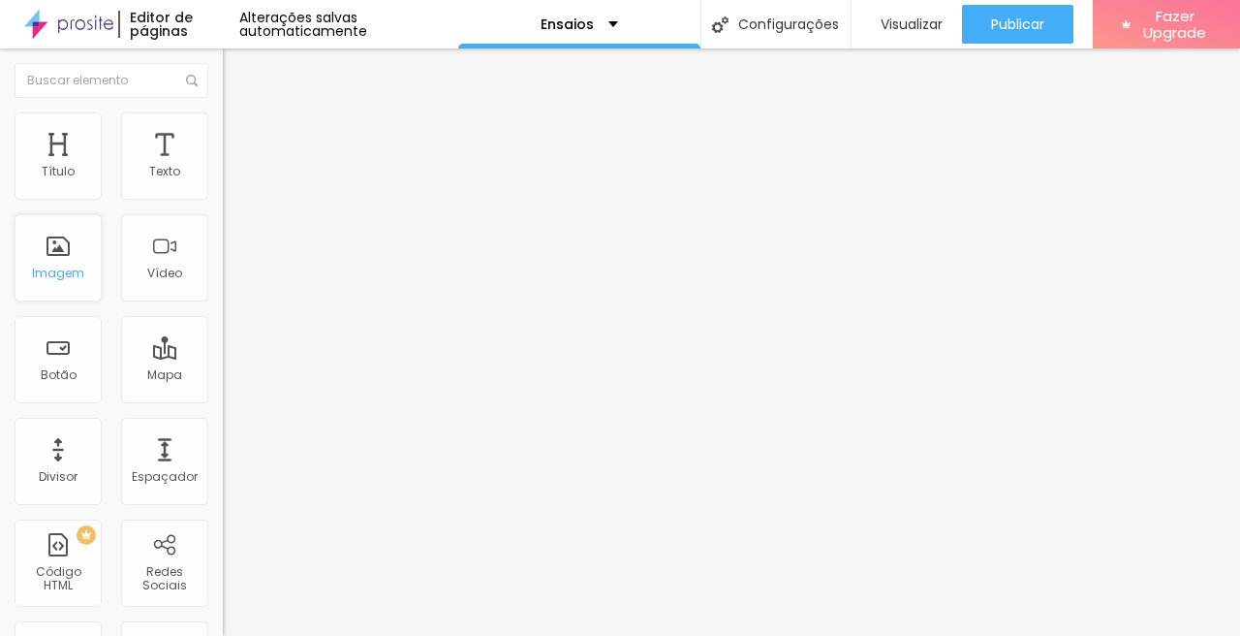
click at [56, 275] on div "Imagem" at bounding box center [58, 274] width 52 height 14
click at [240, 134] on span "Estilo" at bounding box center [255, 125] width 30 height 16
drag, startPoint x: 42, startPoint y: 249, endPoint x: 61, endPoint y: 250, distance: 19.4
click at [223, 425] on input "range" at bounding box center [285, 433] width 125 height 16
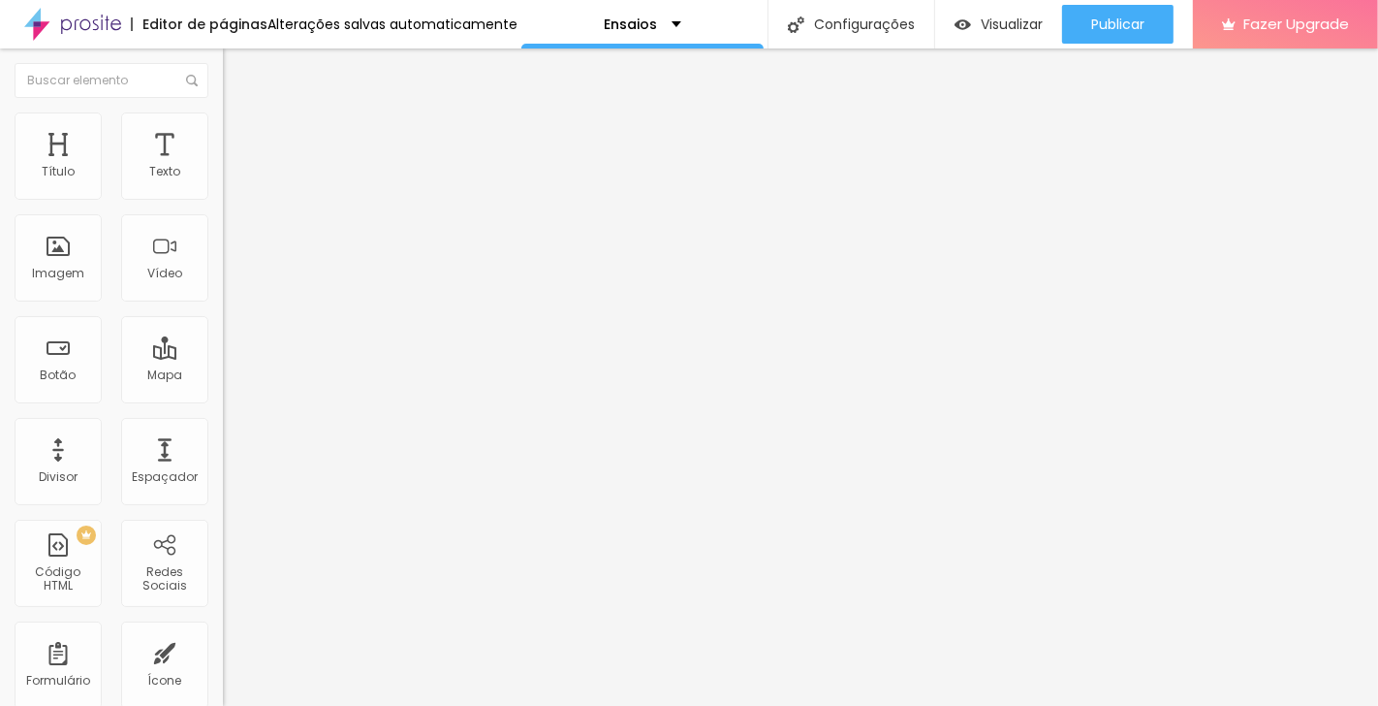
click at [237, 71] on img "button" at bounding box center [245, 71] width 16 height 16
click at [223, 192] on img at bounding box center [230, 185] width 14 height 14
click at [223, 197] on img at bounding box center [230, 201] width 14 height 14
click at [223, 176] on img at bounding box center [230, 170] width 14 height 14
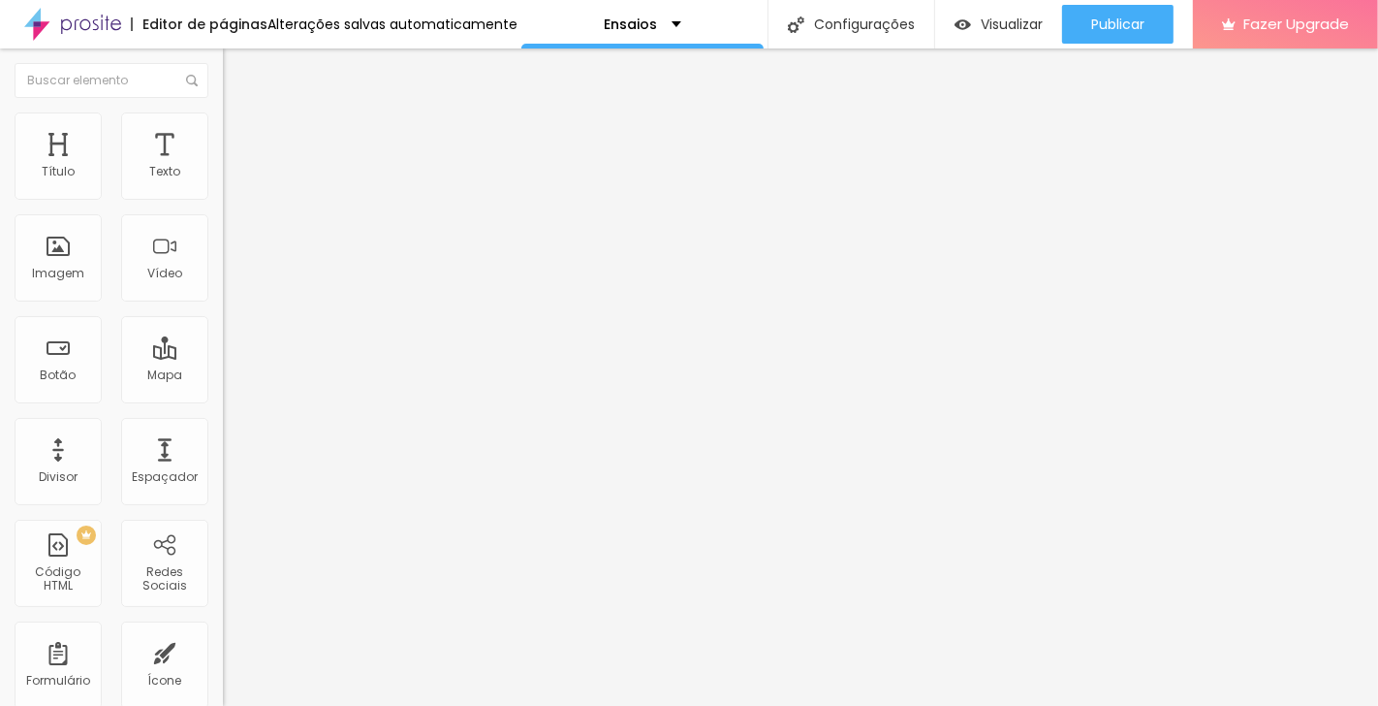
click at [223, 176] on img at bounding box center [230, 170] width 14 height 14
click at [240, 132] on span "Estilo" at bounding box center [255, 125] width 30 height 16
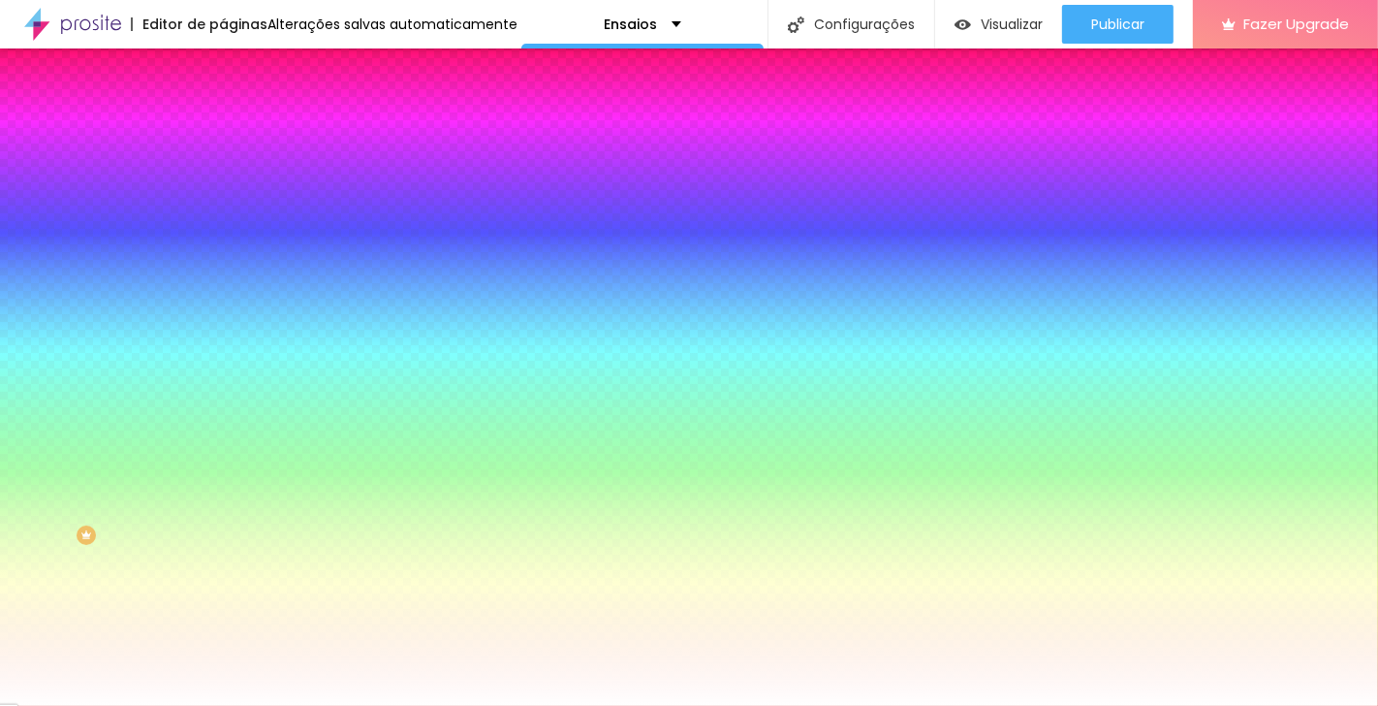
click at [240, 132] on span "Estilo" at bounding box center [255, 125] width 30 height 16
drag, startPoint x: 41, startPoint y: 237, endPoint x: 35, endPoint y: 255, distance: 18.4
click at [223, 429] on input "range" at bounding box center [285, 437] width 125 height 16
click at [240, 137] on span "Avançado" at bounding box center [272, 145] width 64 height 16
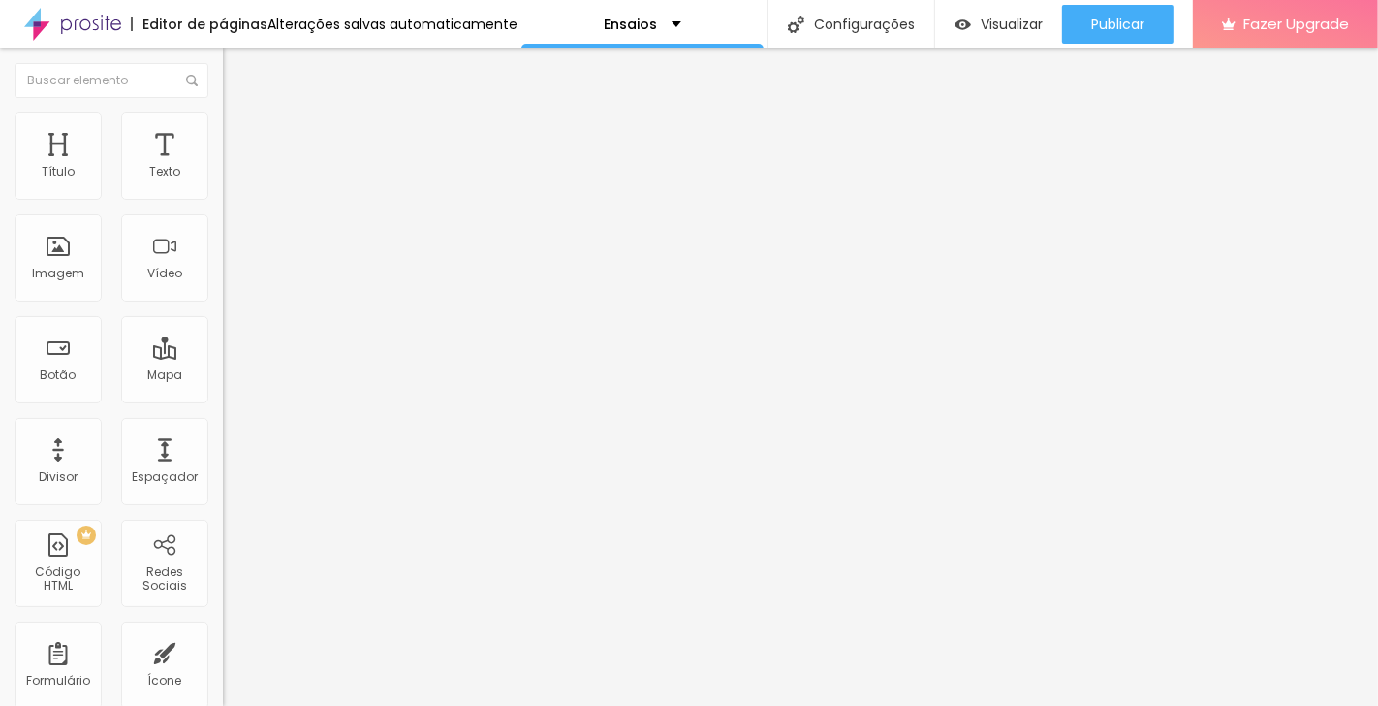
click at [223, 376] on input "range" at bounding box center [285, 384] width 125 height 16
click at [223, 431] on img at bounding box center [228, 427] width 10 height 10
click at [223, 431] on div "URL https:// Abrir em uma nova aba" at bounding box center [334, 398] width 223 height 65
click at [223, 422] on div at bounding box center [334, 422] width 223 height 0
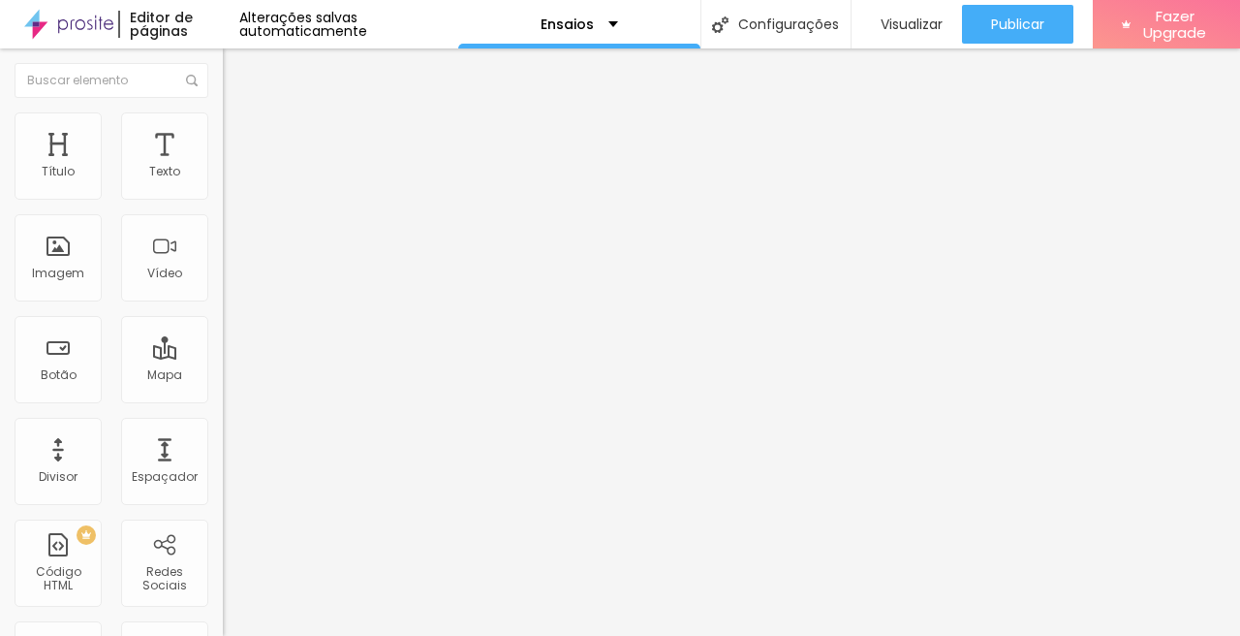
click at [237, 72] on img "button" at bounding box center [245, 71] width 16 height 16
click at [64, 277] on div "Imagem" at bounding box center [58, 274] width 52 height 14
click at [61, 258] on div "Imagem" at bounding box center [58, 257] width 87 height 87
click at [223, 355] on div "Proporção Original Cinema 16:9 Padrão 4:3 Quadrado 1:1 Original" at bounding box center [334, 316] width 223 height 77
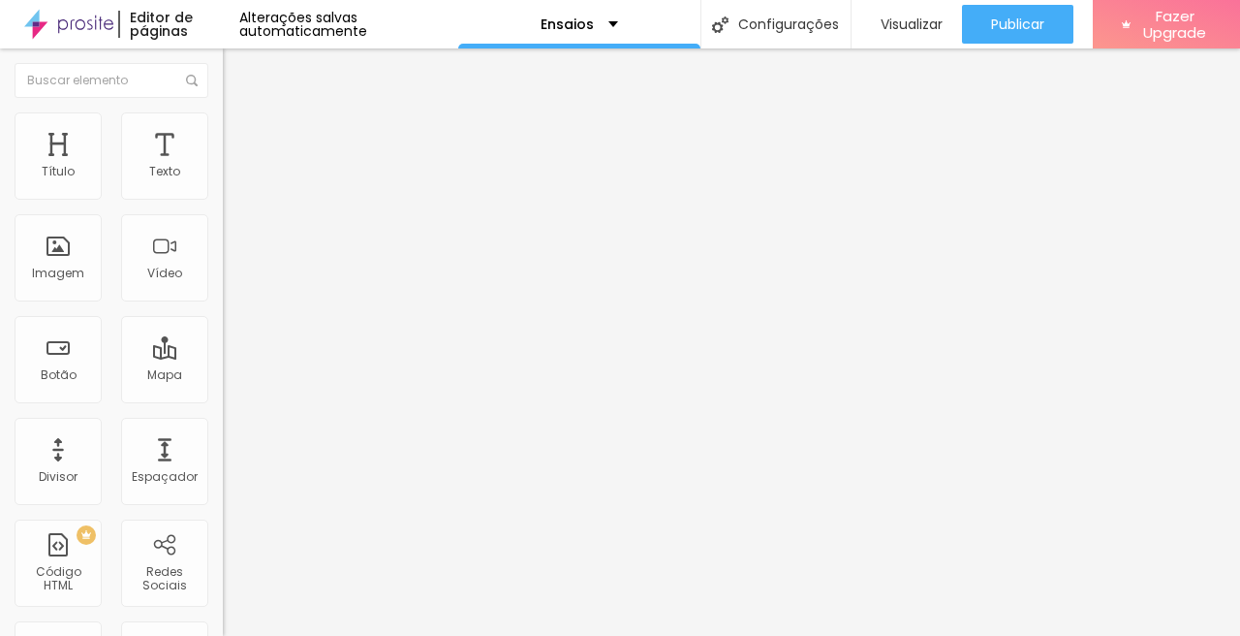
click at [223, 303] on span "Original" at bounding box center [246, 295] width 47 height 16
click at [223, 338] on span "Quadrado" at bounding box center [254, 330] width 63 height 16
click at [239, 345] on span "Quadrado" at bounding box center [270, 337] width 63 height 16
click at [223, 167] on span "Trocar imagem" at bounding box center [276, 158] width 106 height 16
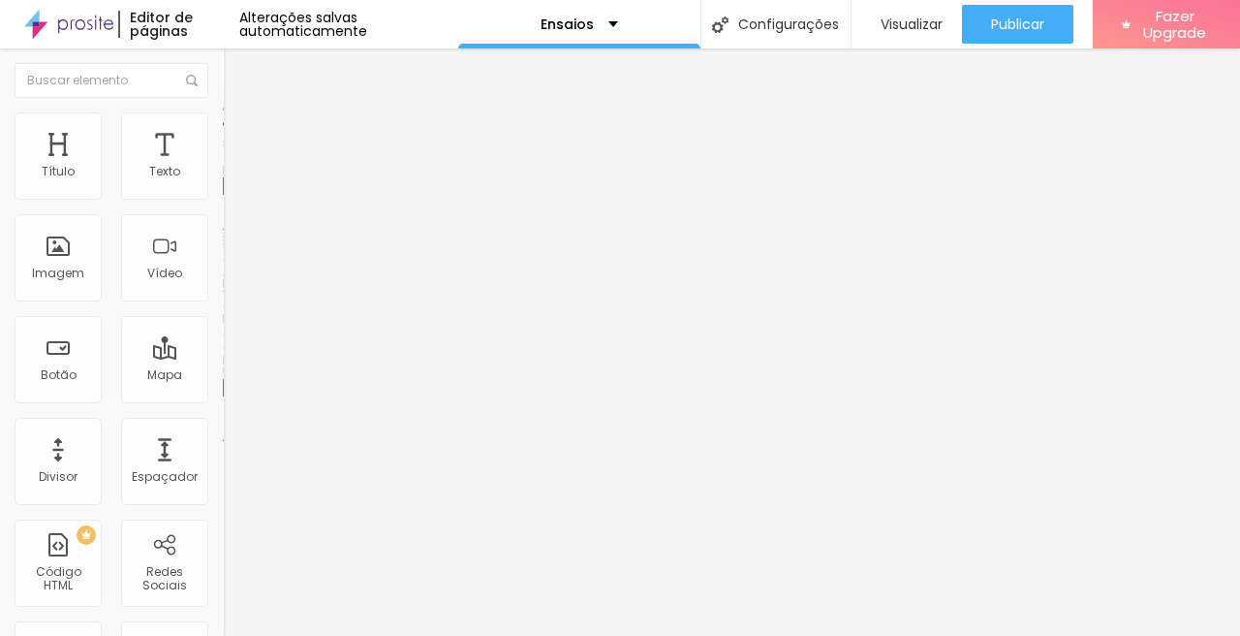
click at [223, 167] on span "Trocar imagem" at bounding box center [276, 158] width 106 height 16
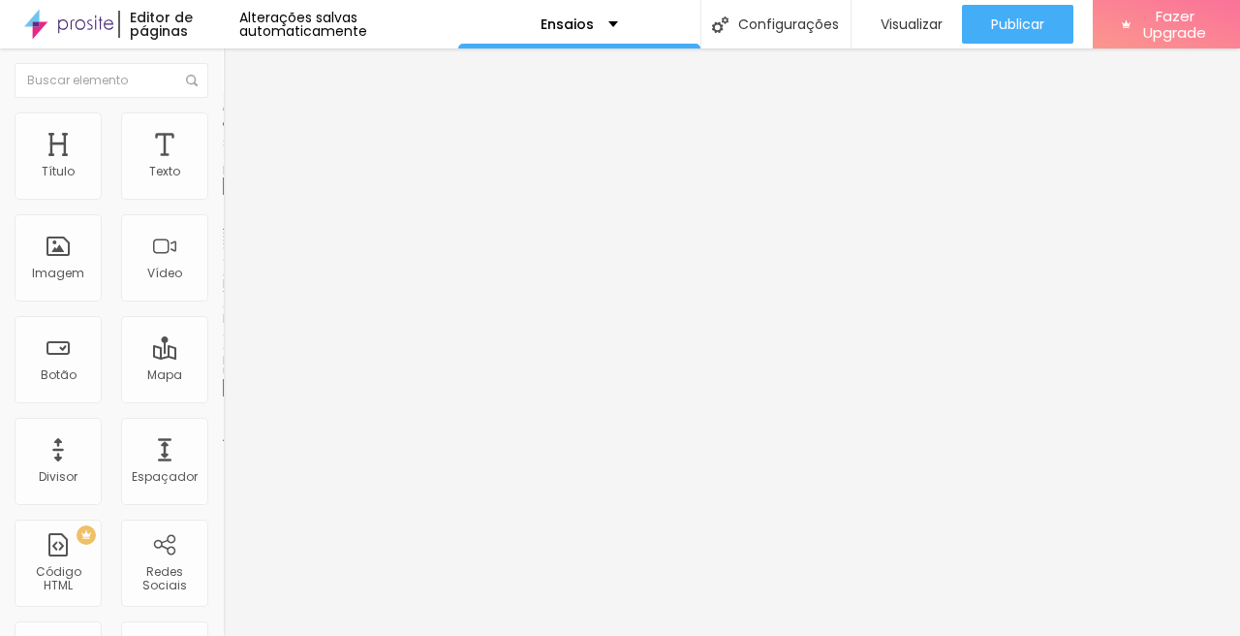
click at [223, 167] on span "Trocar imagem" at bounding box center [276, 158] width 106 height 16
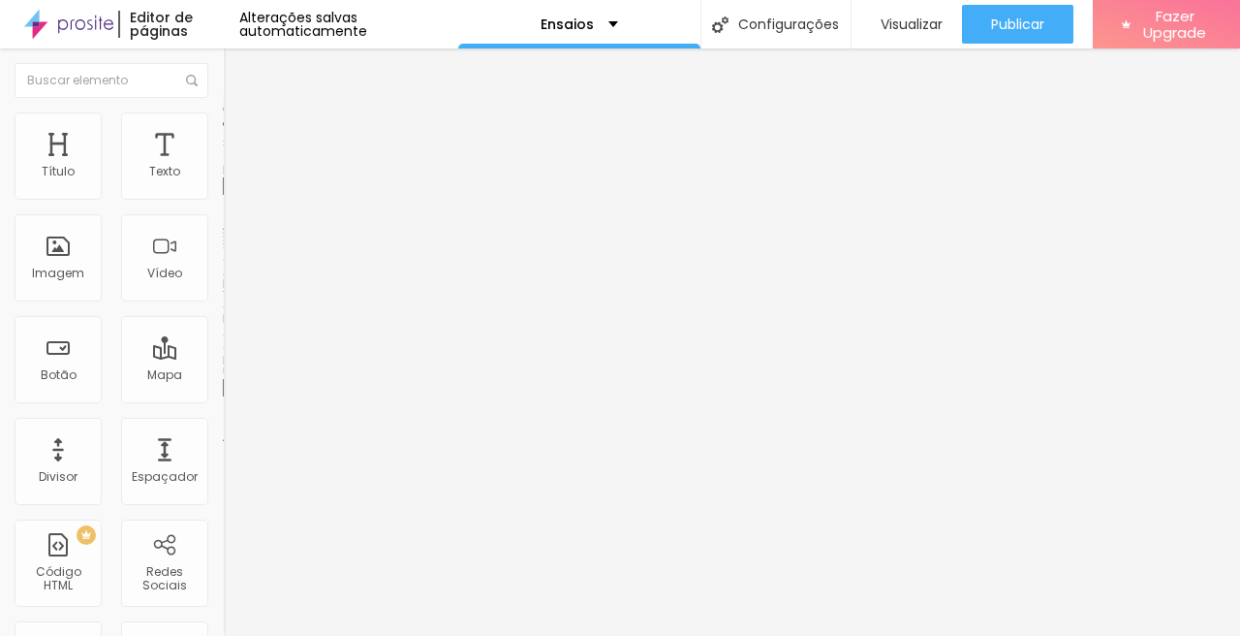
click at [223, 167] on span "Trocar imagem" at bounding box center [276, 158] width 106 height 16
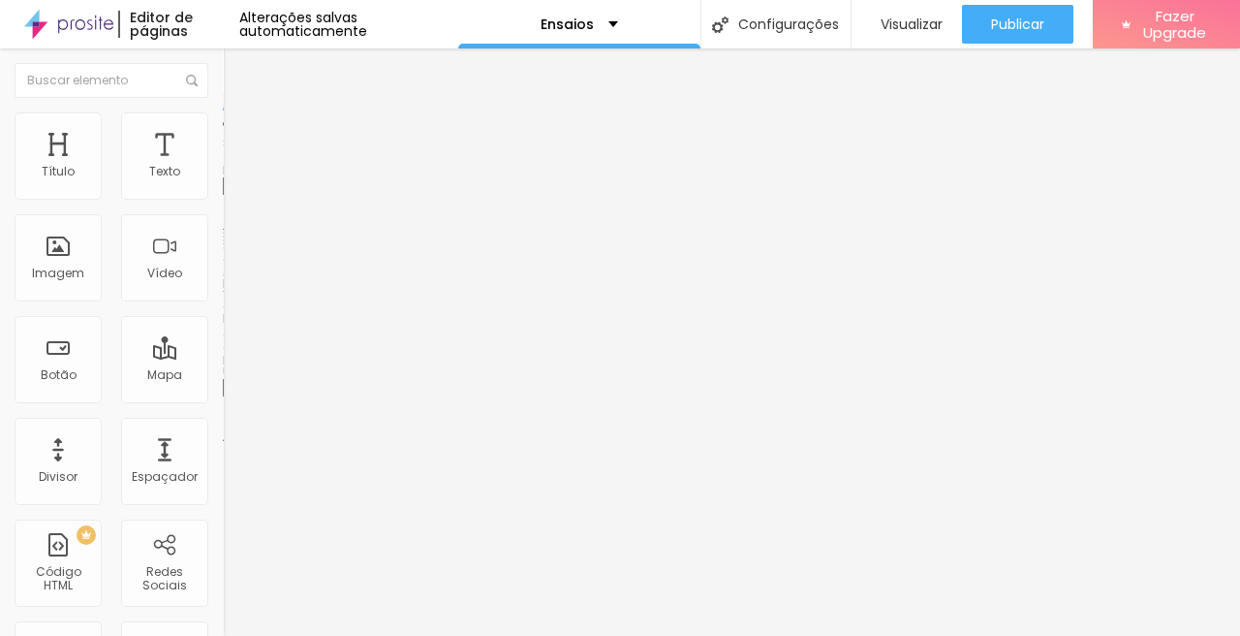
click at [223, 117] on img at bounding box center [231, 120] width 17 height 17
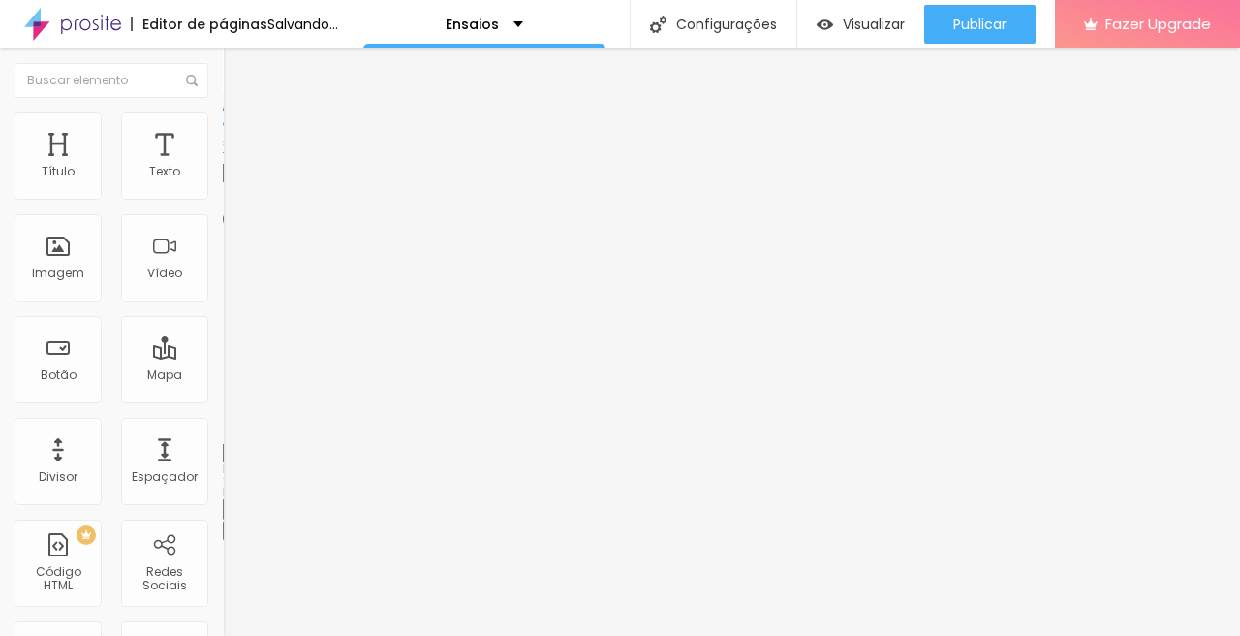
drag, startPoint x: 47, startPoint y: 250, endPoint x: 61, endPoint y: 249, distance: 13.6
click at [223, 425] on input "range" at bounding box center [285, 433] width 125 height 16
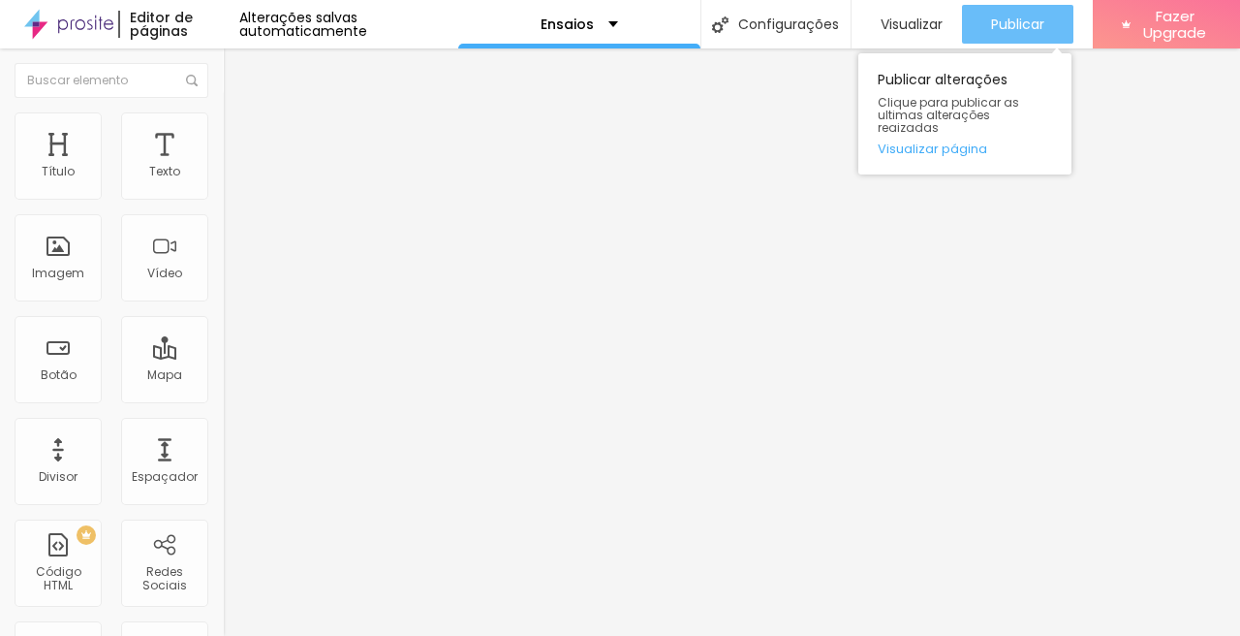
click at [1018, 16] on span "Publicar" at bounding box center [1017, 24] width 53 height 16
click at [940, 142] on link "Visualizar página" at bounding box center [965, 148] width 174 height 13
